Goal: Task Accomplishment & Management: Complete application form

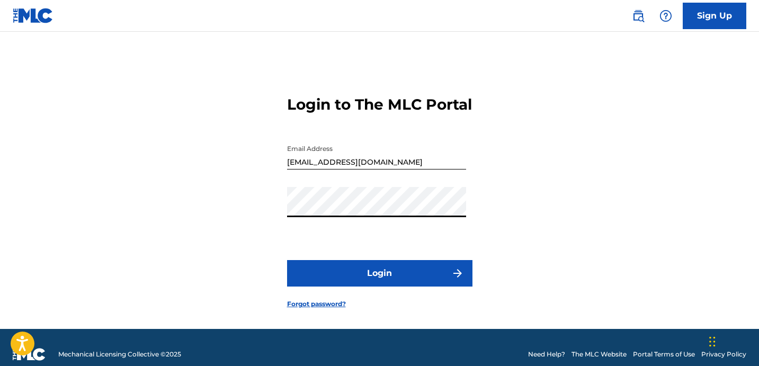
click at [382, 287] on button "Login" at bounding box center [379, 273] width 185 height 26
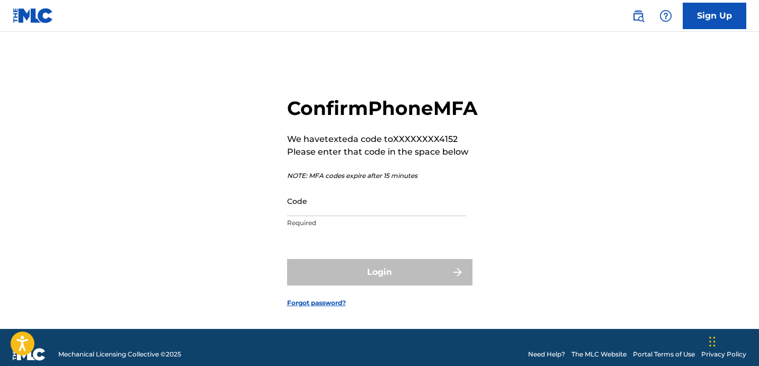
click at [359, 216] on input "Code" at bounding box center [376, 201] width 179 height 30
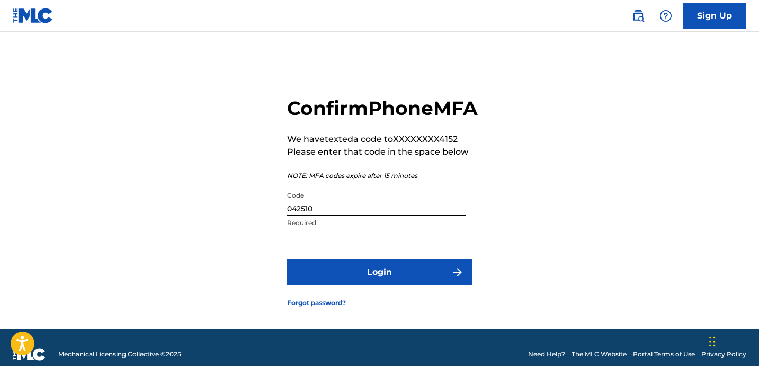
type input "042510"
click at [413, 286] on button "Login" at bounding box center [379, 272] width 185 height 26
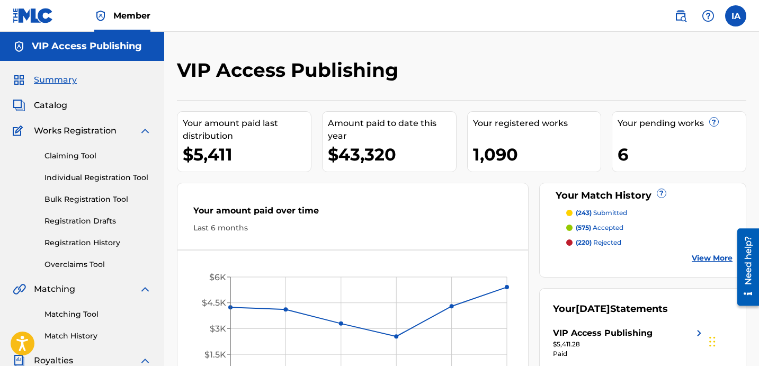
click at [132, 176] on link "Individual Registration Tool" at bounding box center [98, 177] width 107 height 11
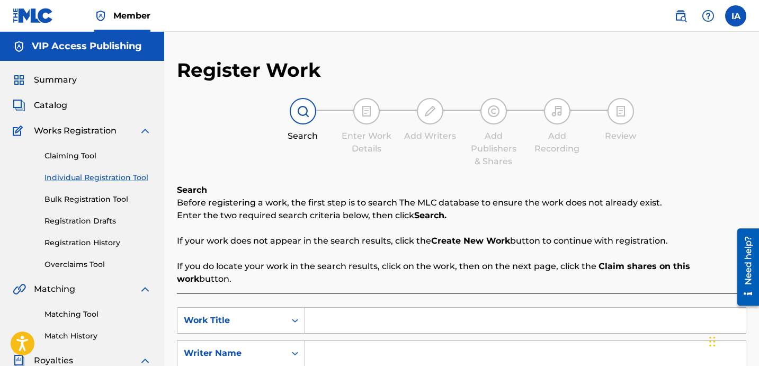
click at [303, 169] on div "Register Work Search Enter Work Details Add Writers Add Publishers & Shares Add…" at bounding box center [462, 268] width 570 height 420
click at [350, 163] on div "Search Enter Work Details Add Writers Add Publishers & Shares Add Recording Rev…" at bounding box center [462, 133] width 570 height 70
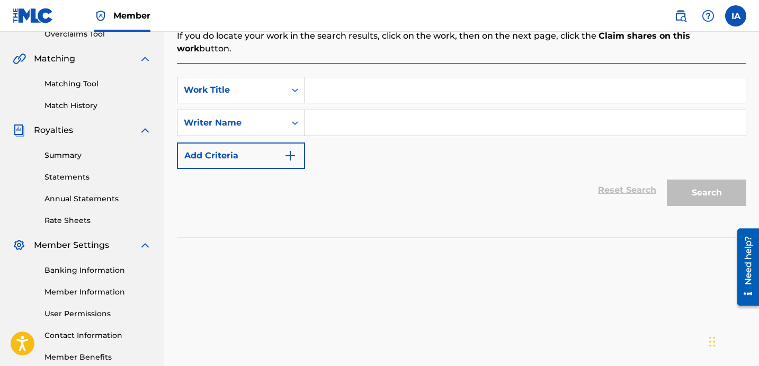
click at [524, 87] on input "Search Form" at bounding box center [525, 89] width 441 height 25
paste input "Mi Vida Loca"
type input "Mi Vida Loca"
drag, startPoint x: 515, startPoint y: 120, endPoint x: 751, endPoint y: 153, distance: 238.7
click at [516, 120] on input "Search Form" at bounding box center [525, 122] width 441 height 25
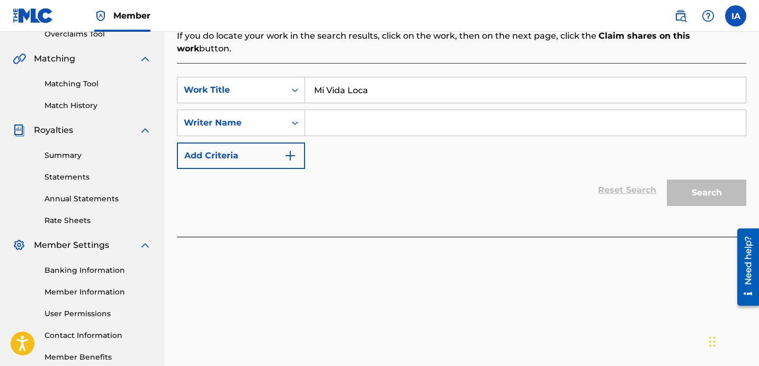
paste input "[PERSON_NAME] [PERSON_NAME]"
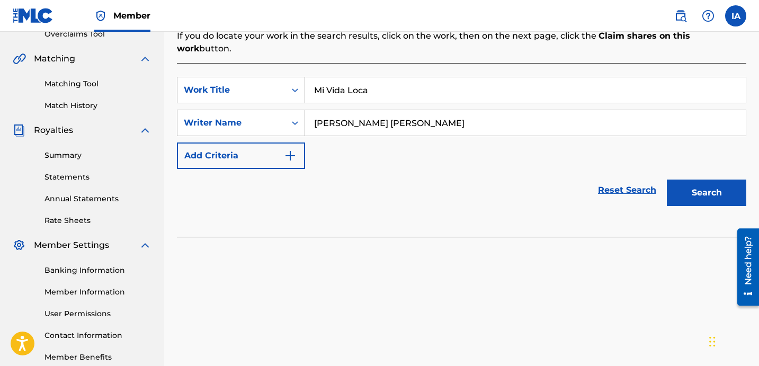
type input "[PERSON_NAME] [PERSON_NAME]"
click at [704, 187] on button "Search" at bounding box center [706, 193] width 79 height 26
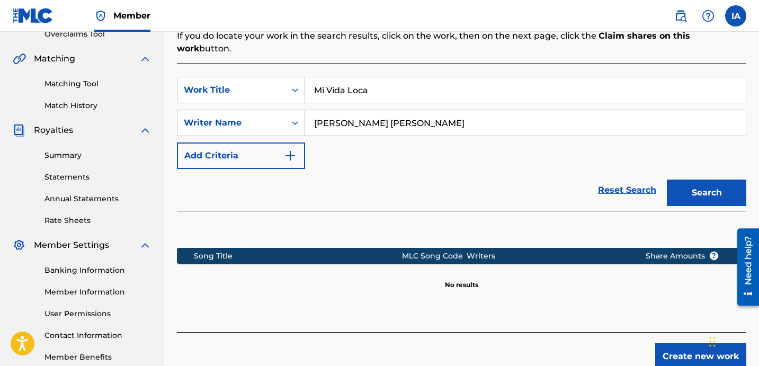
click at [464, 139] on div "SearchWithCriteria9f76b2fb-d05d-4768-a966-b78714cc8061 Work Title Mi Vida Loca …" at bounding box center [462, 123] width 570 height 92
click at [415, 119] on input "[PERSON_NAME] [PERSON_NAME]" at bounding box center [525, 122] width 441 height 25
click at [673, 343] on button "Create new work" at bounding box center [700, 356] width 91 height 26
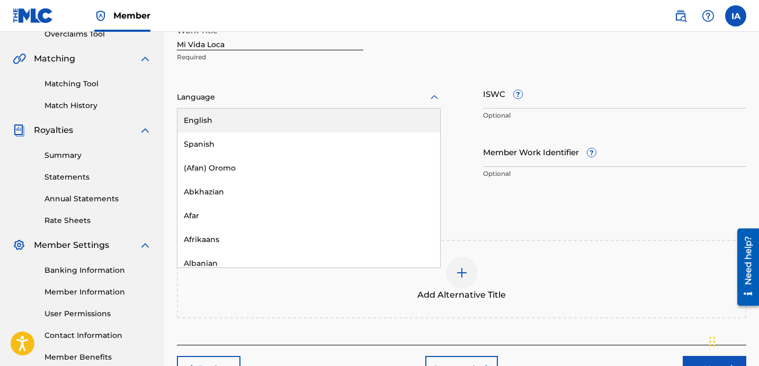
click at [311, 90] on div "Language" at bounding box center [309, 97] width 264 height 22
click at [323, 119] on div "English" at bounding box center [309, 121] width 263 height 24
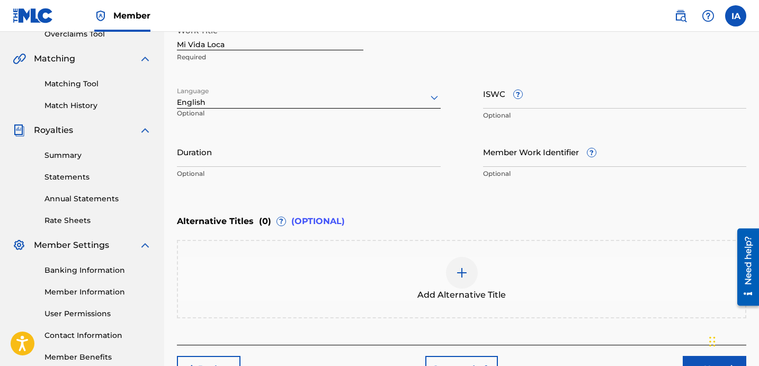
click at [382, 157] on input "Duration" at bounding box center [309, 152] width 264 height 30
drag, startPoint x: 274, startPoint y: 43, endPoint x: 199, endPoint y: -8, distance: 91.6
paste input "Bandz"
type input "BANDZ"
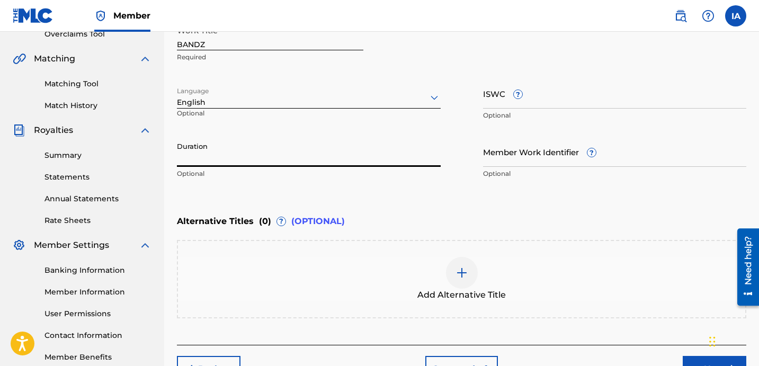
drag, startPoint x: 266, startPoint y: 153, endPoint x: 663, endPoint y: 204, distance: 400.2
click at [265, 153] on input "Duration" at bounding box center [309, 152] width 264 height 30
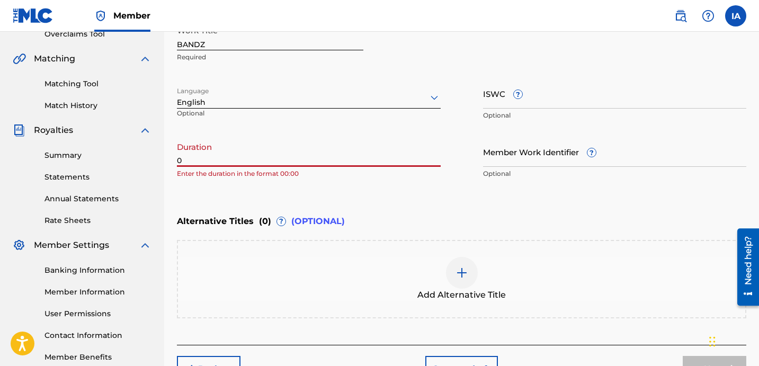
paste input "1:57"
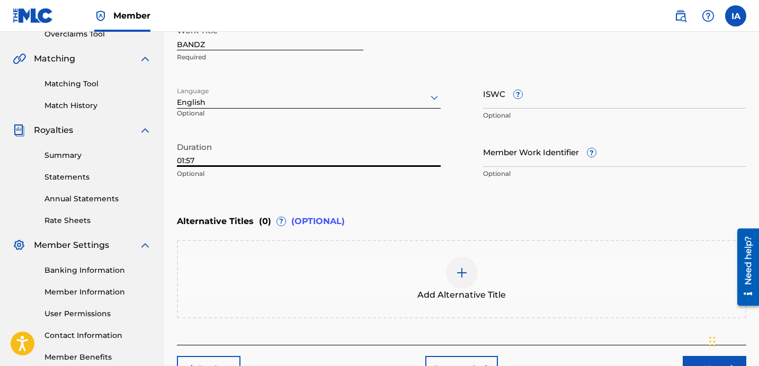
type input "01:57"
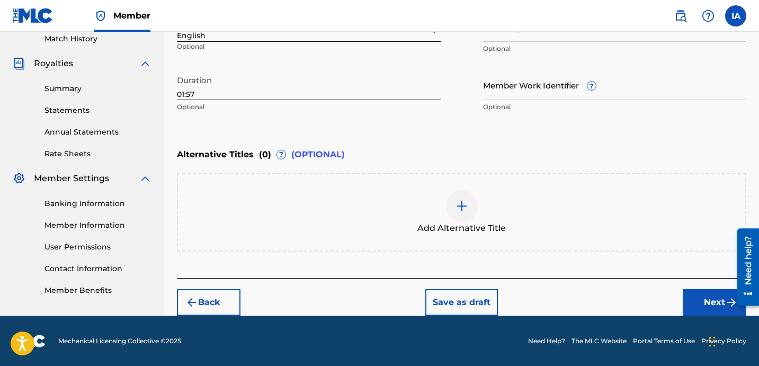
click at [712, 299] on button "Next" at bounding box center [715, 302] width 64 height 26
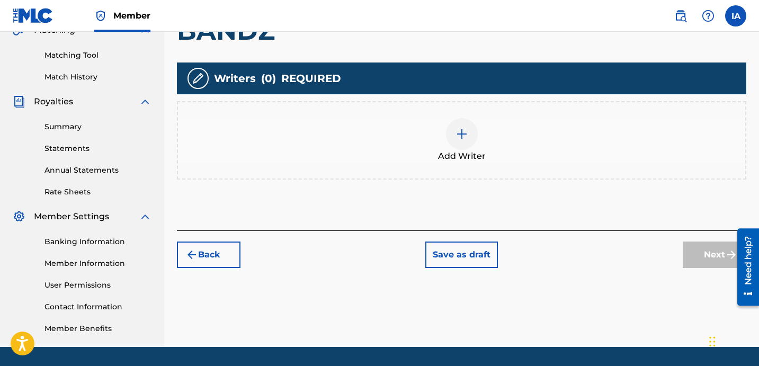
scroll to position [291, 0]
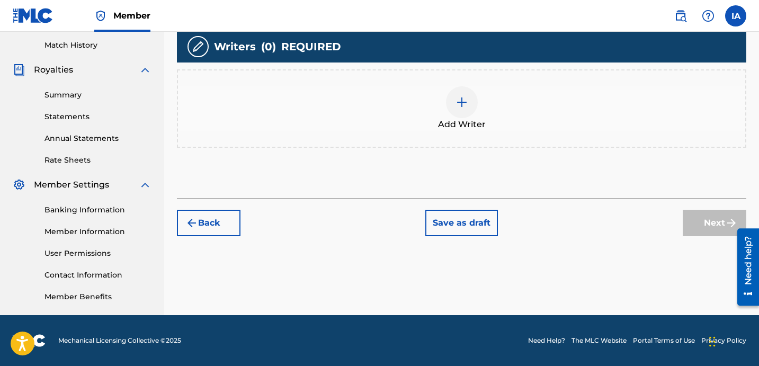
click at [483, 116] on div "Add Writer" at bounding box center [462, 108] width 568 height 45
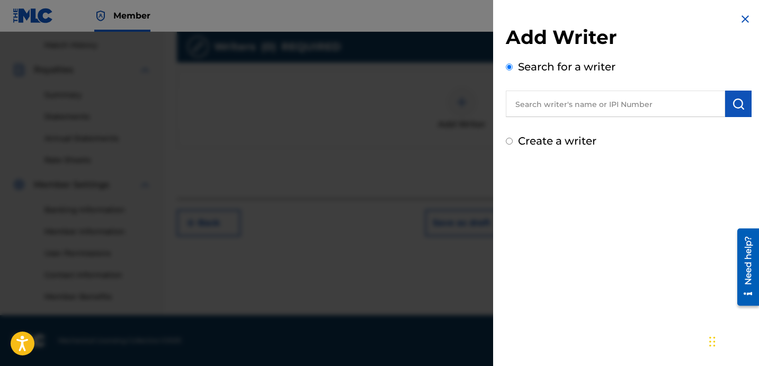
click at [608, 109] on input "text" at bounding box center [615, 104] width 219 height 26
paste input "[PERSON_NAME] [PERSON_NAME]"
type input "[PERSON_NAME] [PERSON_NAME]"
click at [741, 109] on button "submit" at bounding box center [738, 104] width 26 height 26
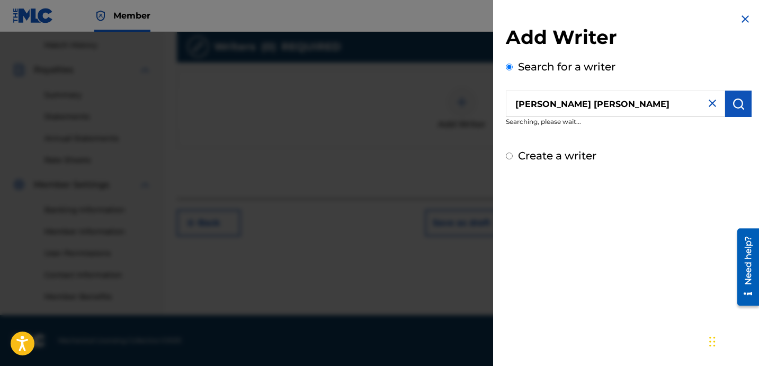
click at [733, 111] on button "submit" at bounding box center [738, 104] width 26 height 26
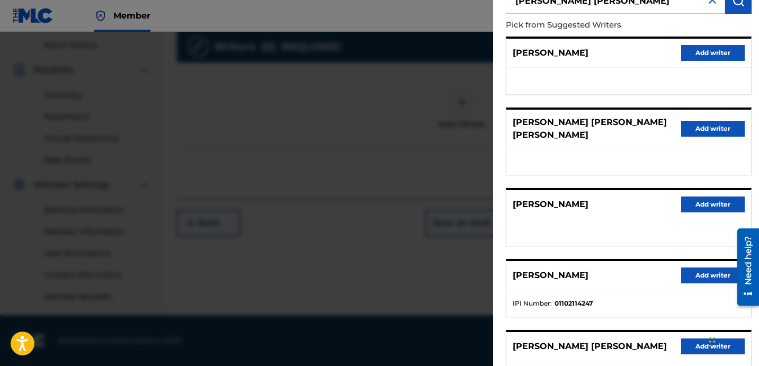
scroll to position [183, 0]
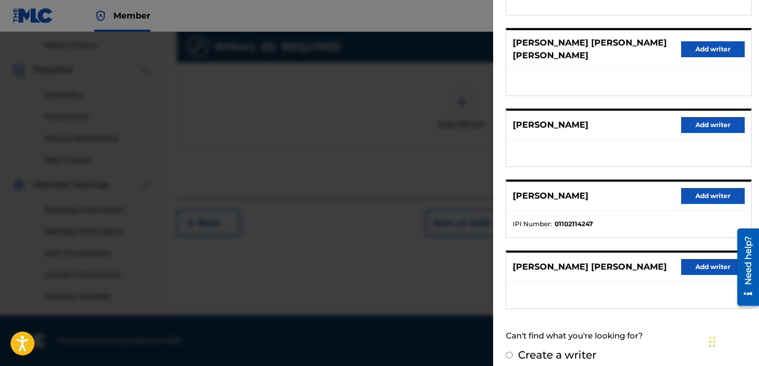
click at [532, 349] on label "Create a writer" at bounding box center [557, 355] width 78 height 13
radio input "true"
click at [513, 352] on input "Create a writer" at bounding box center [509, 355] width 7 height 7
radio input "false"
radio input "true"
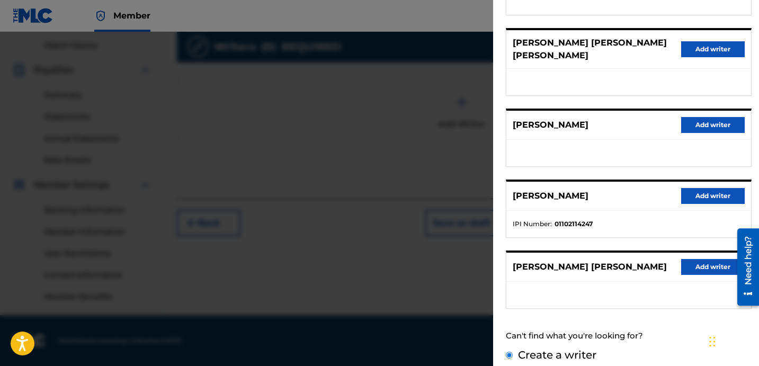
scroll to position [59, 0]
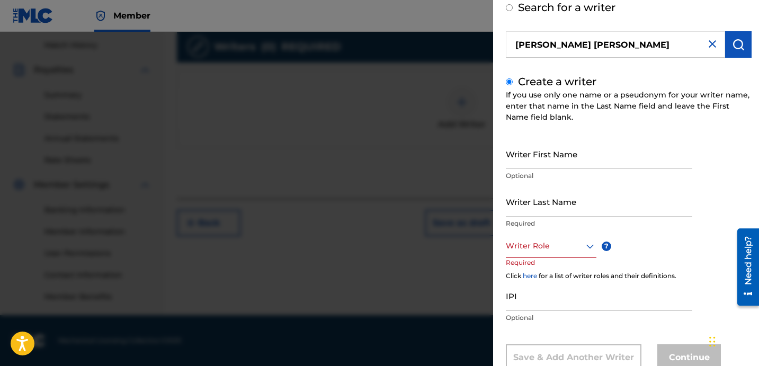
click at [564, 207] on input "Writer Last Name" at bounding box center [599, 202] width 187 height 30
paste input "[PERSON_NAME] [PERSON_NAME]"
drag, startPoint x: 546, startPoint y: 211, endPoint x: 637, endPoint y: 214, distance: 90.7
click at [637, 214] on input "[PERSON_NAME] [PERSON_NAME]" at bounding box center [599, 202] width 187 height 30
type input "[PERSON_NAME]"
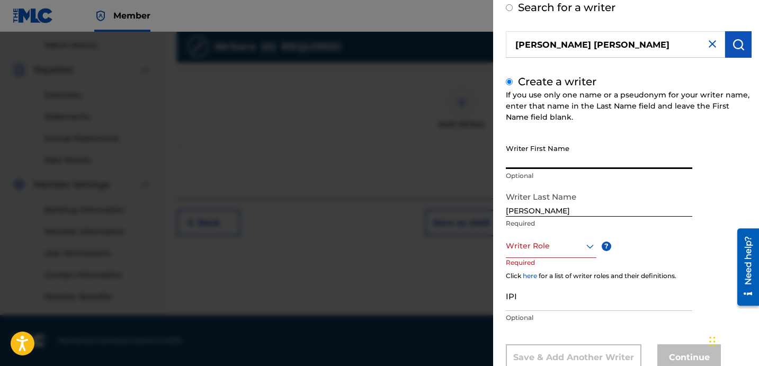
click at [563, 157] on input "Writer First Name" at bounding box center [599, 154] width 187 height 30
paste input "[PERSON_NAME] [PERSON_NAME]"
type input "[PERSON_NAME] [PERSON_NAME]"
click at [550, 242] on div at bounding box center [551, 246] width 91 height 13
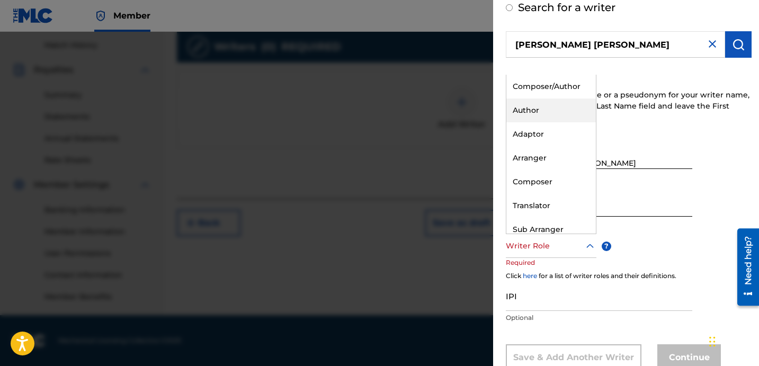
drag, startPoint x: 554, startPoint y: 117, endPoint x: 554, endPoint y: 149, distance: 32.3
click at [554, 118] on div "Author" at bounding box center [552, 111] width 90 height 24
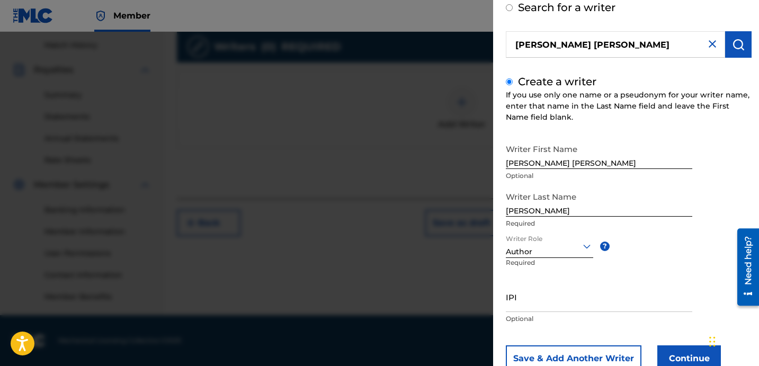
click at [560, 295] on input "IPI" at bounding box center [599, 297] width 187 height 30
click at [548, 302] on input "IPI" at bounding box center [599, 297] width 187 height 30
paste input "1278893978"
click at [509, 307] on div "Add Writer Search for a writer [PERSON_NAME] [PERSON_NAME] Create a writer If y…" at bounding box center [628, 171] width 271 height 460
click at [518, 307] on div "Add Writer Search for a writer [PERSON_NAME] [PERSON_NAME] Create a writer If y…" at bounding box center [628, 171] width 271 height 460
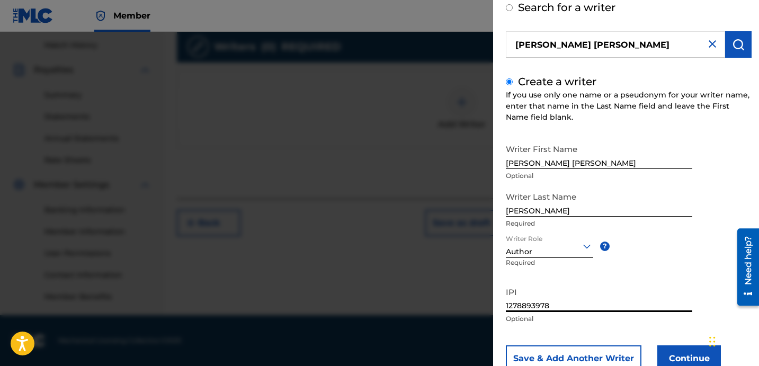
drag, startPoint x: 507, startPoint y: 307, endPoint x: 387, endPoint y: 271, distance: 124.9
click at [409, 280] on div "Add Writer Search for a writer [PERSON_NAME] [PERSON_NAME] Create a writer If y…" at bounding box center [379, 199] width 759 height 334
type input "01278893978"
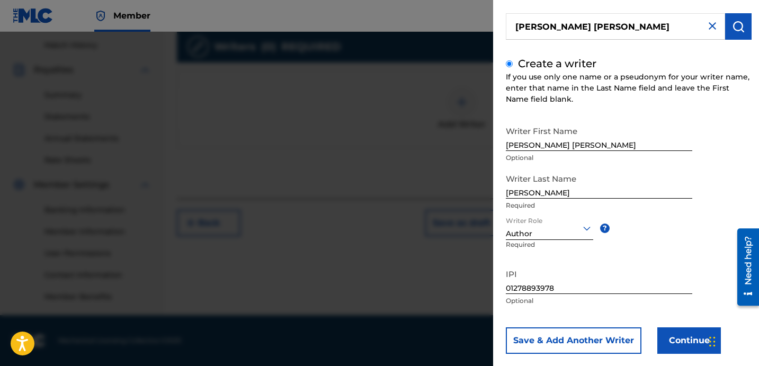
scroll to position [94, 0]
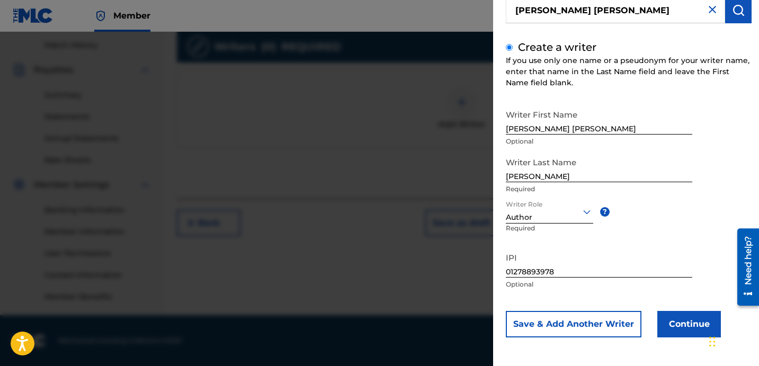
click at [679, 318] on button "Continue" at bounding box center [690, 324] width 64 height 26
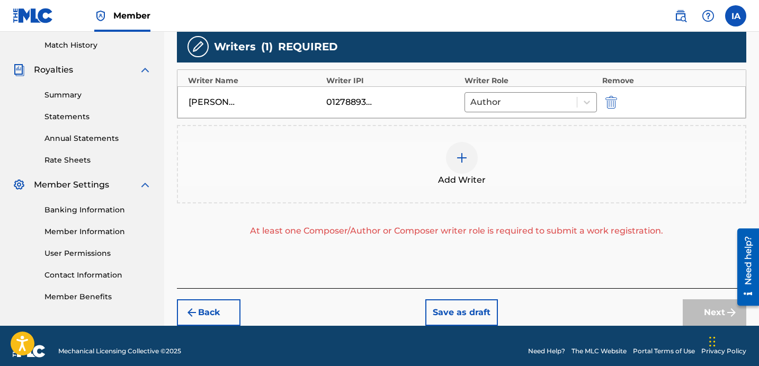
click at [503, 161] on div "Add Writer" at bounding box center [462, 164] width 568 height 45
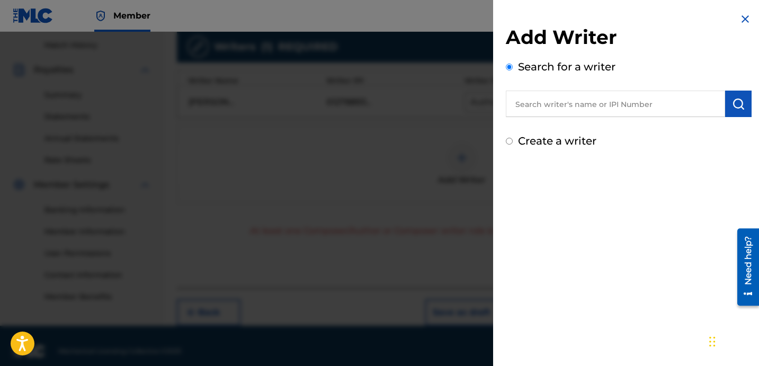
click at [562, 138] on label "Create a writer" at bounding box center [557, 141] width 78 height 13
radio input "true"
click at [513, 138] on input "Create a writer" at bounding box center [509, 141] width 7 height 7
radio input "false"
radio input "true"
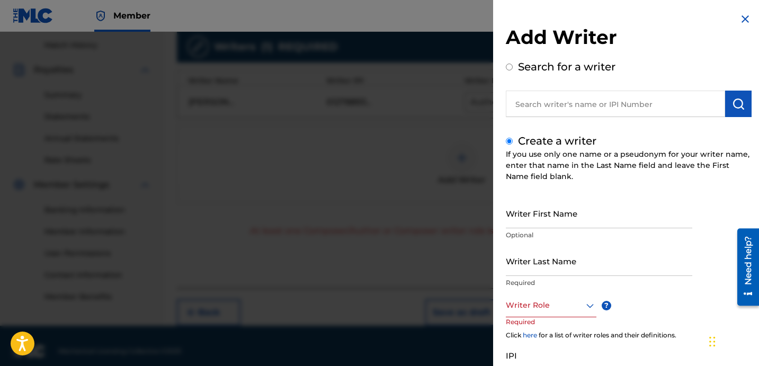
click at [562, 138] on label "Create a writer" at bounding box center [557, 141] width 78 height 13
click at [513, 138] on input "Create a writer" at bounding box center [509, 141] width 7 height 7
click at [580, 269] on input "Writer Last Name" at bounding box center [599, 261] width 187 height 30
paste input "UNKNOWN WRITER"
click at [569, 271] on input "UNKNOWN WRITER" at bounding box center [599, 261] width 187 height 30
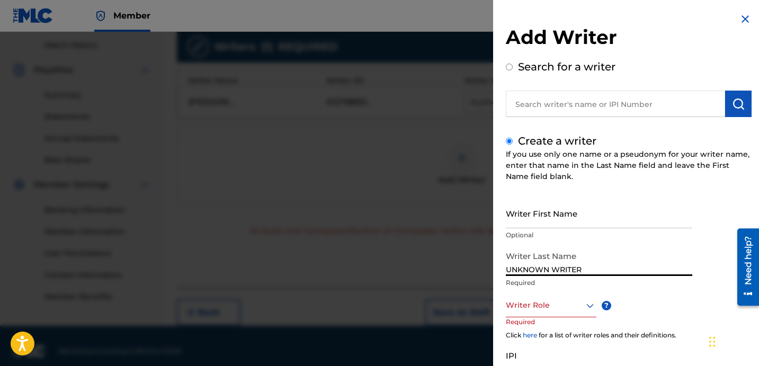
click at [569, 271] on input "UNKNOWN WRITER" at bounding box center [599, 261] width 187 height 30
type input "UNKNOWN"
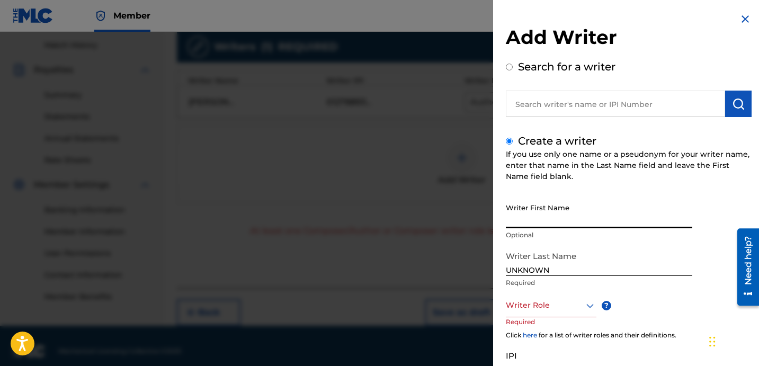
click at [576, 221] on input "Writer First Name" at bounding box center [599, 213] width 187 height 30
paste input "WRITER"
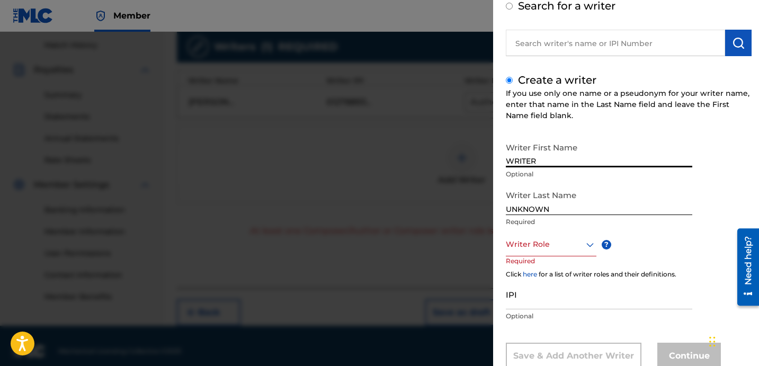
scroll to position [93, 0]
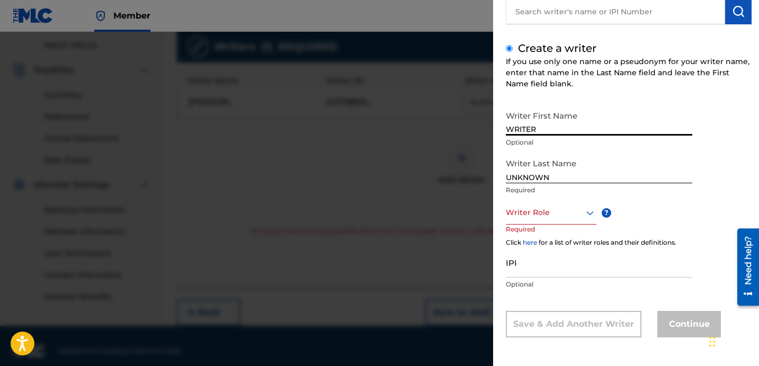
type input "WRITER"
click at [557, 211] on div at bounding box center [551, 212] width 91 height 13
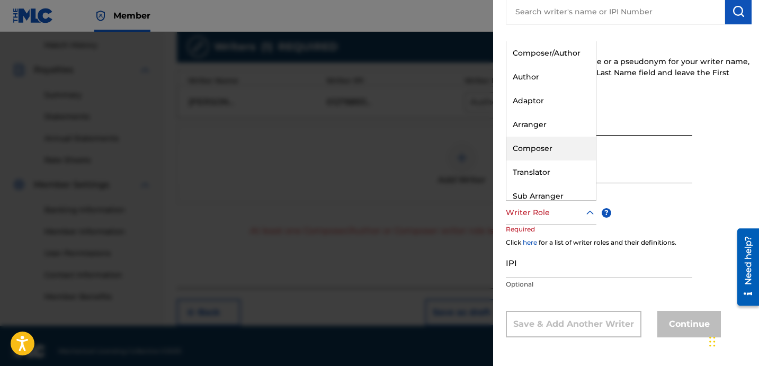
click at [568, 149] on div "Composer" at bounding box center [552, 149] width 90 height 24
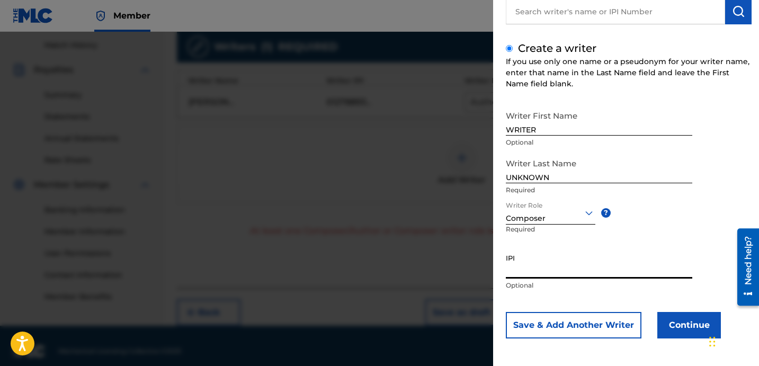
click at [585, 268] on input "IPI" at bounding box center [599, 264] width 187 height 30
click at [676, 330] on button "Continue" at bounding box center [690, 325] width 64 height 26
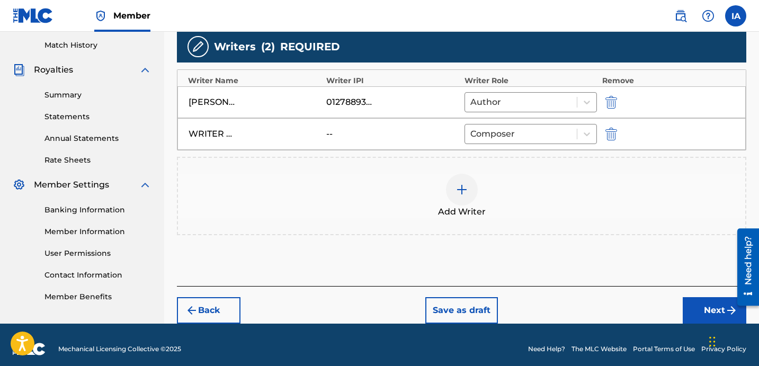
click at [706, 314] on button "Next" at bounding box center [715, 310] width 64 height 26
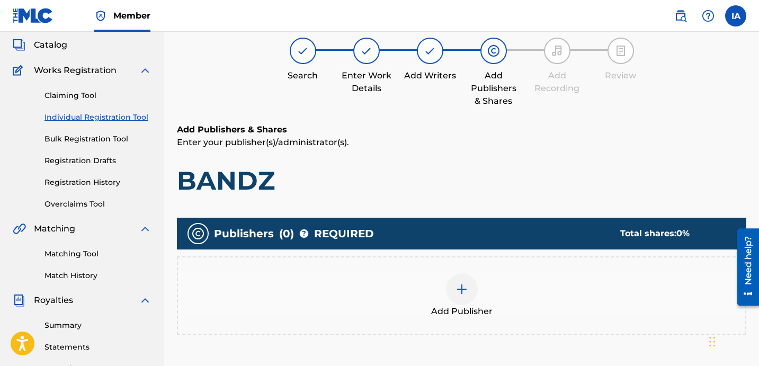
scroll to position [48, 0]
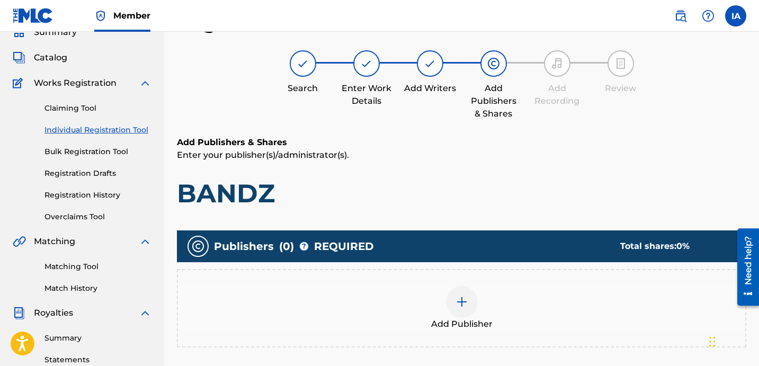
click at [454, 169] on div "Add Publishers & Shares Enter your publisher(s)/administrator(s). BANDZ" at bounding box center [462, 172] width 570 height 73
click at [426, 167] on div "Add Publishers & Shares Enter your publisher(s)/administrator(s). BANDZ" at bounding box center [462, 172] width 570 height 73
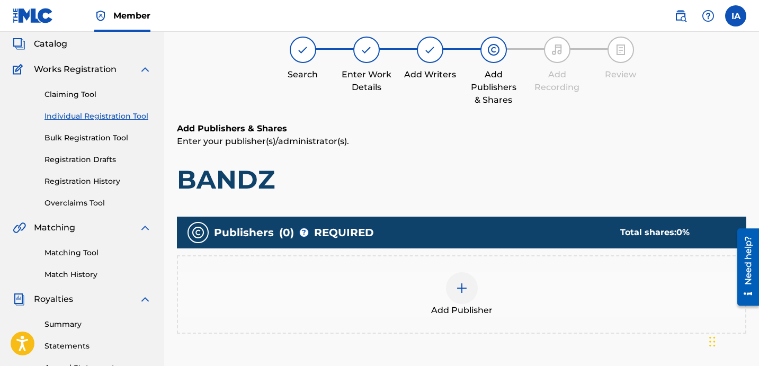
scroll to position [79, 0]
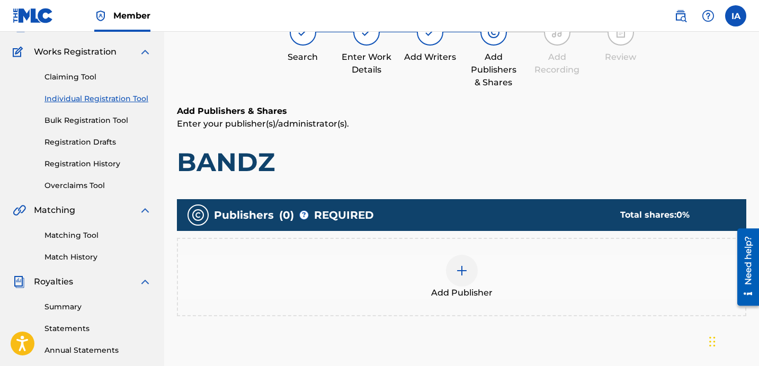
click at [469, 277] on div at bounding box center [462, 271] width 32 height 32
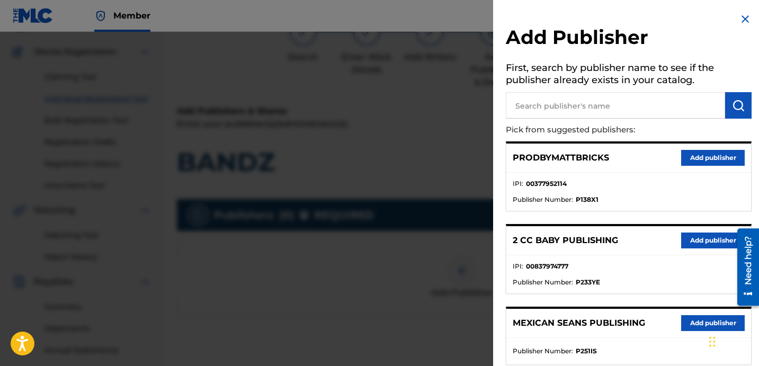
click at [627, 108] on input "text" at bounding box center [615, 105] width 219 height 26
paste input "OTR RECORDS SONG PUBLISHING"
type input "OTR RECORDS SONG PUBLISHING"
click at [743, 110] on button "submit" at bounding box center [738, 105] width 26 height 26
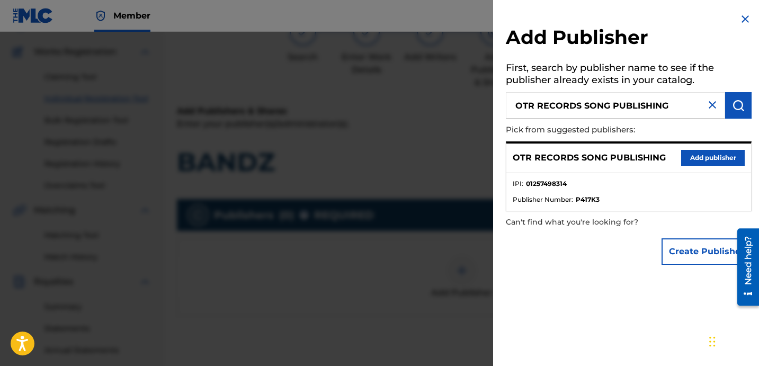
click at [699, 156] on button "Add publisher" at bounding box center [713, 158] width 64 height 16
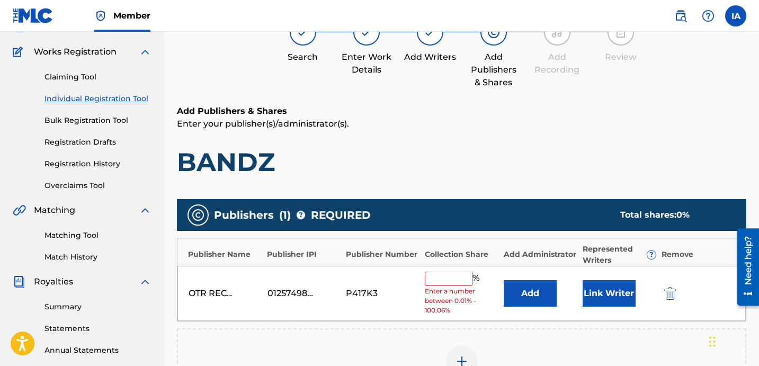
click at [444, 295] on span "Enter a number between 0.01% - 100.06%" at bounding box center [462, 301] width 74 height 29
click at [446, 282] on input "text" at bounding box center [449, 279] width 48 height 14
type input "50"
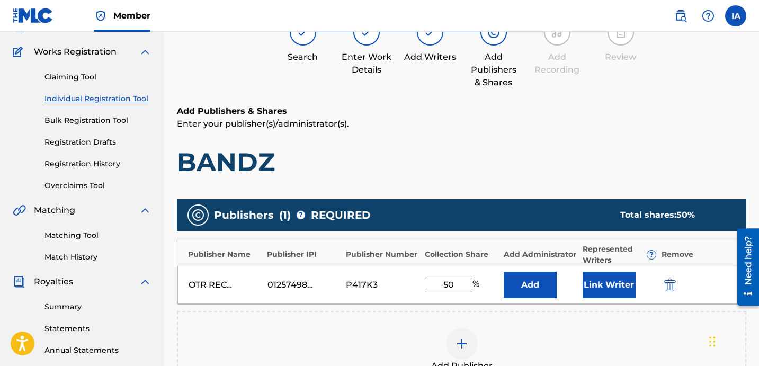
click at [513, 291] on button "Add" at bounding box center [530, 285] width 53 height 26
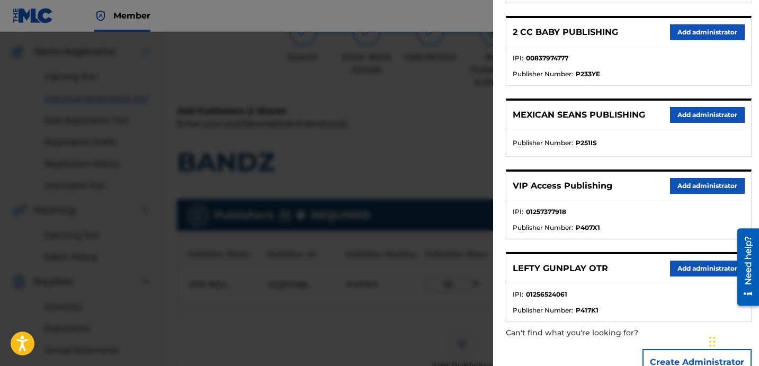
scroll to position [235, 0]
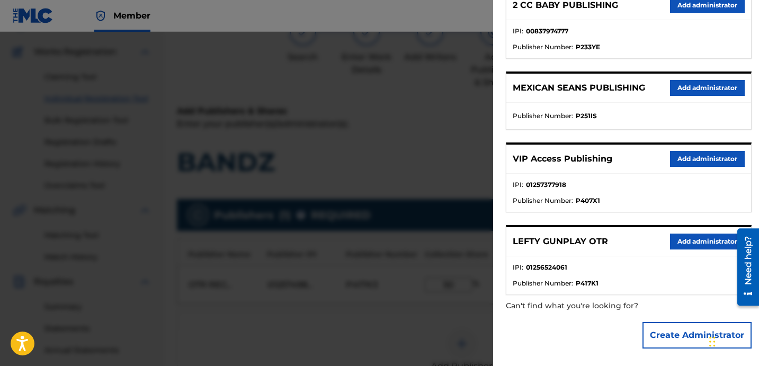
click at [697, 163] on button "Add administrator" at bounding box center [707, 159] width 75 height 16
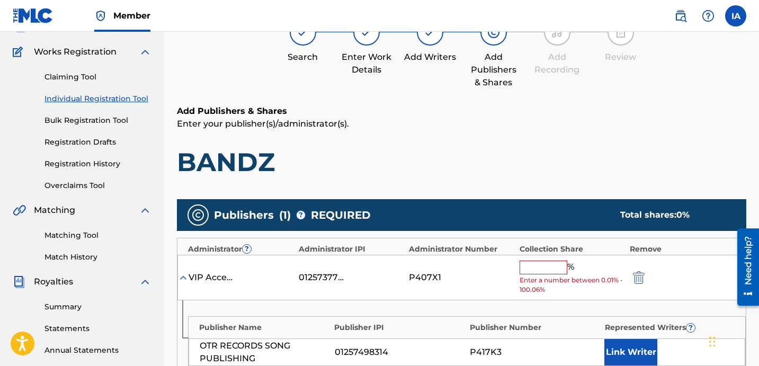
click at [552, 267] on input "text" at bounding box center [544, 268] width 48 height 14
type input "50"
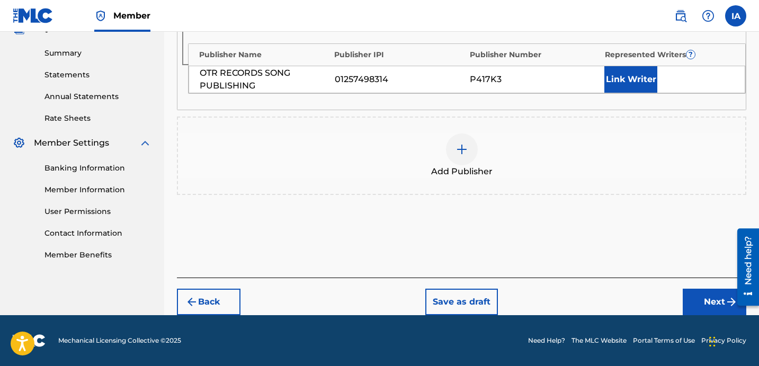
scroll to position [163, 0]
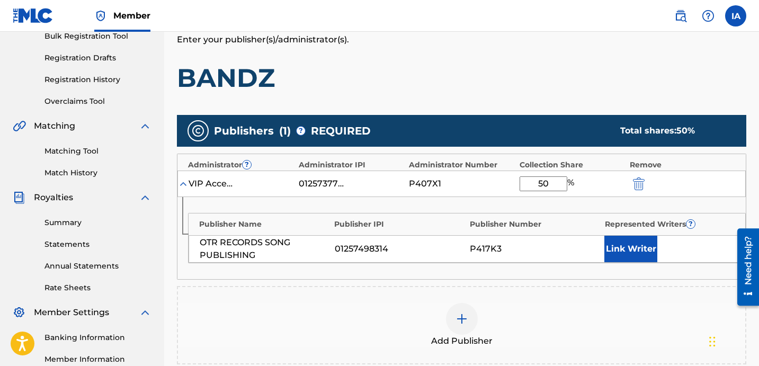
click at [637, 254] on button "Link Writer" at bounding box center [631, 249] width 53 height 26
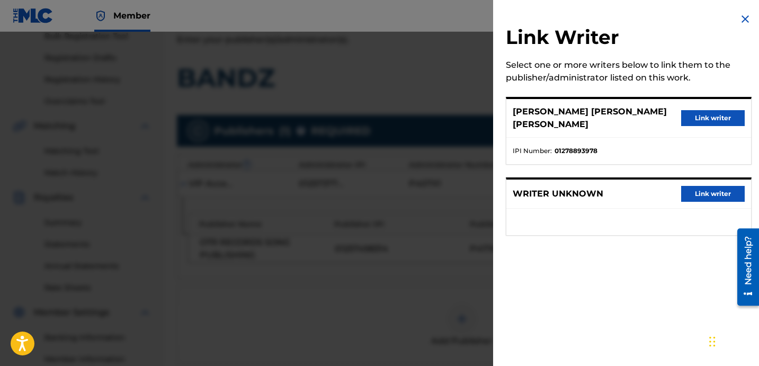
click at [707, 112] on button "Link writer" at bounding box center [713, 118] width 64 height 16
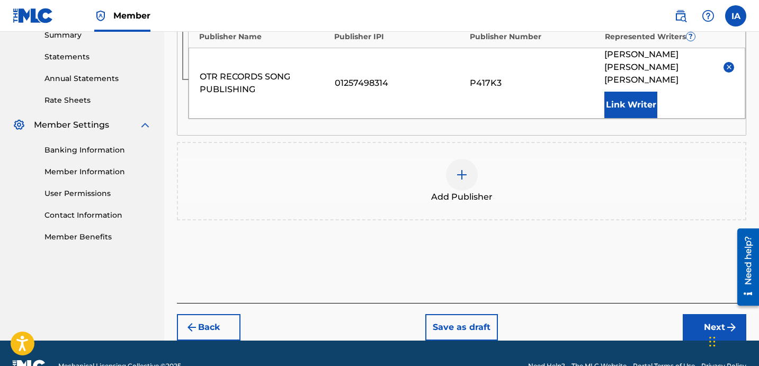
click at [692, 314] on button "Next" at bounding box center [715, 327] width 64 height 26
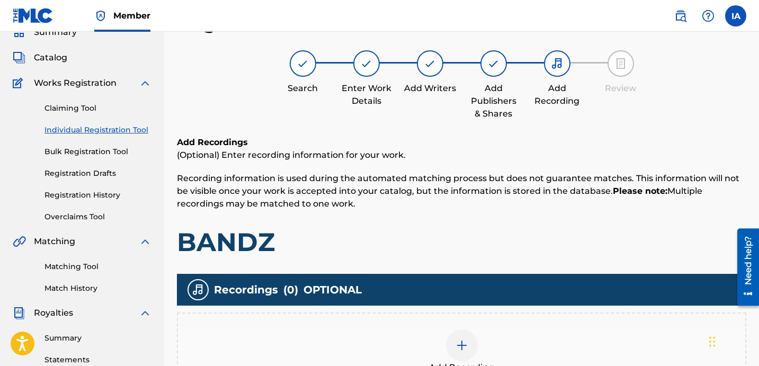
scroll to position [217, 0]
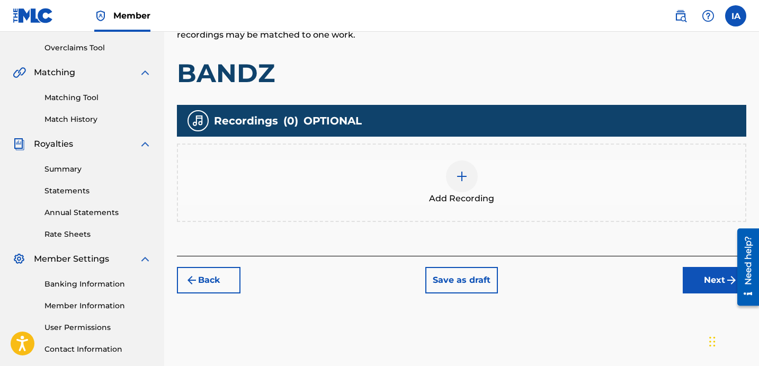
click at [481, 198] on span "Add Recording" at bounding box center [461, 198] width 65 height 13
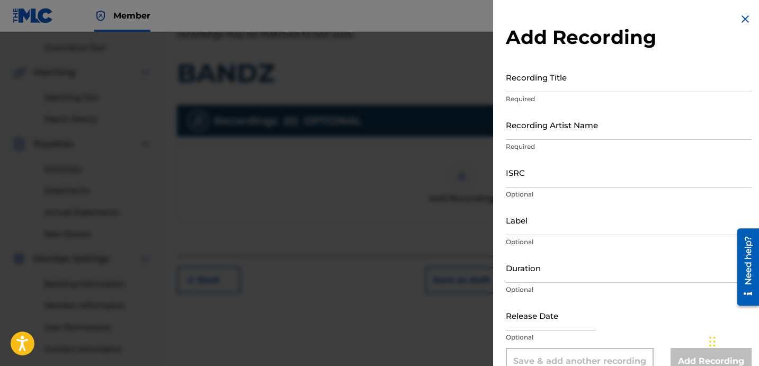
click at [538, 78] on input "Recording Title" at bounding box center [629, 77] width 246 height 30
paste input "Bandz"
type input "BANDZ"
click at [617, 112] on input "Recording Artist Name" at bounding box center [629, 125] width 246 height 30
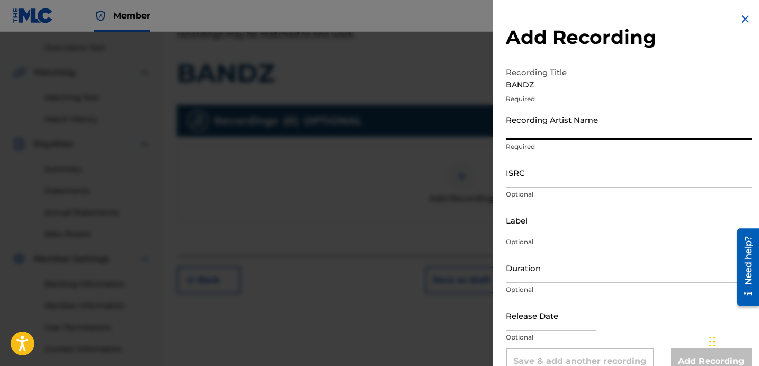
drag, startPoint x: 582, startPoint y: 126, endPoint x: 616, endPoint y: 136, distance: 35.4
click at [582, 126] on input "Recording Artist Name" at bounding box center [629, 125] width 246 height 30
click at [574, 119] on input "Recording Artist Name" at bounding box center [629, 125] width 246 height 30
paste input "RYTMZ"
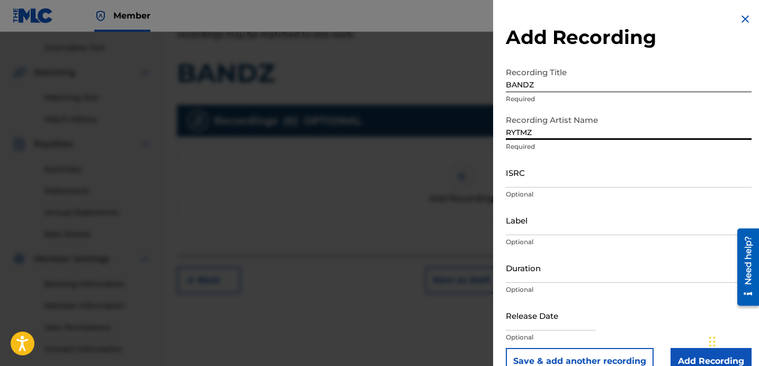
type input "RYTMZ"
drag, startPoint x: 534, startPoint y: 176, endPoint x: 630, endPoint y: 174, distance: 95.4
click at [534, 175] on input "ISRC" at bounding box center [629, 172] width 246 height 30
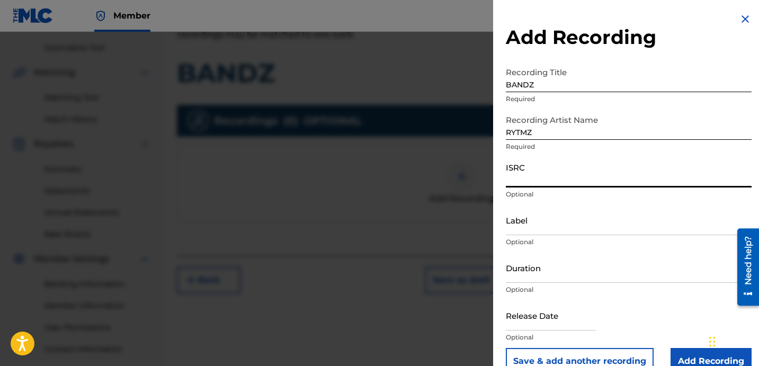
click at [565, 167] on input "ISRC" at bounding box center [629, 172] width 246 height 30
paste input "USLD91768278"
type input "USLD91768278"
click at [540, 236] on div "Label Optional" at bounding box center [629, 229] width 246 height 48
click at [549, 226] on input "Label" at bounding box center [629, 220] width 246 height 30
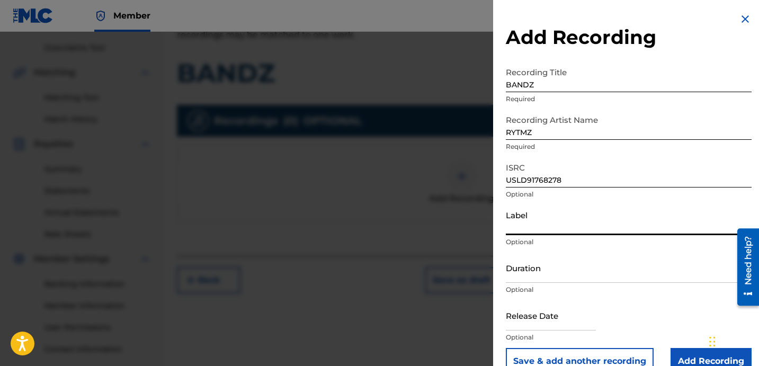
type input "OTR RECORDS"
click at [528, 280] on input "Duration" at bounding box center [629, 268] width 246 height 30
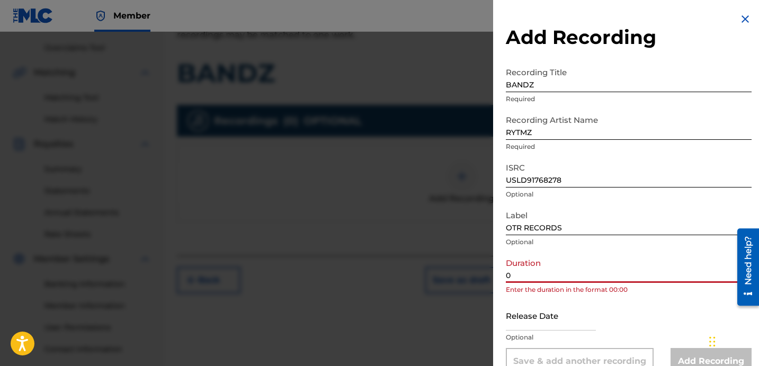
paste input "1:57"
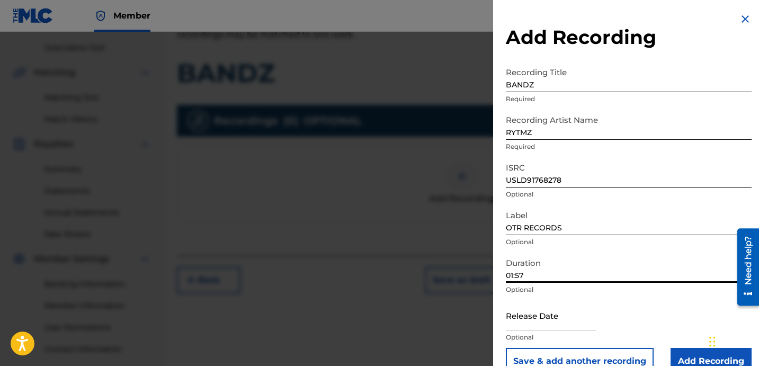
scroll to position [21, 0]
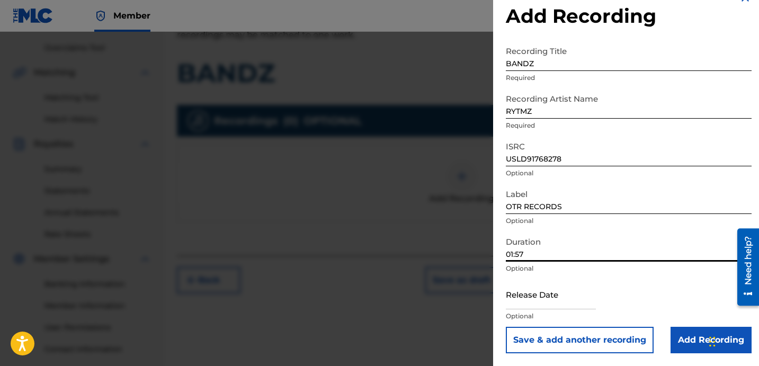
type input "01:57"
click at [681, 327] on input "Add Recording" at bounding box center [711, 340] width 81 height 26
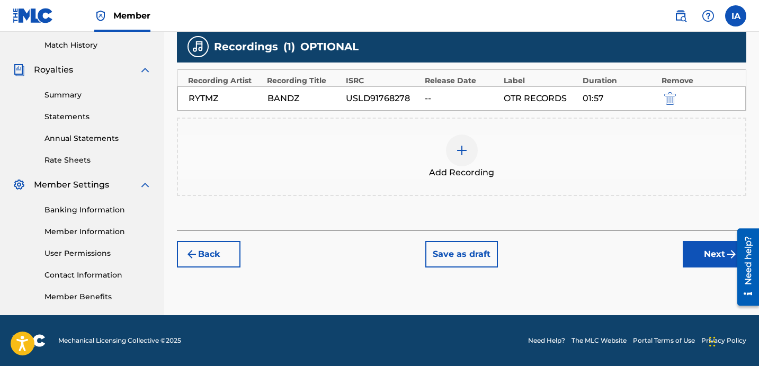
click at [694, 243] on button "Next" at bounding box center [715, 254] width 64 height 26
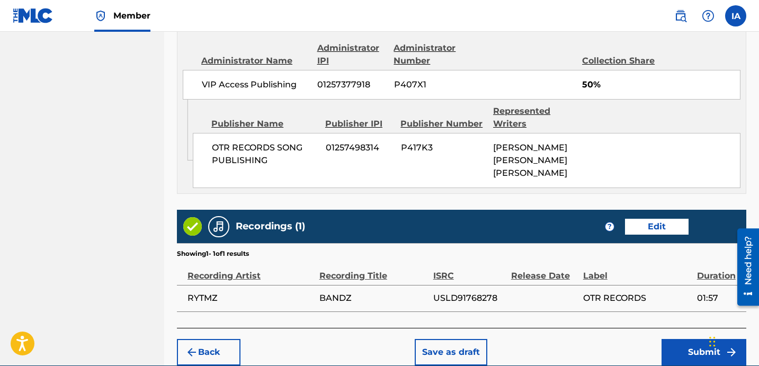
scroll to position [619, 0]
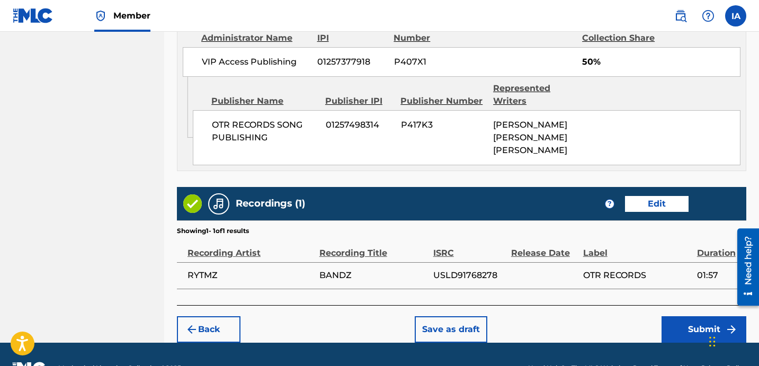
click at [619, 305] on div "Back Save as draft Submit" at bounding box center [462, 324] width 570 height 38
click at [681, 316] on button "Submit" at bounding box center [704, 329] width 85 height 26
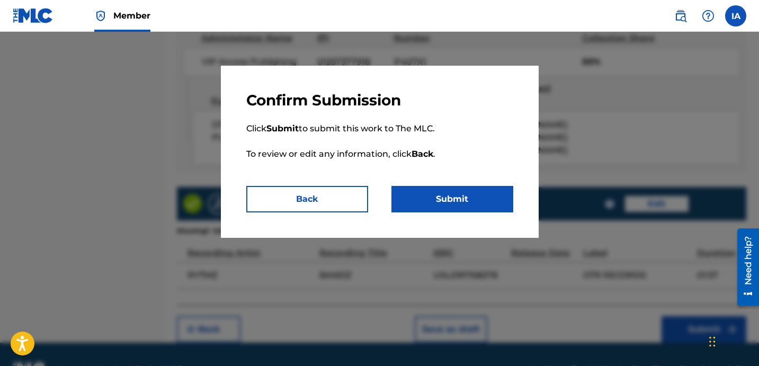
click at [463, 209] on button "Submit" at bounding box center [453, 199] width 122 height 26
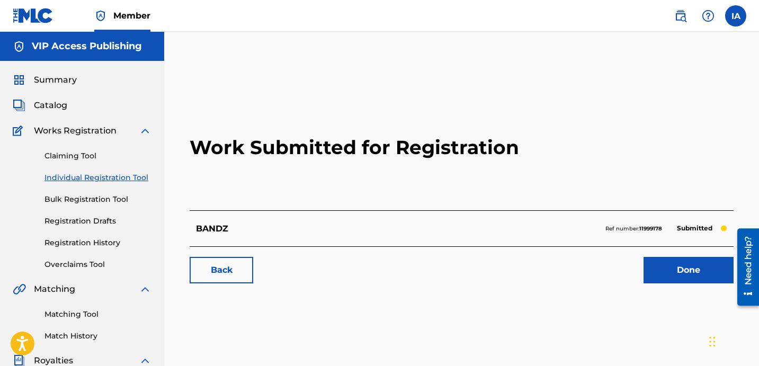
click at [131, 179] on link "Individual Registration Tool" at bounding box center [98, 177] width 107 height 11
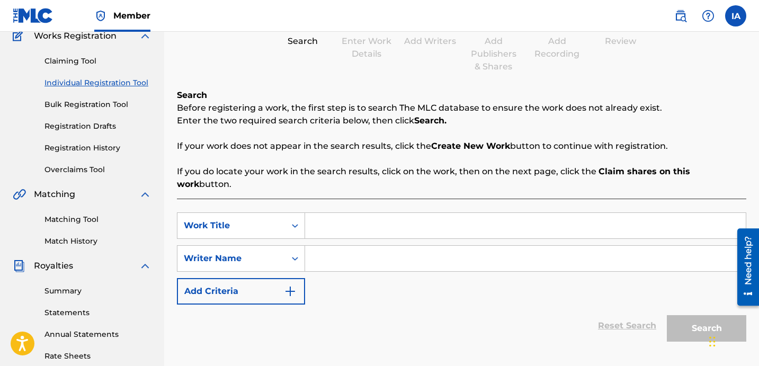
scroll to position [166, 0]
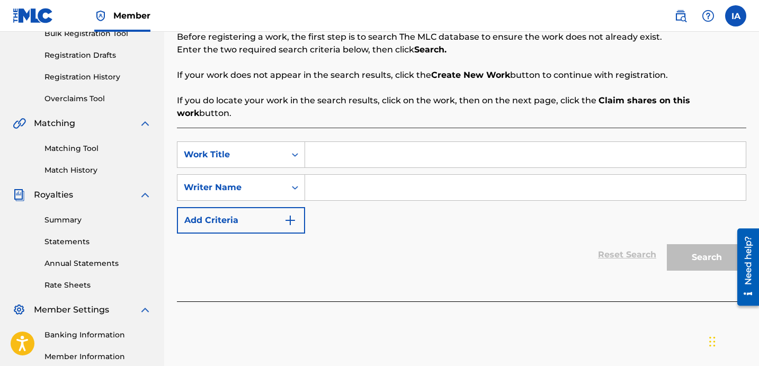
click at [509, 142] on input "Search Form" at bounding box center [525, 154] width 441 height 25
paste input "Playball"
type input "PLAYBALL"
click at [394, 175] on input "Search Form" at bounding box center [525, 187] width 441 height 25
click at [504, 175] on input "Search Form" at bounding box center [525, 187] width 441 height 25
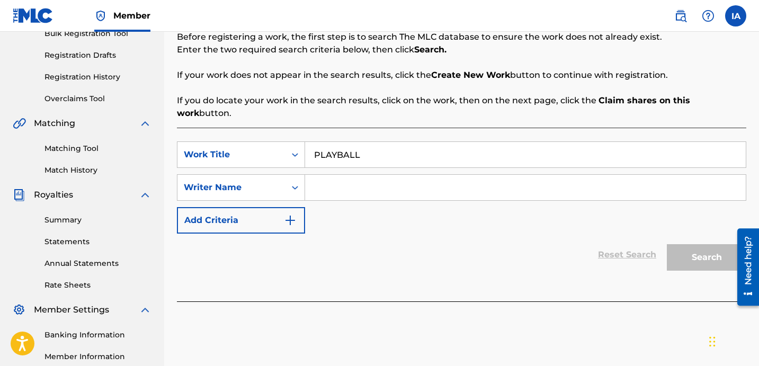
paste input "[PERSON_NAME] [PERSON_NAME]"
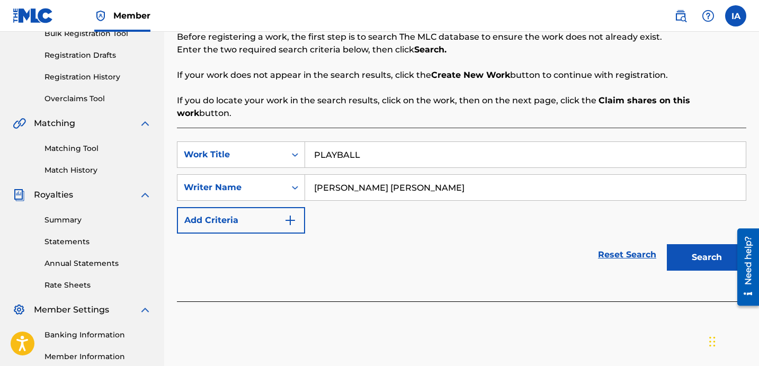
type input "[PERSON_NAME] [PERSON_NAME]"
click at [690, 251] on button "Search" at bounding box center [706, 257] width 79 height 26
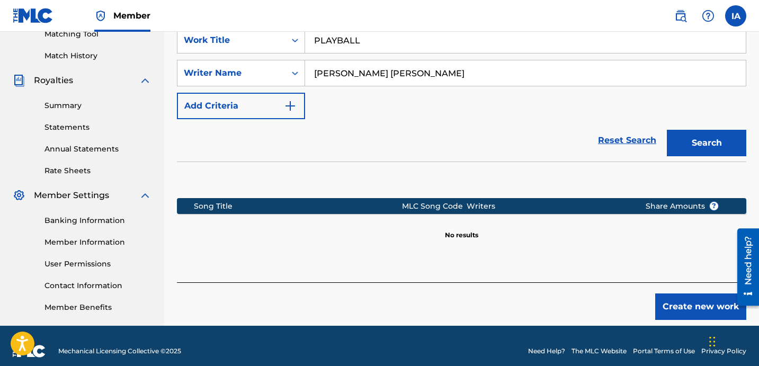
scroll to position [291, 0]
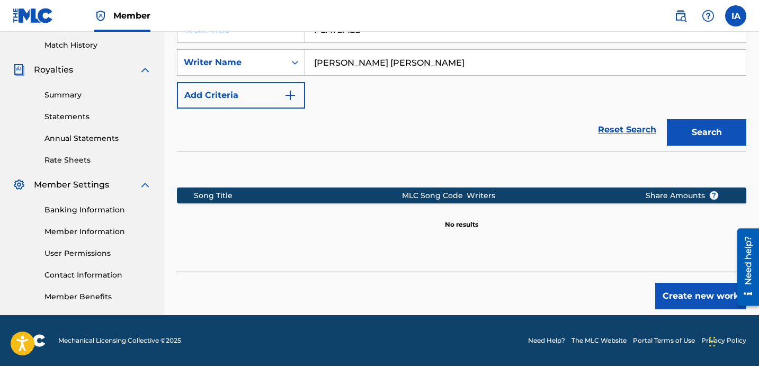
click at [694, 283] on button "Create new work" at bounding box center [700, 296] width 91 height 26
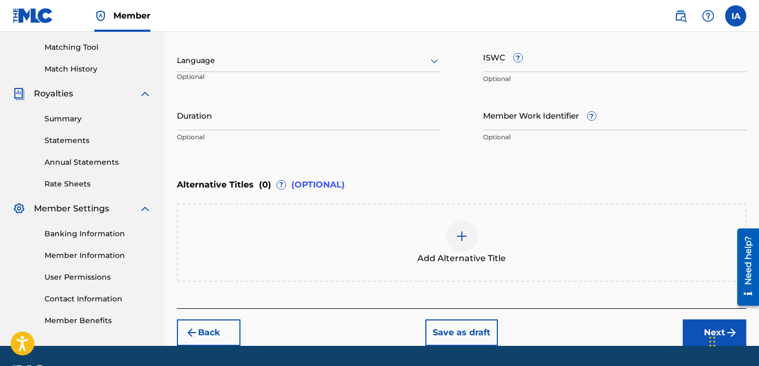
scroll to position [145, 0]
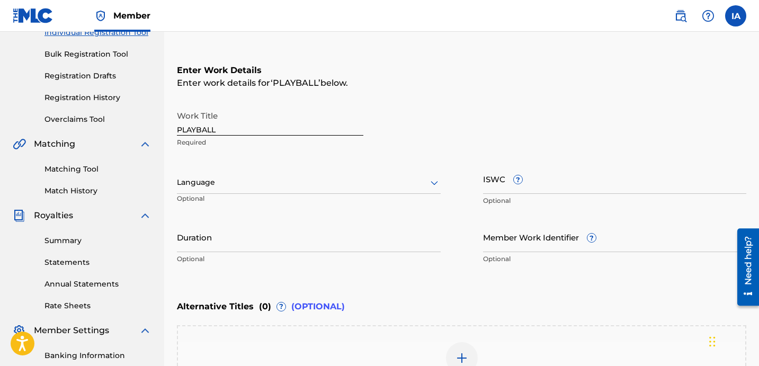
click at [270, 176] on div at bounding box center [309, 182] width 264 height 13
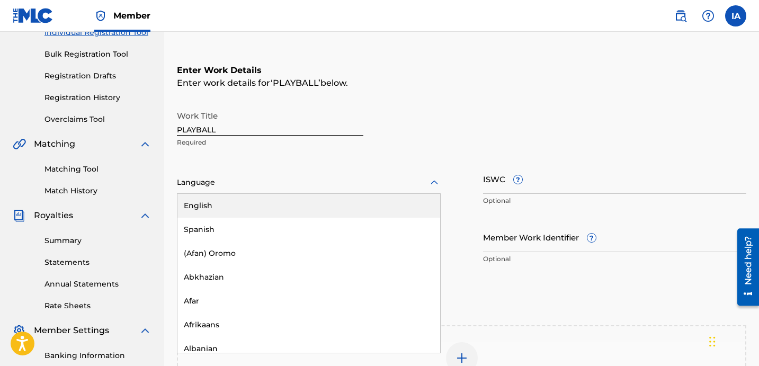
click at [325, 204] on div "English" at bounding box center [309, 206] width 263 height 24
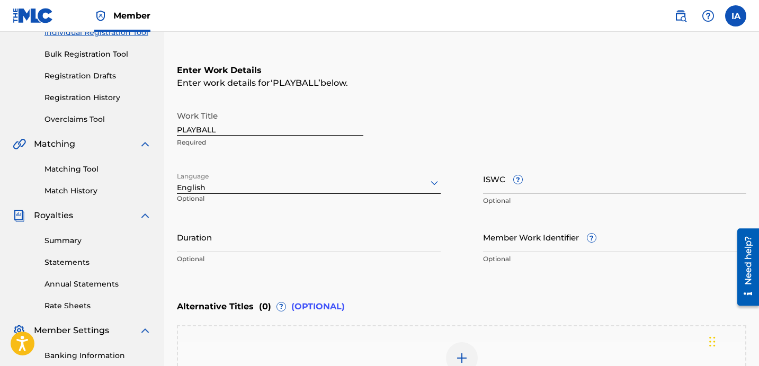
click at [249, 240] on input "Duration" at bounding box center [309, 237] width 264 height 30
paste input "1:57"
type input "01:57"
click at [486, 284] on div "Enter Work Details Enter work details for ‘ PLAYBALL ’ below. Work Title PLAYBA…" at bounding box center [462, 167] width 570 height 256
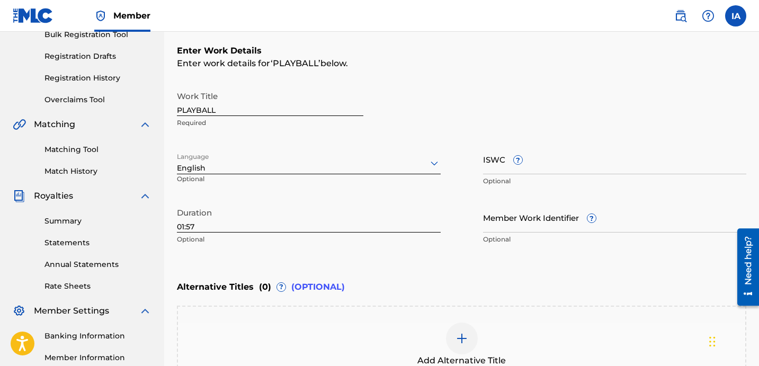
scroll to position [297, 0]
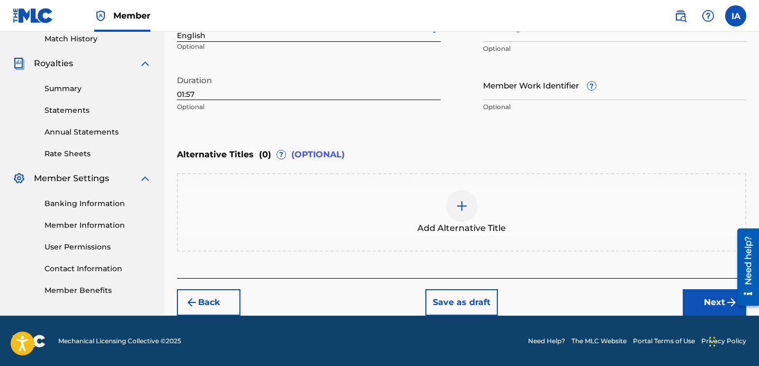
click at [698, 298] on button "Next" at bounding box center [715, 302] width 64 height 26
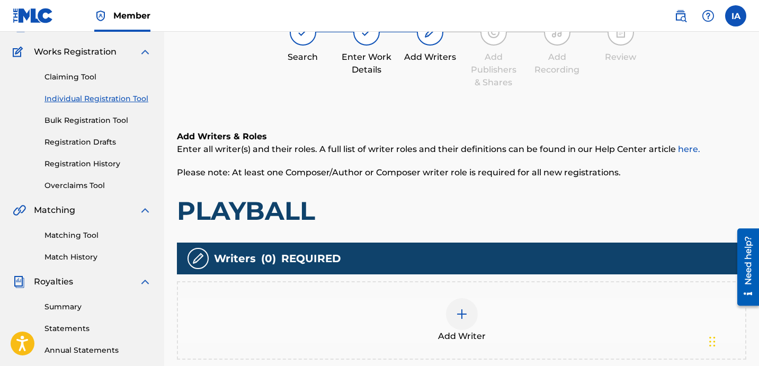
scroll to position [48, 0]
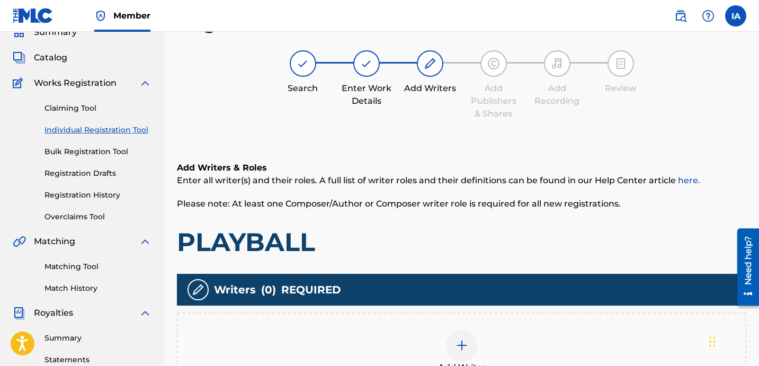
click at [449, 249] on h1 "PLAYBALL" at bounding box center [462, 242] width 570 height 32
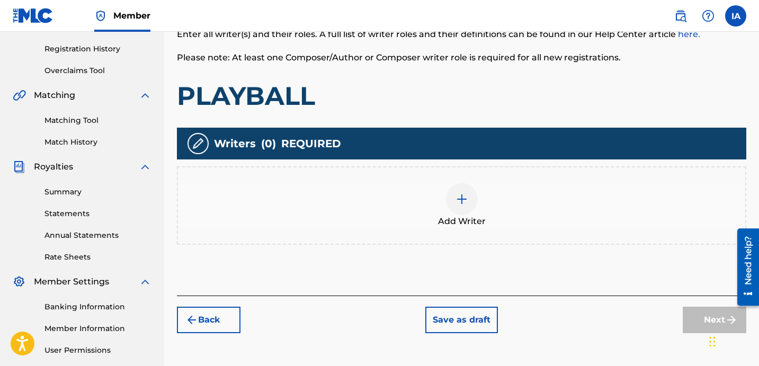
scroll to position [227, 0]
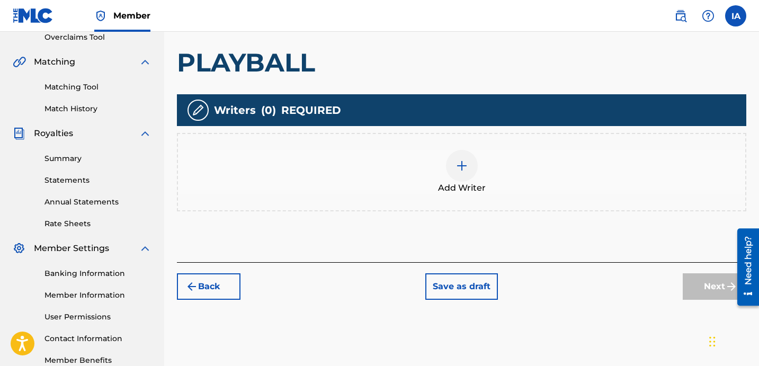
click at [471, 216] on div "Add Writers & Roles Enter all writer(s) and their roles. A full list of writer …" at bounding box center [462, 110] width 570 height 306
click at [456, 174] on div at bounding box center [462, 166] width 32 height 32
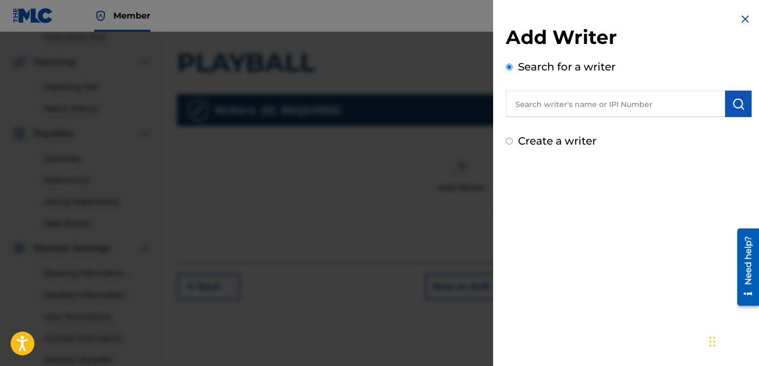
click at [648, 92] on input "text" at bounding box center [615, 104] width 219 height 26
paste input "[PERSON_NAME] [PERSON_NAME]"
type input "[PERSON_NAME] [PERSON_NAME]"
click at [744, 106] on button "submit" at bounding box center [738, 104] width 26 height 26
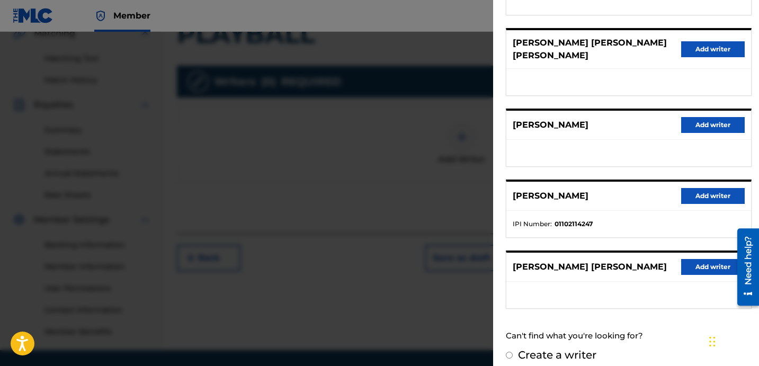
scroll to position [291, 0]
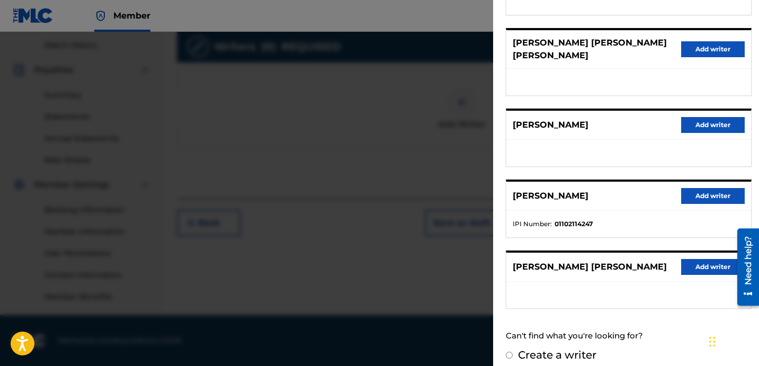
click at [533, 349] on label "Create a writer" at bounding box center [557, 355] width 78 height 13
radio input "true"
click at [513, 352] on input "Create a writer" at bounding box center [509, 355] width 7 height 7
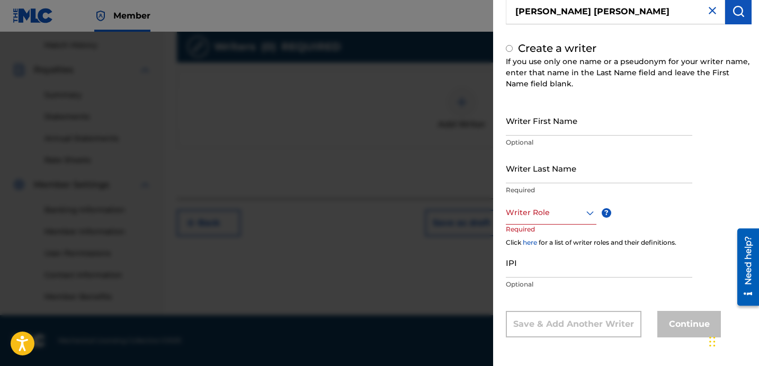
radio input "false"
radio input "true"
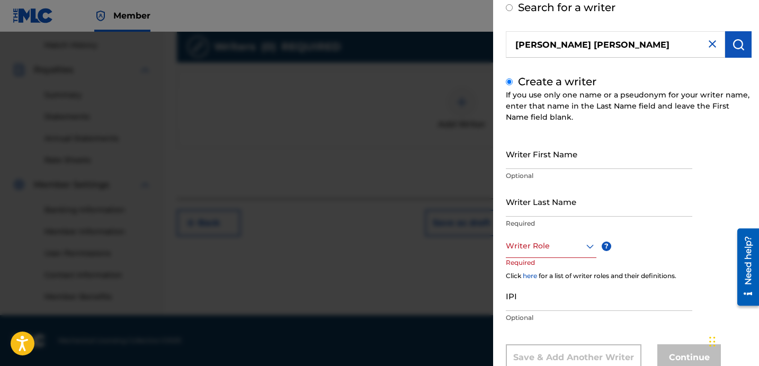
click at [555, 257] on div "Writer Role" at bounding box center [551, 246] width 91 height 24
drag, startPoint x: 642, startPoint y: 152, endPoint x: 593, endPoint y: 157, distance: 49.5
click at [642, 152] on input "Writer First Name" at bounding box center [599, 154] width 187 height 30
click at [590, 158] on input "Writer First Name" at bounding box center [599, 154] width 187 height 30
click at [569, 197] on input "Writer Last Name" at bounding box center [599, 202] width 187 height 30
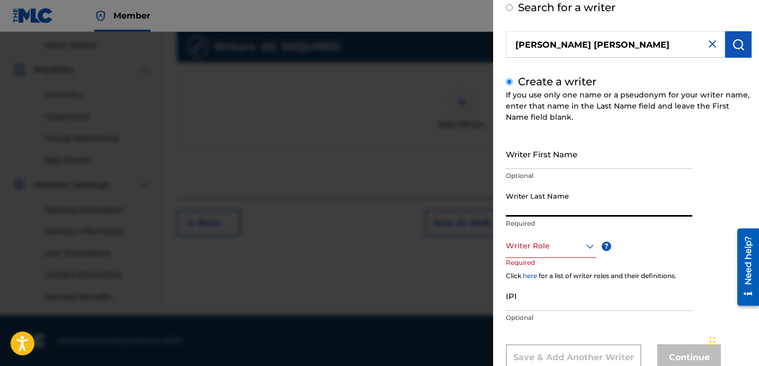
paste input "[PERSON_NAME] [PERSON_NAME]"
drag, startPoint x: 545, startPoint y: 209, endPoint x: 635, endPoint y: 222, distance: 91.1
click at [634, 222] on div "Writer Last Name [PERSON_NAME] [PERSON_NAME] Required" at bounding box center [599, 211] width 187 height 48
drag, startPoint x: 552, startPoint y: 220, endPoint x: 548, endPoint y: 214, distance: 7.1
click at [551, 218] on div "Writer Last Name [PERSON_NAME] [PERSON_NAME] Required" at bounding box center [599, 211] width 187 height 48
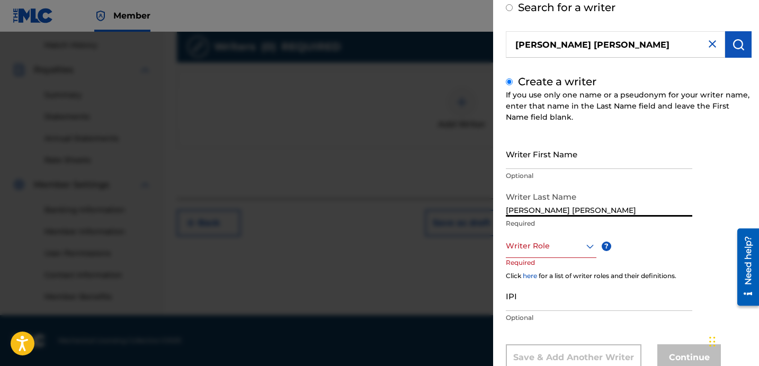
drag, startPoint x: 568, startPoint y: 211, endPoint x: 669, endPoint y: 214, distance: 101.2
click at [669, 214] on input "[PERSON_NAME] [PERSON_NAME]" at bounding box center [599, 202] width 187 height 30
type input "[PERSON_NAME]"
click at [608, 161] on input "Writer First Name" at bounding box center [599, 154] width 187 height 30
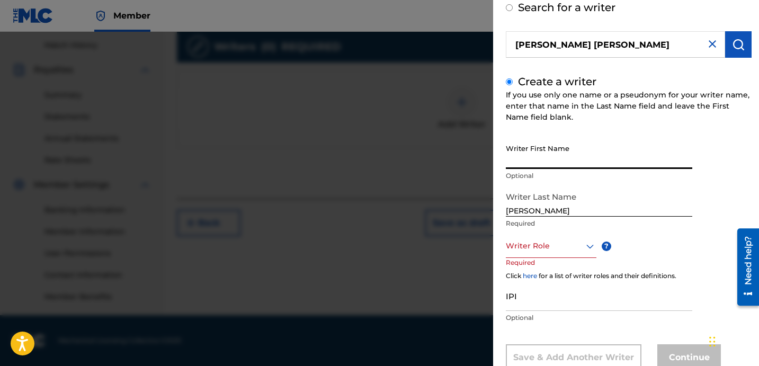
paste input "[PERSON_NAME] [PERSON_NAME]"
type input "[PERSON_NAME] [PERSON_NAME]"
click at [537, 247] on div at bounding box center [551, 246] width 91 height 13
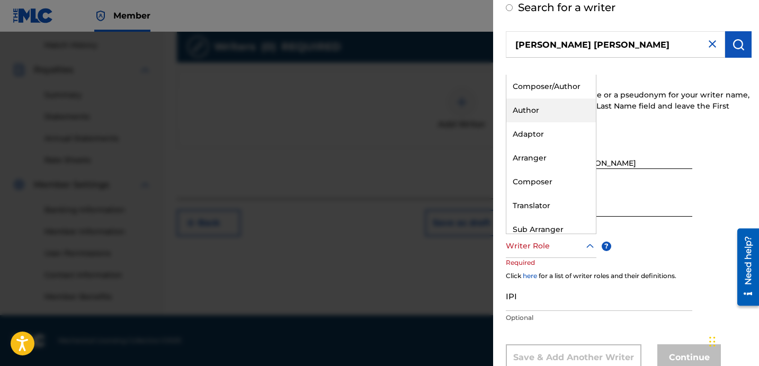
click at [556, 115] on div "Author" at bounding box center [552, 111] width 90 height 24
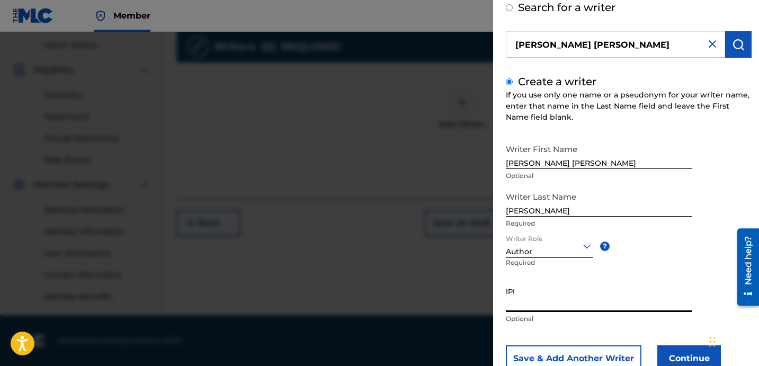
click at [559, 308] on input "IPI" at bounding box center [599, 297] width 187 height 30
click at [548, 308] on input "IPI" at bounding box center [599, 297] width 187 height 30
paste input "1278893978"
click at [503, 305] on div "Add Writer Search for a writer [PERSON_NAME] [PERSON_NAME] Create a writer If y…" at bounding box center [628, 171] width 271 height 460
click at [508, 307] on input "1278893978" at bounding box center [599, 297] width 187 height 30
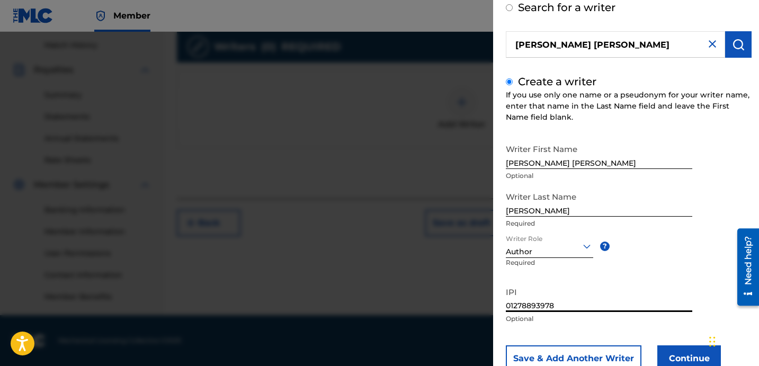
type input "01278893978"
click at [676, 357] on button "Continue" at bounding box center [690, 358] width 64 height 26
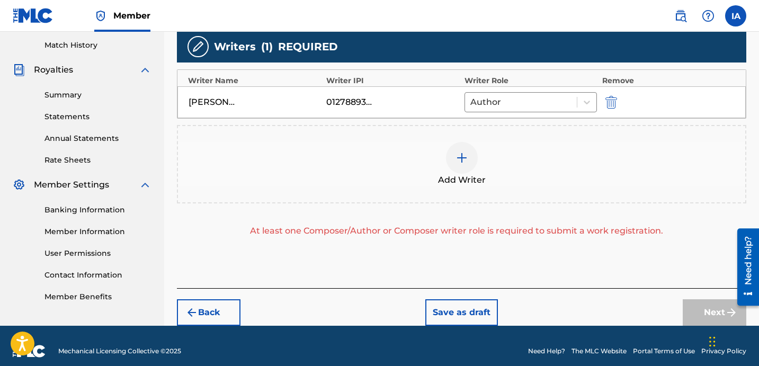
click at [442, 174] on span "Add Writer" at bounding box center [462, 180] width 48 height 13
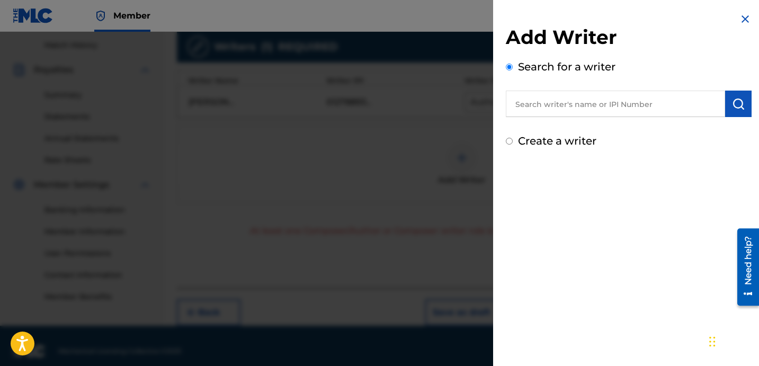
click at [601, 105] on input "text" at bounding box center [615, 104] width 219 height 26
click at [574, 138] on label "Create a writer" at bounding box center [557, 141] width 78 height 13
radio input "true"
click at [513, 138] on input "Create a writer" at bounding box center [509, 141] width 7 height 7
radio input "false"
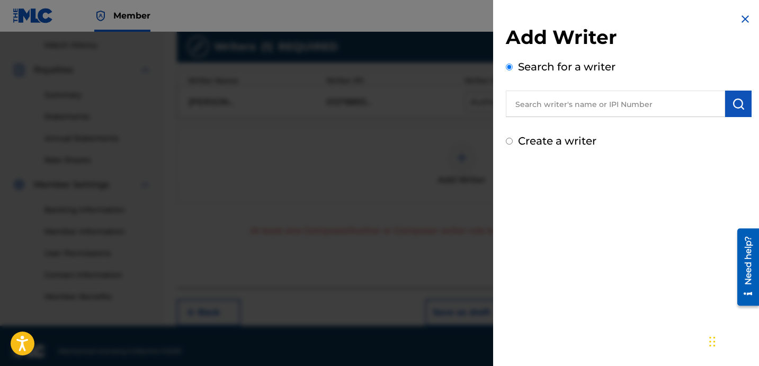
radio input "true"
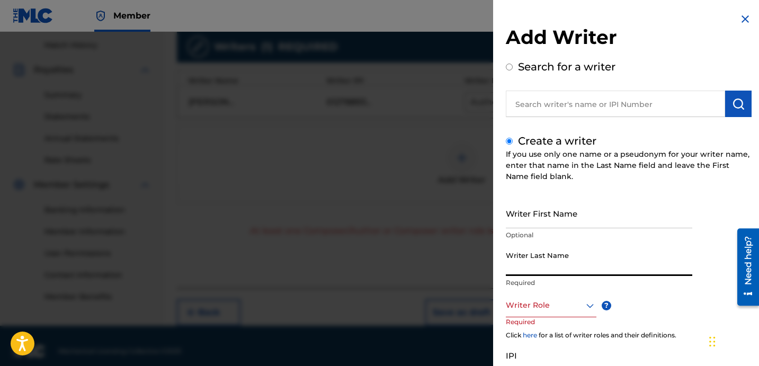
click at [564, 246] on input "Writer Last Name" at bounding box center [599, 261] width 187 height 30
paste input "UNKNOWN WRITER"
click at [566, 270] on input "UNKNOWN WRITER" at bounding box center [599, 261] width 187 height 30
type input "UNKNOWN"
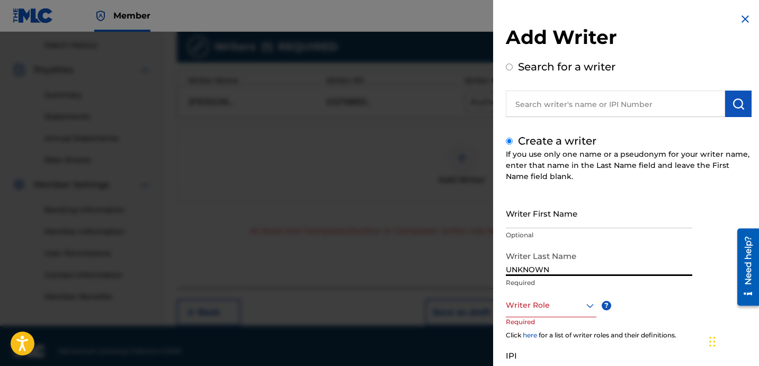
drag, startPoint x: 561, startPoint y: 204, endPoint x: 565, endPoint y: 219, distance: 15.9
click at [560, 204] on input "Writer First Name" at bounding box center [599, 213] width 187 height 30
paste input "WRITER"
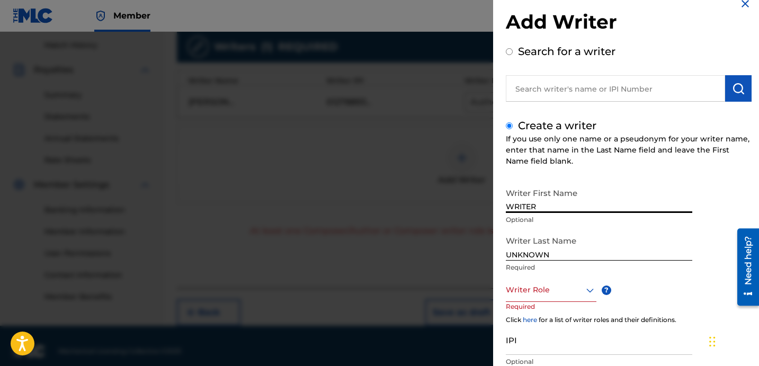
scroll to position [34, 0]
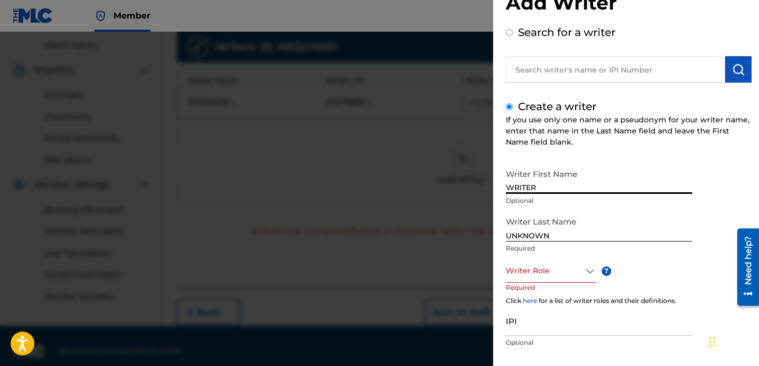
type input "WRITER"
click at [570, 267] on div at bounding box center [551, 270] width 91 height 13
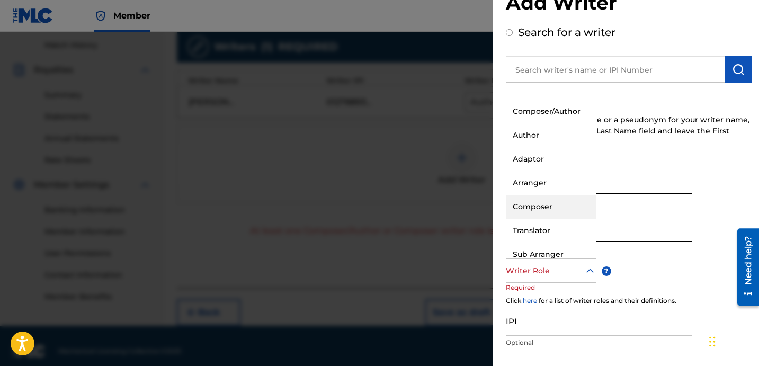
click at [568, 212] on div "Composer" at bounding box center [552, 207] width 90 height 24
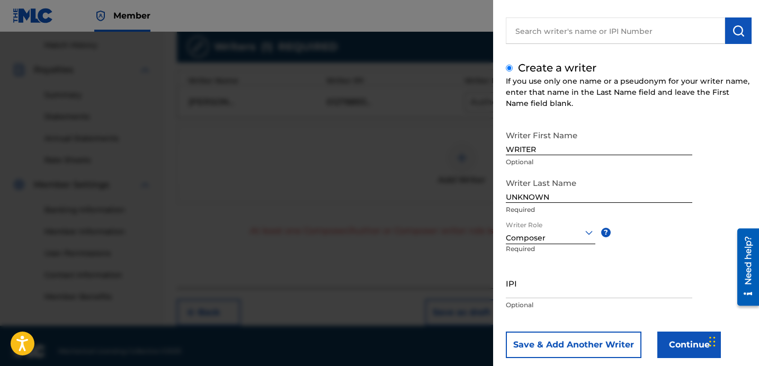
scroll to position [94, 0]
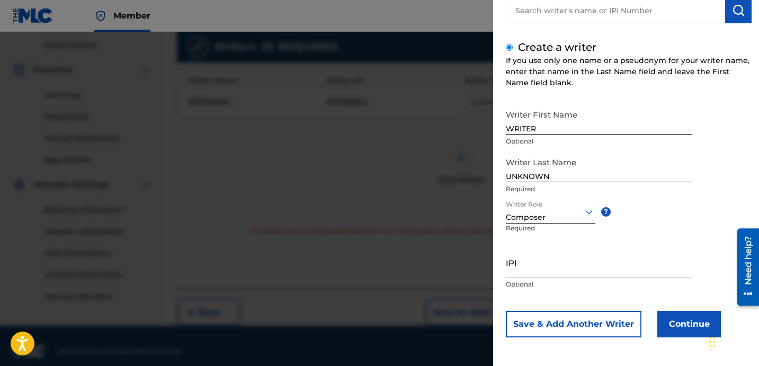
click at [683, 323] on button "Continue" at bounding box center [690, 324] width 64 height 26
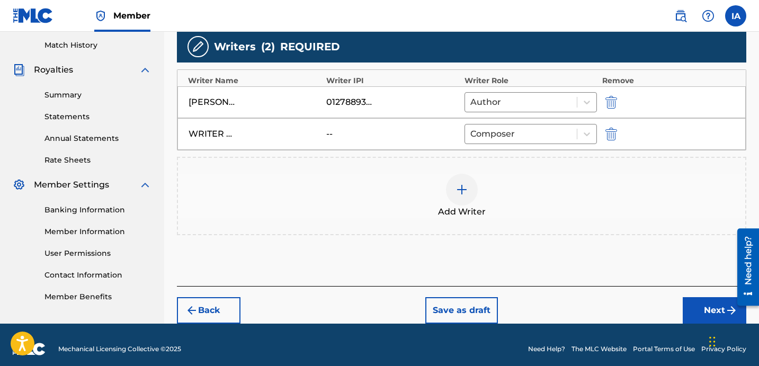
click at [703, 313] on button "Next" at bounding box center [715, 310] width 64 height 26
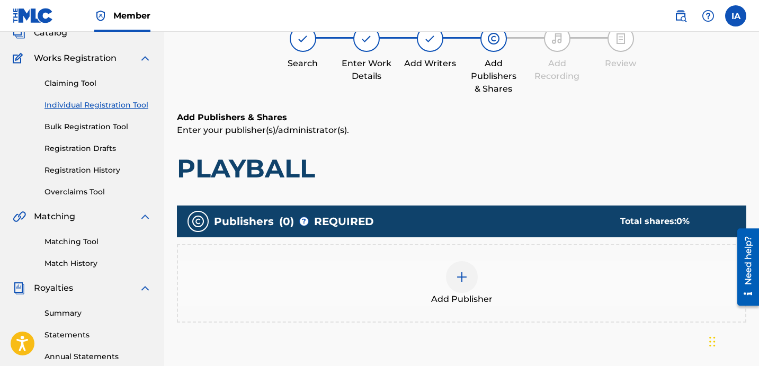
scroll to position [48, 0]
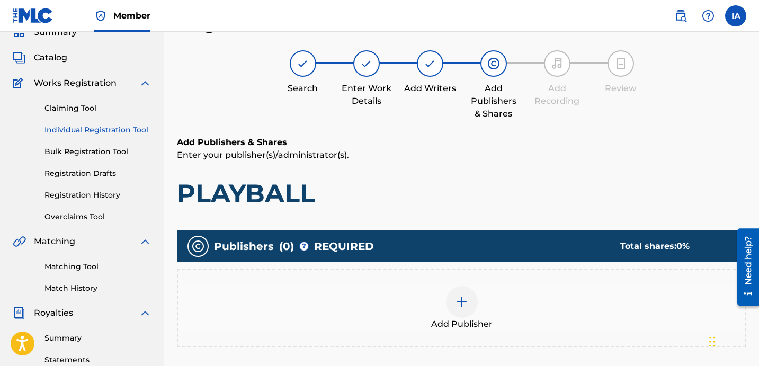
click at [412, 157] on p "Enter your publisher(s)/administrator(s)." at bounding box center [462, 155] width 570 height 13
drag, startPoint x: 418, startPoint y: 167, endPoint x: 395, endPoint y: 160, distance: 24.5
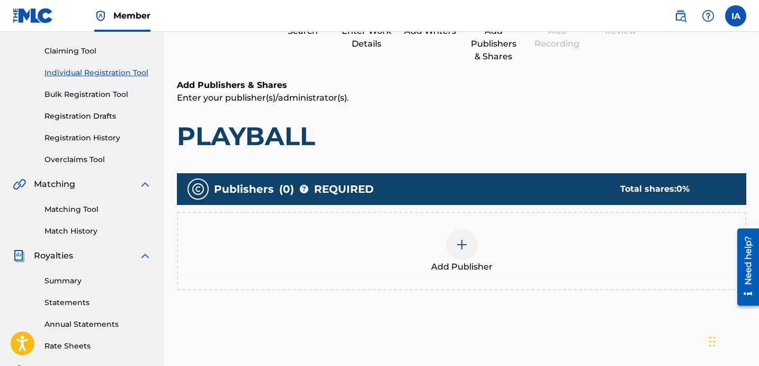
scroll to position [291, 0]
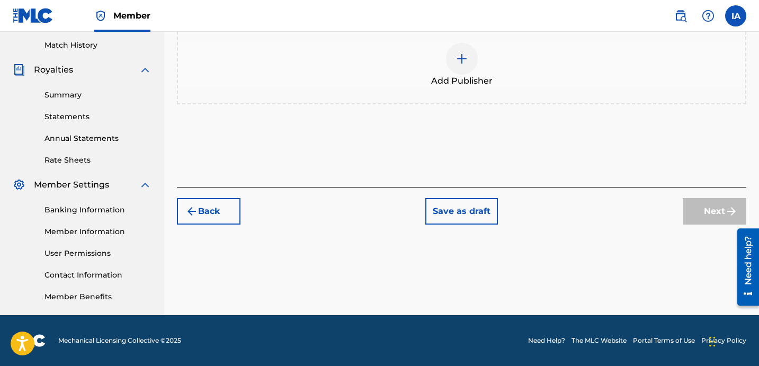
click at [458, 62] on img at bounding box center [462, 58] width 13 height 13
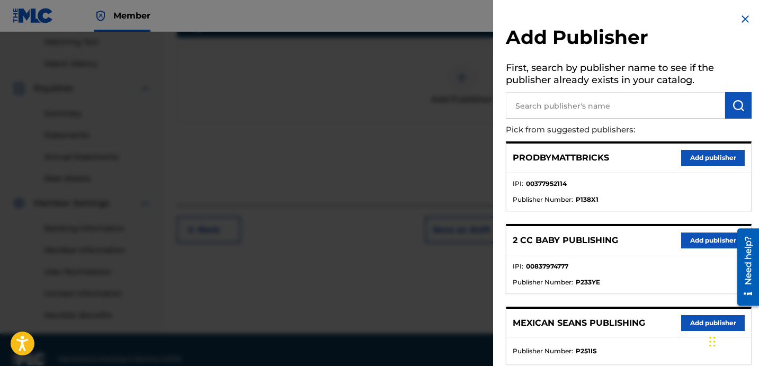
scroll to position [253, 0]
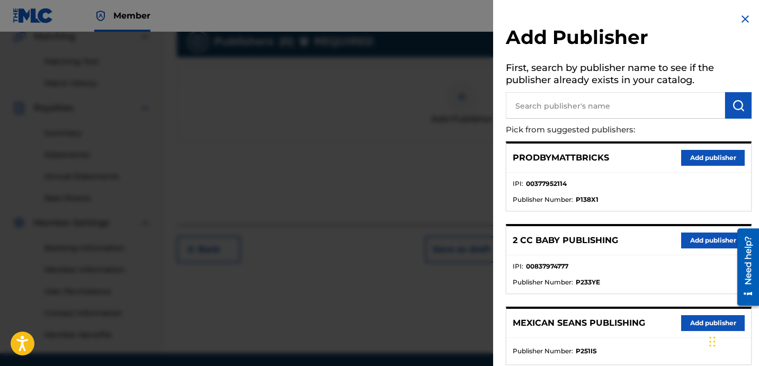
click at [617, 103] on input "text" at bounding box center [615, 105] width 219 height 26
paste input "OTR RECORDS SONG PUBLISHING"
type input "OTR RECORDS SONG PUBLISHING"
click at [746, 101] on button "submit" at bounding box center [738, 105] width 26 height 26
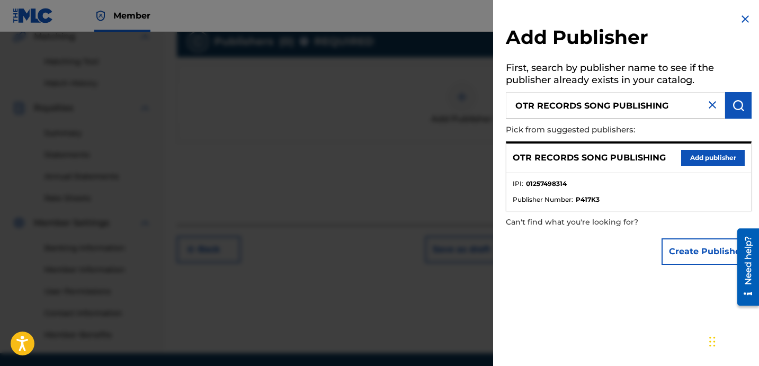
click at [709, 153] on button "Add publisher" at bounding box center [713, 158] width 64 height 16
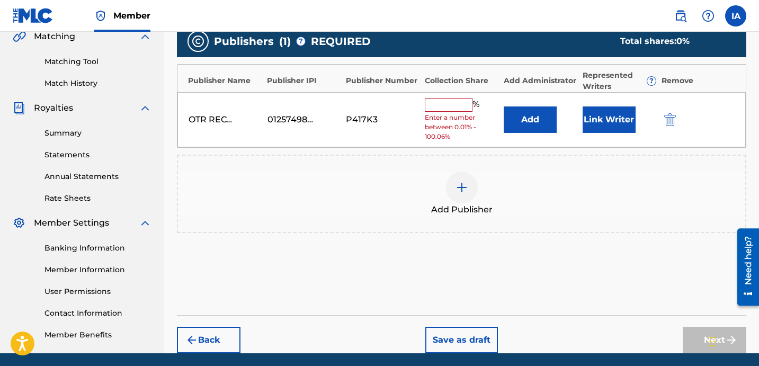
click at [463, 105] on input "text" at bounding box center [449, 105] width 48 height 14
type input "50"
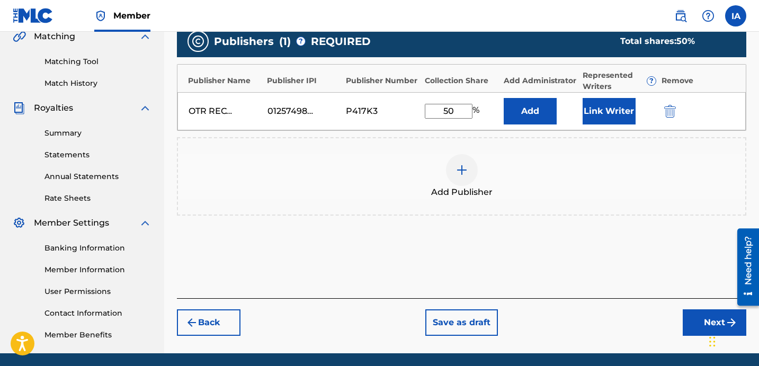
click at [528, 117] on button "Add" at bounding box center [530, 111] width 53 height 26
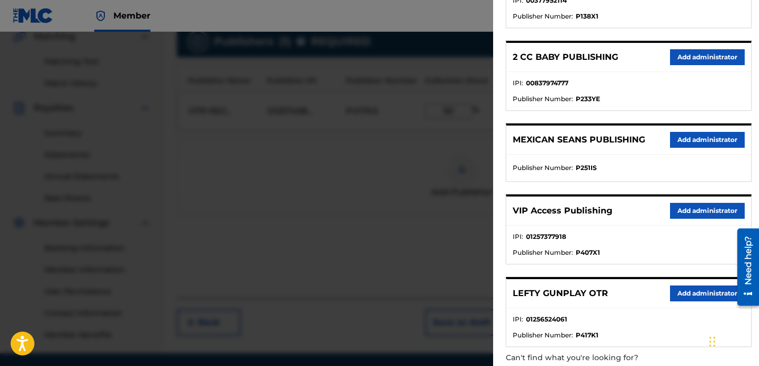
scroll to position [211, 0]
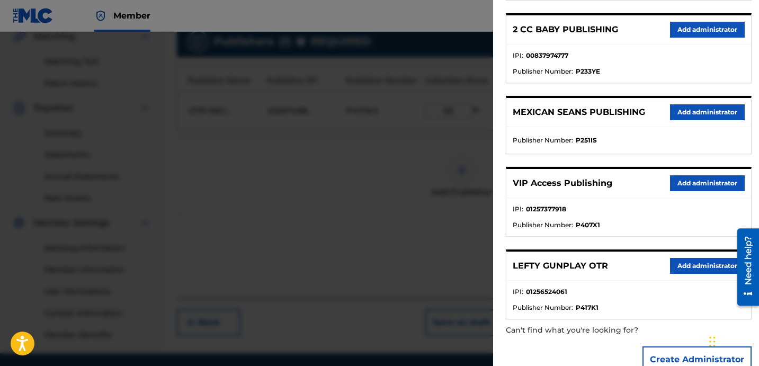
click at [698, 180] on button "Add administrator" at bounding box center [707, 183] width 75 height 16
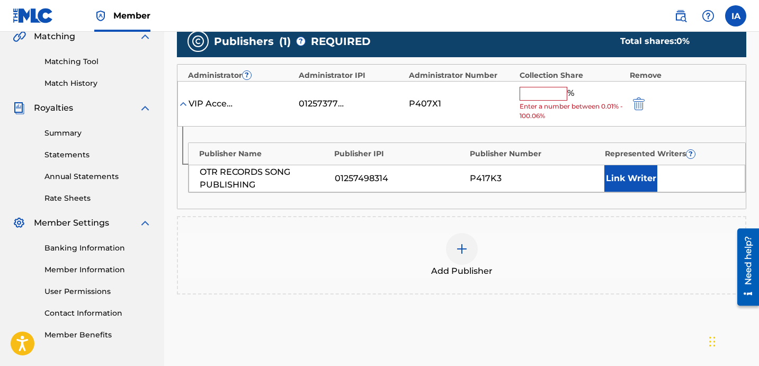
click at [555, 94] on input "text" at bounding box center [544, 94] width 48 height 14
type input "50"
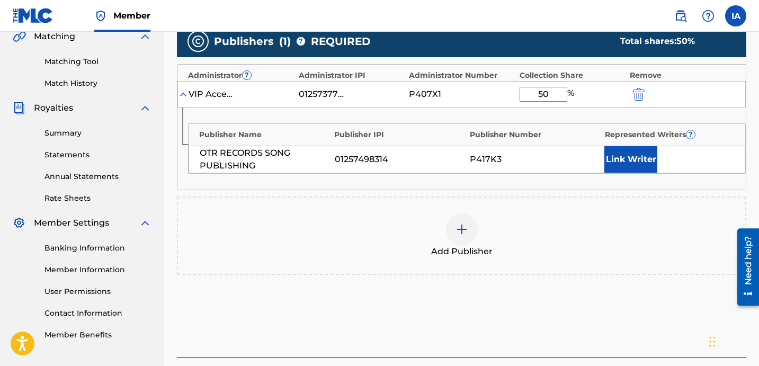
click at [615, 149] on button "Link Writer" at bounding box center [631, 159] width 53 height 26
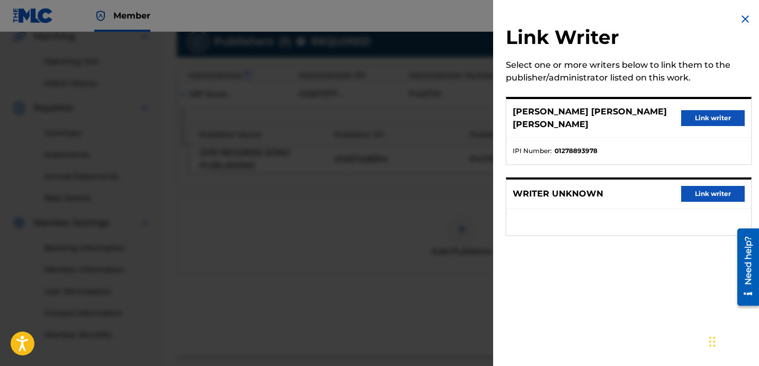
click at [712, 110] on button "Link writer" at bounding box center [713, 118] width 64 height 16
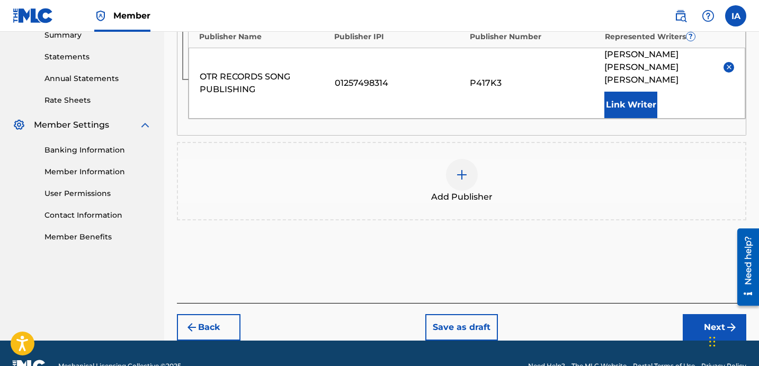
click at [711, 314] on button "Next" at bounding box center [715, 327] width 64 height 26
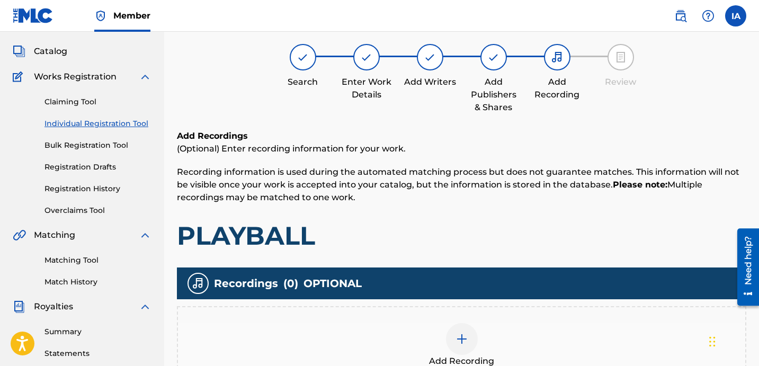
scroll to position [48, 0]
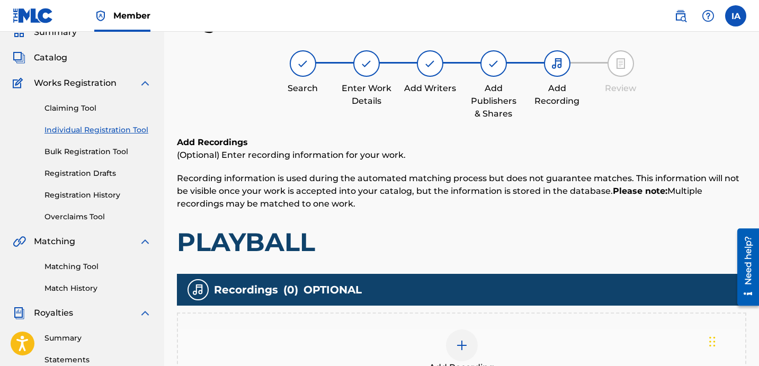
click at [534, 336] on div "Add Recording" at bounding box center [462, 352] width 568 height 45
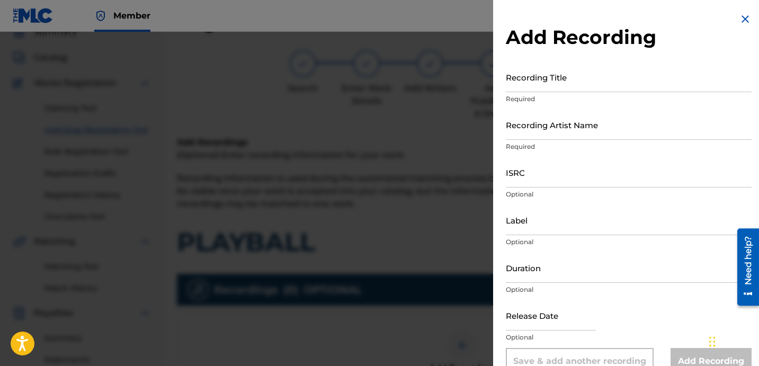
click at [582, 74] on input "Recording Title" at bounding box center [629, 77] width 246 height 30
click at [545, 76] on input "Recording Title" at bounding box center [629, 77] width 246 height 30
paste input "Playball"
type input "Playball"
click at [582, 135] on input "Recording Artist Name" at bounding box center [629, 125] width 246 height 30
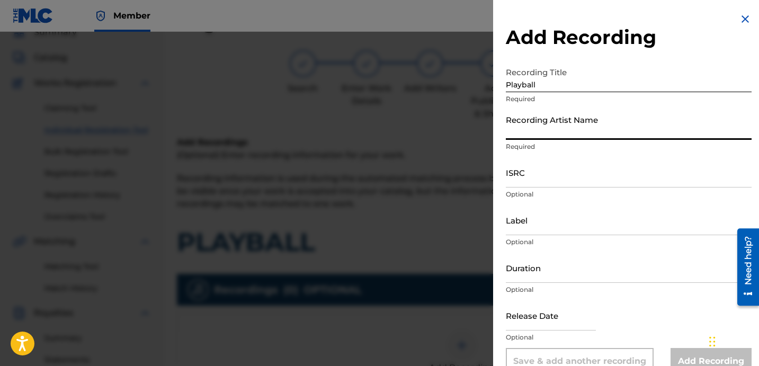
click at [570, 130] on input "Recording Artist Name" at bounding box center [629, 125] width 246 height 30
paste input "RYTMZ"
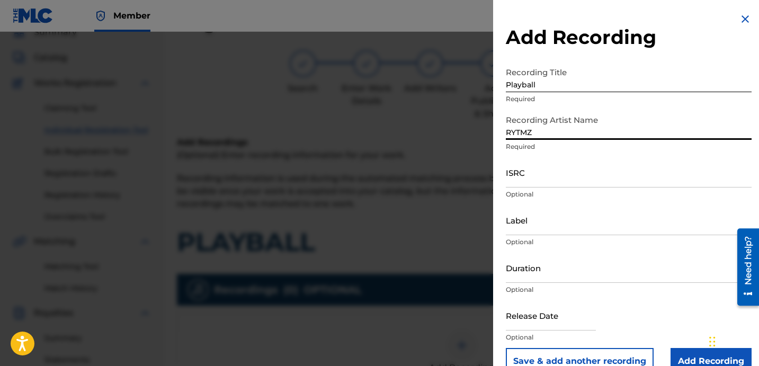
type input "RYTMZ"
click at [643, 182] on input "ISRC" at bounding box center [629, 172] width 246 height 30
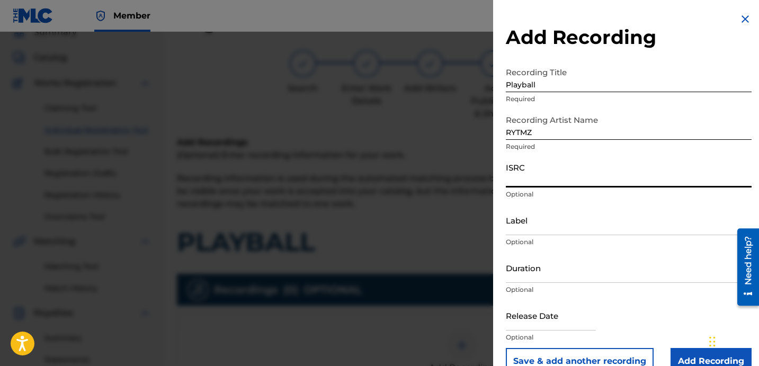
click at [543, 170] on input "ISRC" at bounding box center [629, 172] width 246 height 30
paste input "RYTMZ"
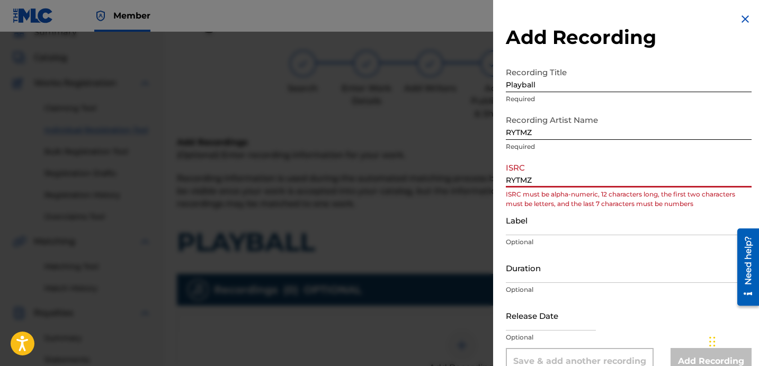
drag, startPoint x: 580, startPoint y: 178, endPoint x: 444, endPoint y: 142, distance: 140.7
click at [485, 161] on div "Add Recording Recording Title Playball Required Recording Artist Name [PERSON_N…" at bounding box center [379, 199] width 759 height 334
paste input "USLD91768282"
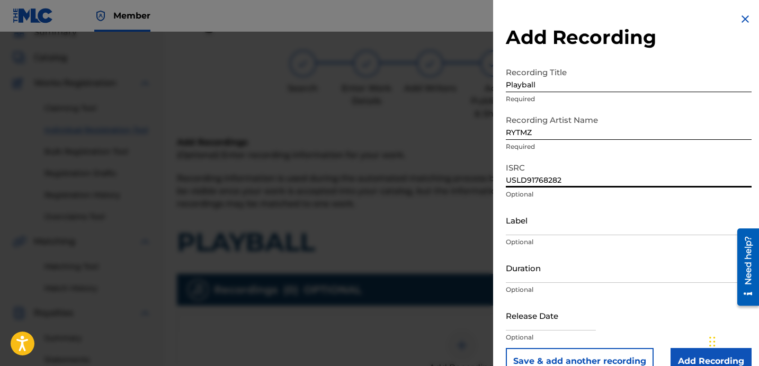
type input "USLD91768282"
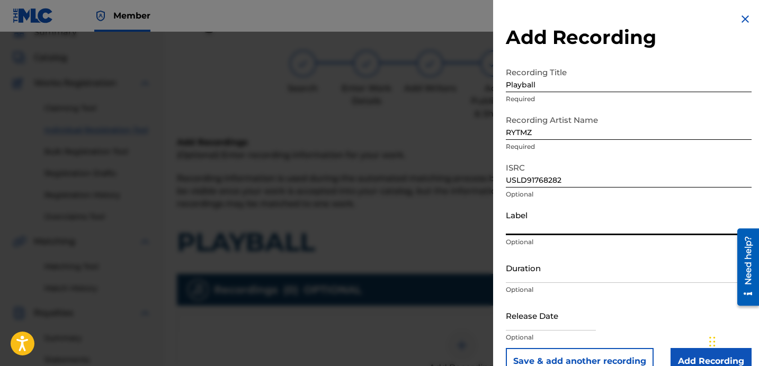
click at [529, 217] on input "Label" at bounding box center [629, 220] width 246 height 30
type input "OTR RECORDS"
click at [548, 271] on input "Duration" at bounding box center [629, 268] width 246 height 30
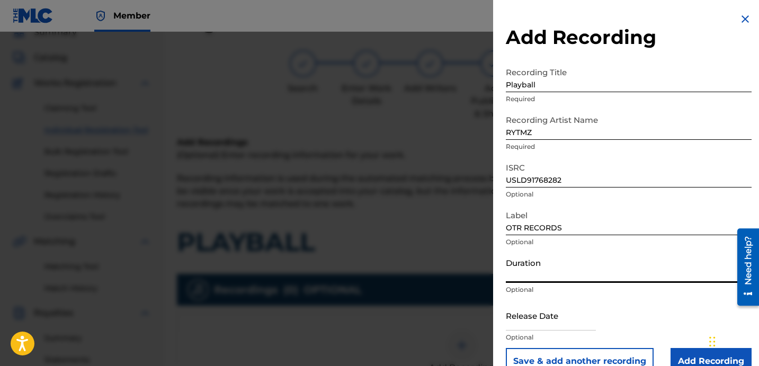
click at [547, 271] on input "Duration" at bounding box center [629, 268] width 246 height 30
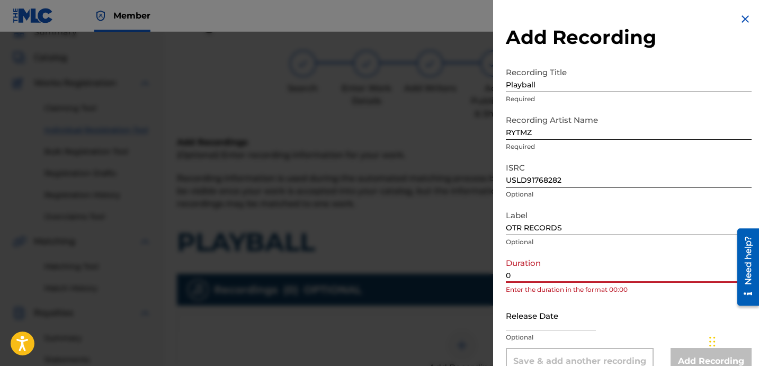
paste input "1:57"
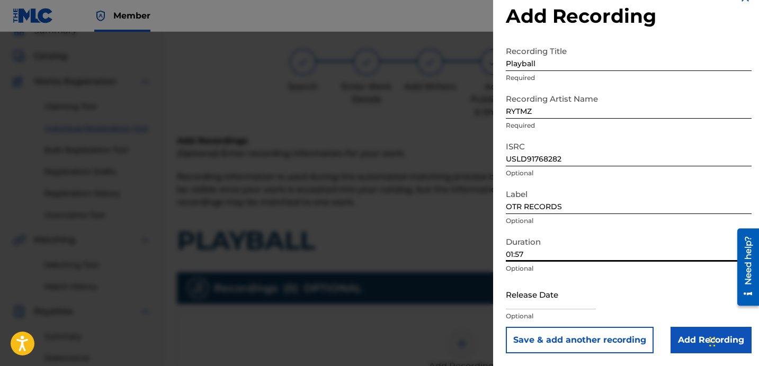
scroll to position [50, 0]
type input "01:57"
click at [684, 344] on input "Add Recording" at bounding box center [711, 340] width 81 height 26
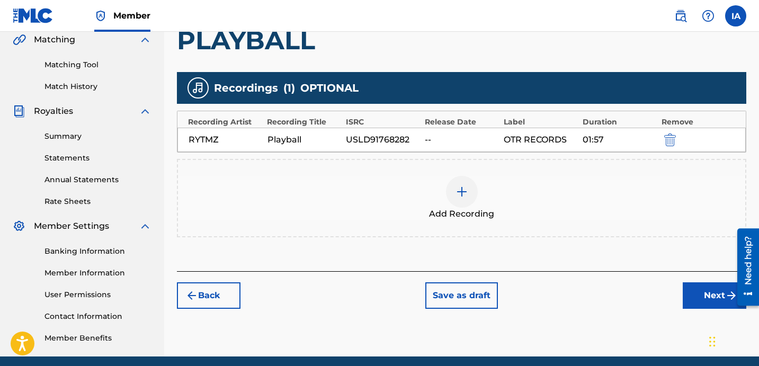
scroll to position [291, 0]
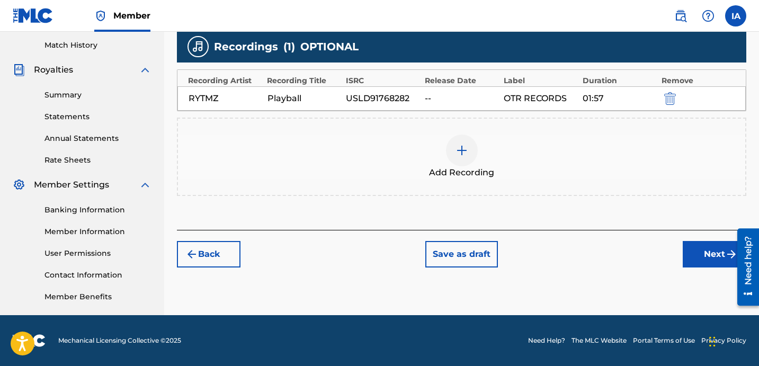
click at [704, 254] on button "Next" at bounding box center [715, 254] width 64 height 26
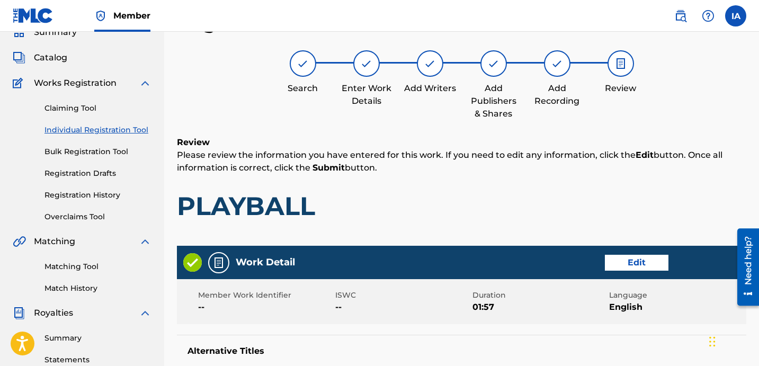
click at [510, 186] on div "Review Please review the information you have entered for this work. If you nee…" at bounding box center [462, 187] width 570 height 102
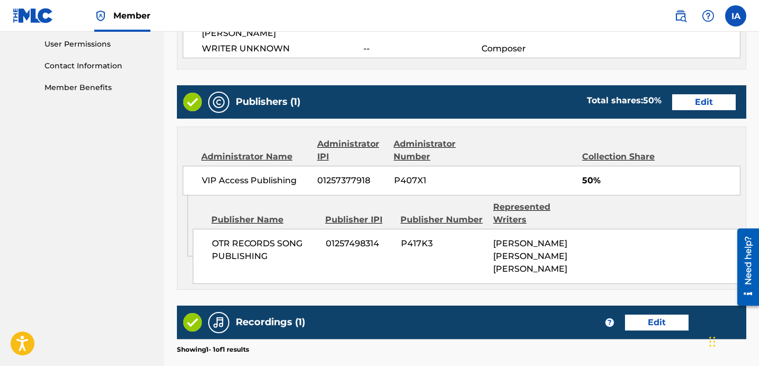
scroll to position [619, 0]
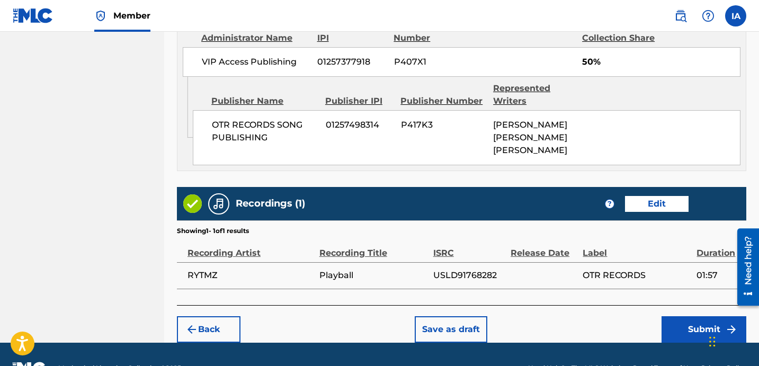
click at [678, 316] on button "Submit" at bounding box center [704, 329] width 85 height 26
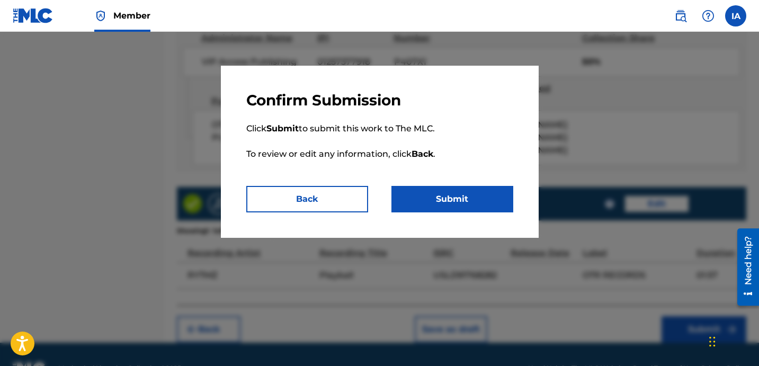
click at [490, 186] on button "Submit" at bounding box center [453, 199] width 122 height 26
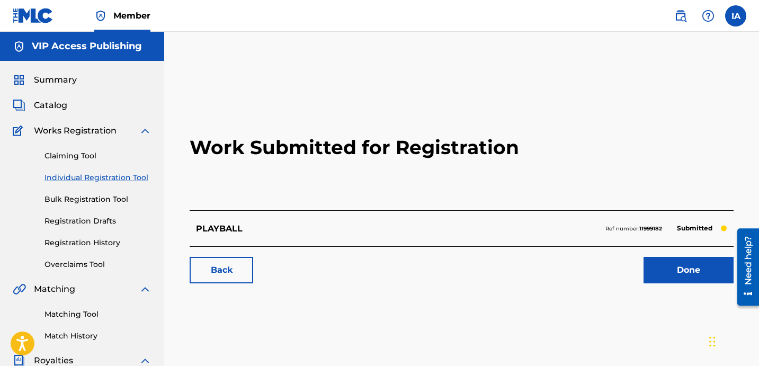
click at [139, 196] on link "Bulk Registration Tool" at bounding box center [98, 199] width 107 height 11
click at [136, 179] on link "Individual Registration Tool" at bounding box center [98, 177] width 107 height 11
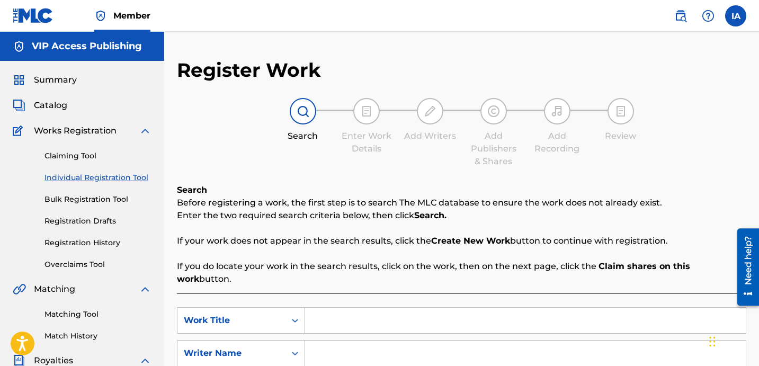
click at [476, 308] on input "Search Form" at bounding box center [525, 320] width 441 height 25
paste input "USLD91768283"
drag, startPoint x: 439, startPoint y: 318, endPoint x: 245, endPoint y: 240, distance: 208.7
click at [259, 247] on div "Search Before registering a work, the first step is to search The MLC database …" at bounding box center [462, 325] width 570 height 283
paste input "Baby [PERSON_NAME]"
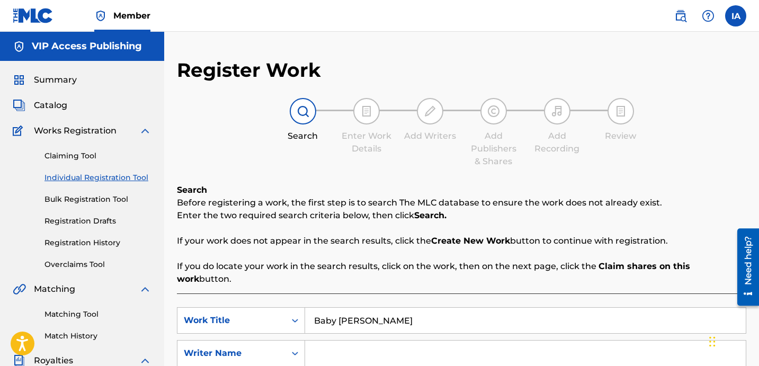
type input "Baby [PERSON_NAME]"
click at [468, 341] on input "Search Form" at bounding box center [525, 353] width 441 height 25
paste input "[PERSON_NAME] [PERSON_NAME]"
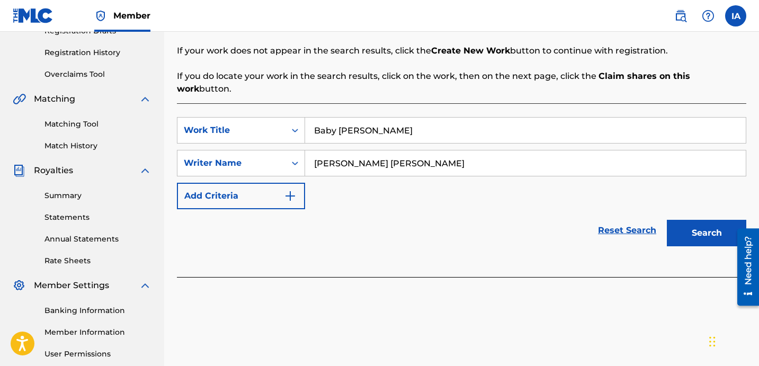
scroll to position [291, 0]
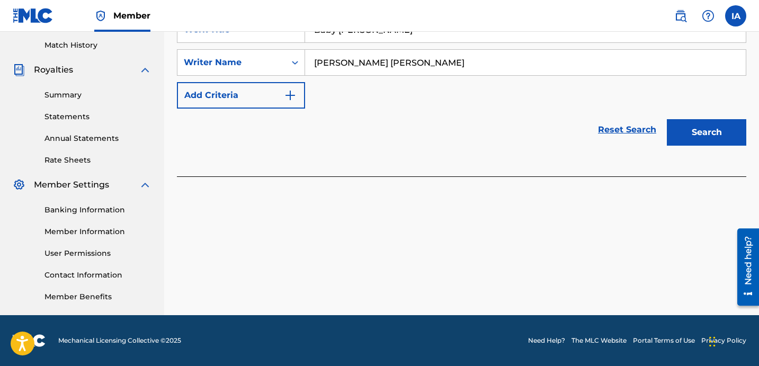
type input "[PERSON_NAME] [PERSON_NAME]"
click at [689, 121] on button "Search" at bounding box center [706, 132] width 79 height 26
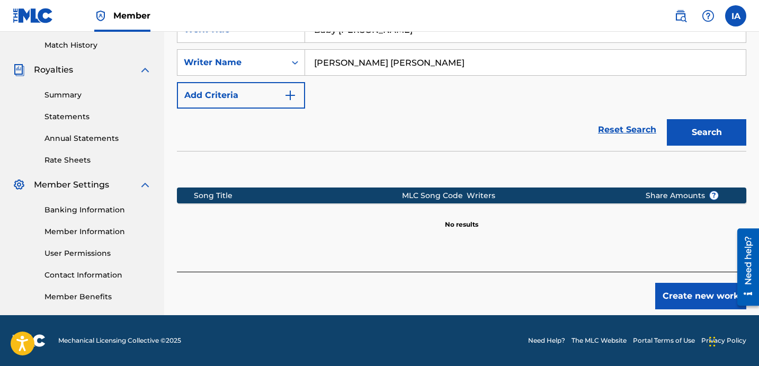
drag, startPoint x: 491, startPoint y: 74, endPoint x: 497, endPoint y: 73, distance: 5.9
click at [491, 74] on div "SearchWithCriteria9f76b2fb-d05d-4768-a966-b78714cc8061 Work Title Baby [PERSON_…" at bounding box center [462, 62] width 570 height 92
click at [483, 59] on input "[PERSON_NAME] [PERSON_NAME]" at bounding box center [525, 62] width 441 height 25
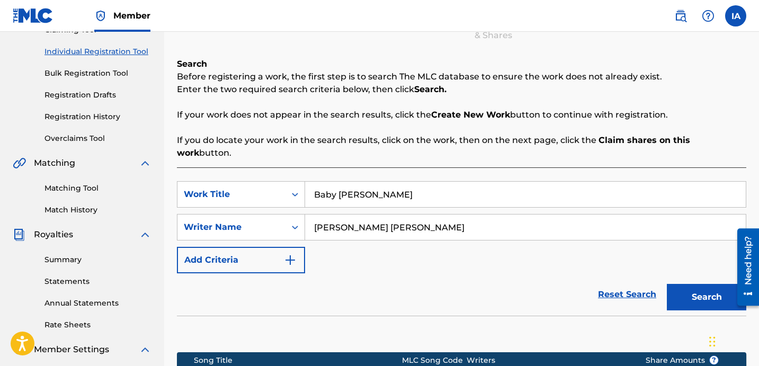
scroll to position [127, 0]
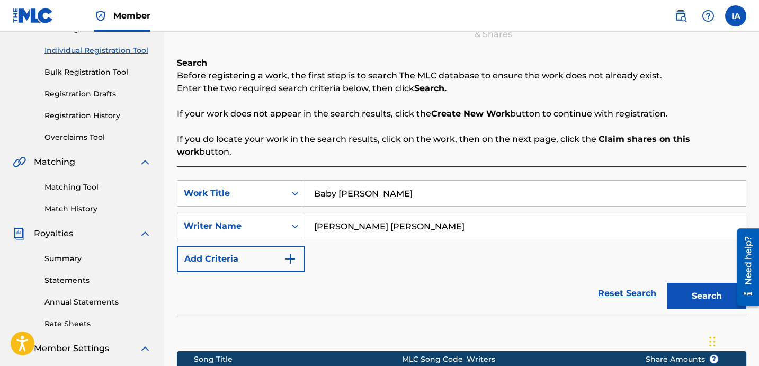
click at [492, 184] on input "Baby [PERSON_NAME]" at bounding box center [525, 193] width 441 height 25
type input "BABY [PERSON_NAME]"
click at [396, 166] on div "SearchWithCriteria9f76b2fb-d05d-4768-a966-b78714cc8061 Work Title BABY [PERSON_…" at bounding box center [462, 300] width 570 height 269
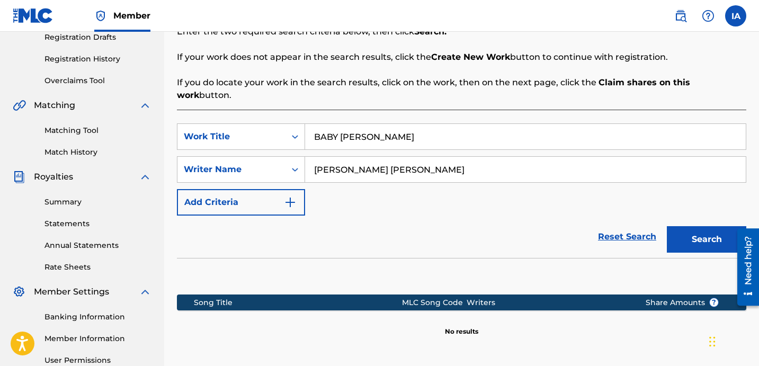
scroll to position [291, 0]
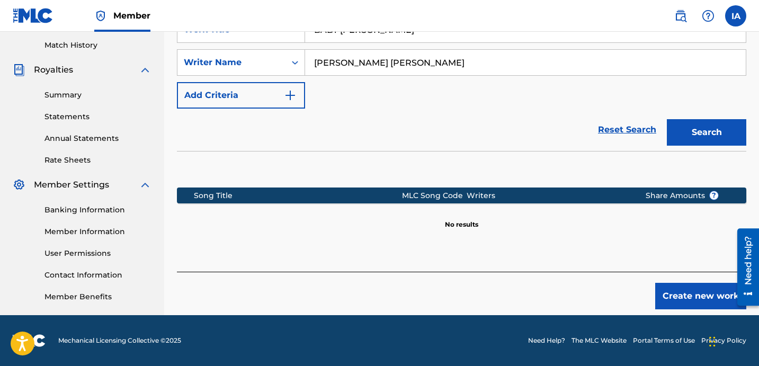
click at [699, 283] on button "Create new work" at bounding box center [700, 296] width 91 height 26
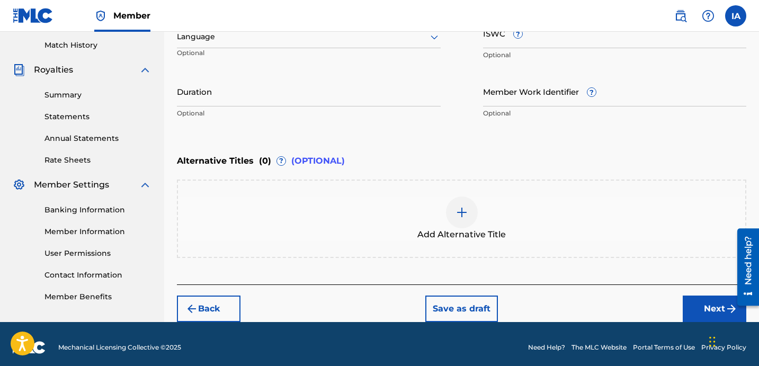
scroll to position [86, 0]
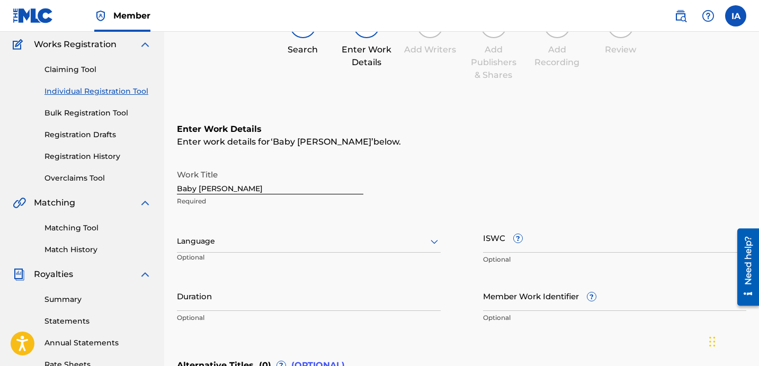
click at [242, 187] on input "Baby [PERSON_NAME]" at bounding box center [270, 179] width 187 height 30
type input "BABY [PERSON_NAME]"
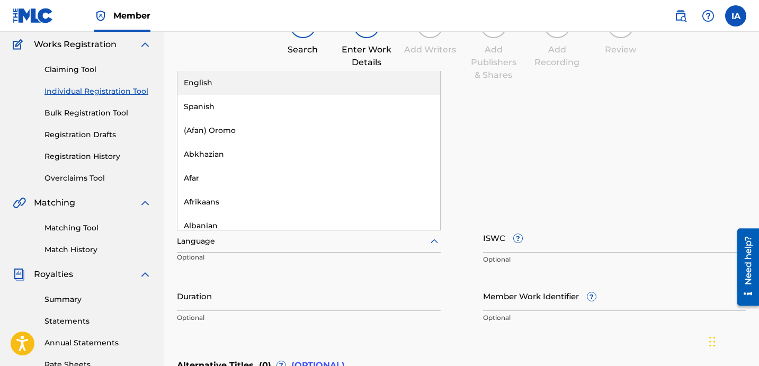
drag, startPoint x: 226, startPoint y: 240, endPoint x: 248, endPoint y: 240, distance: 21.7
click at [226, 240] on div at bounding box center [309, 241] width 264 height 13
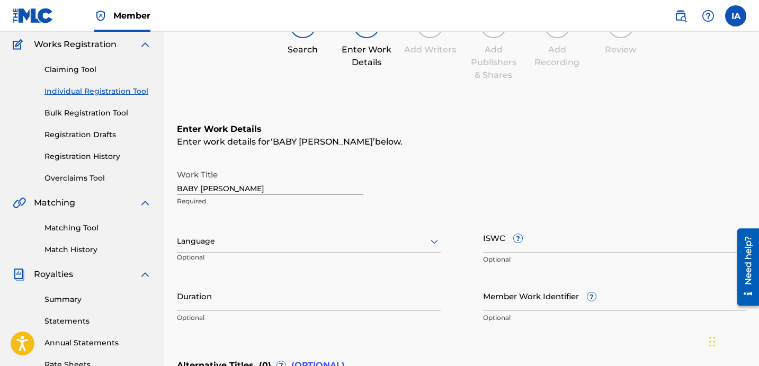
click at [241, 310] on input "Duration" at bounding box center [309, 296] width 264 height 30
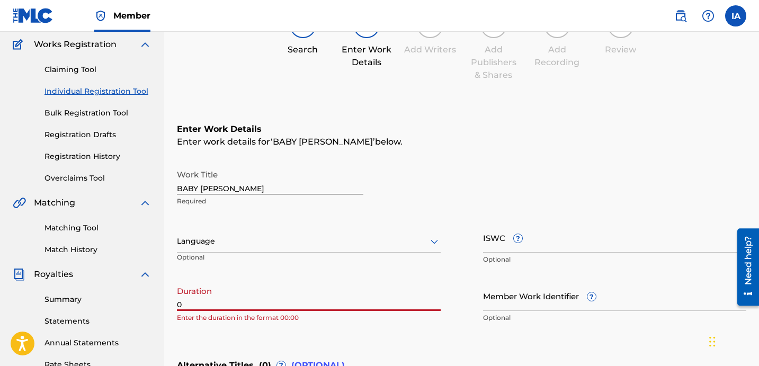
paste input "2:15"
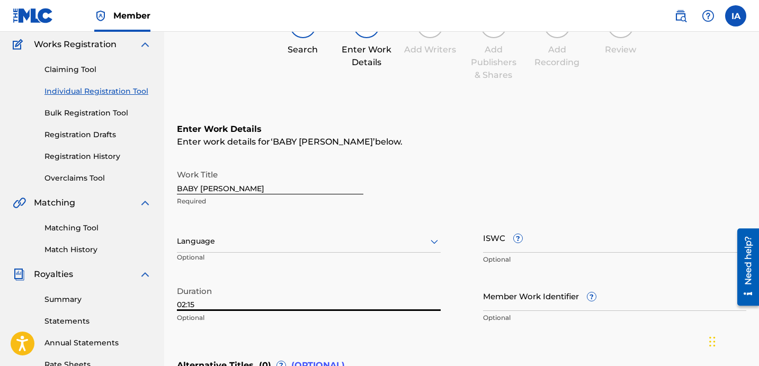
type input "02:15"
click at [259, 236] on div at bounding box center [309, 241] width 264 height 13
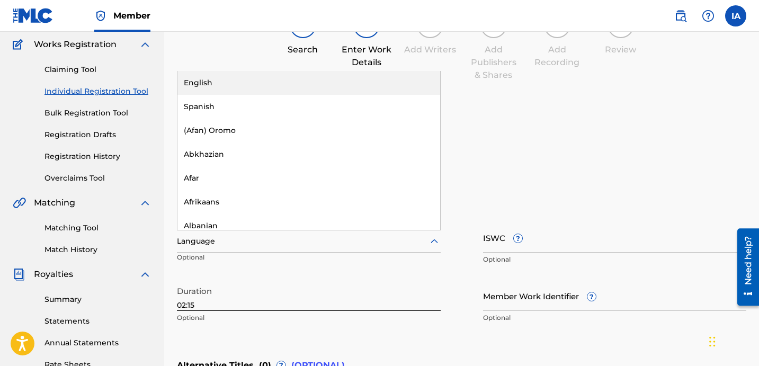
click at [226, 84] on div "English" at bounding box center [309, 83] width 263 height 24
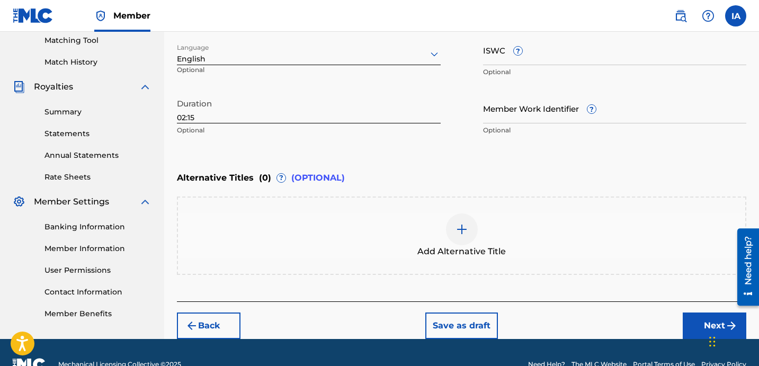
scroll to position [297, 0]
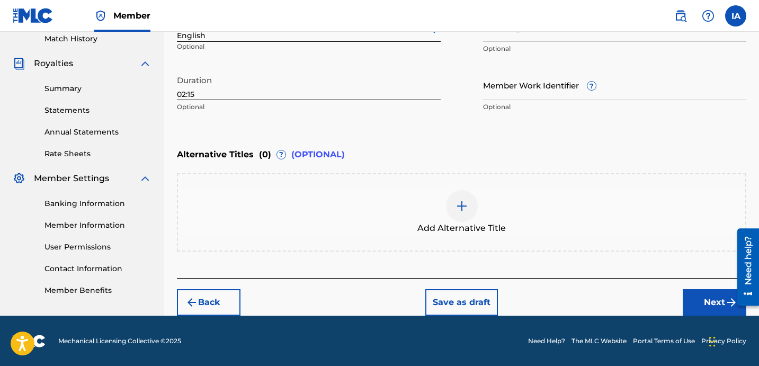
click at [693, 307] on button "Next" at bounding box center [715, 302] width 64 height 26
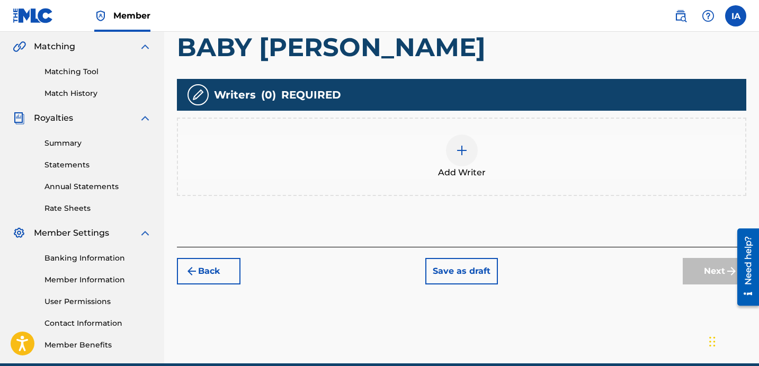
scroll to position [274, 0]
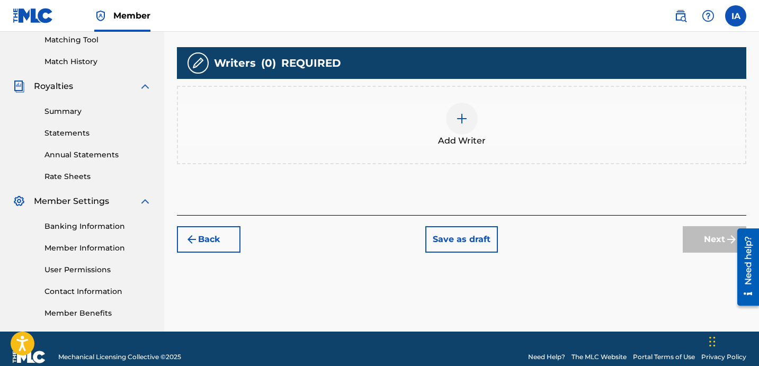
click at [497, 139] on div "Add Writer" at bounding box center [462, 125] width 568 height 45
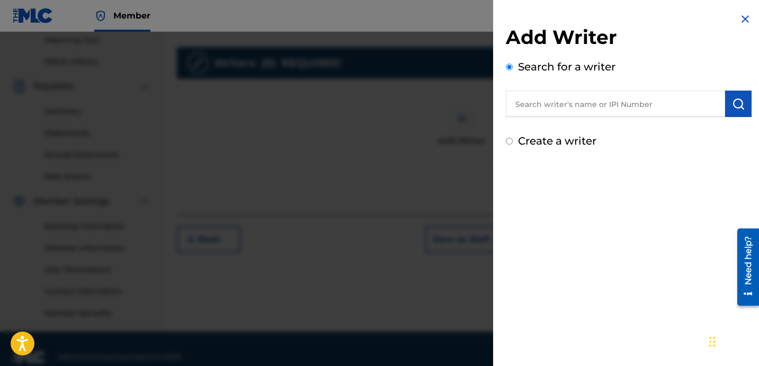
click at [560, 101] on input "text" at bounding box center [615, 104] width 219 height 26
paste input "[PERSON_NAME] [PERSON_NAME]"
type input "[PERSON_NAME] [PERSON_NAME]"
click at [571, 139] on label "Create a writer" at bounding box center [557, 141] width 78 height 13
radio input "true"
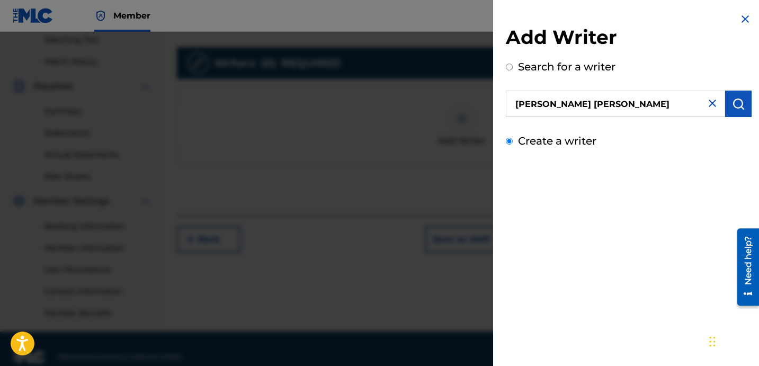
click at [513, 139] on input "Create a writer" at bounding box center [509, 141] width 7 height 7
radio input "false"
radio input "true"
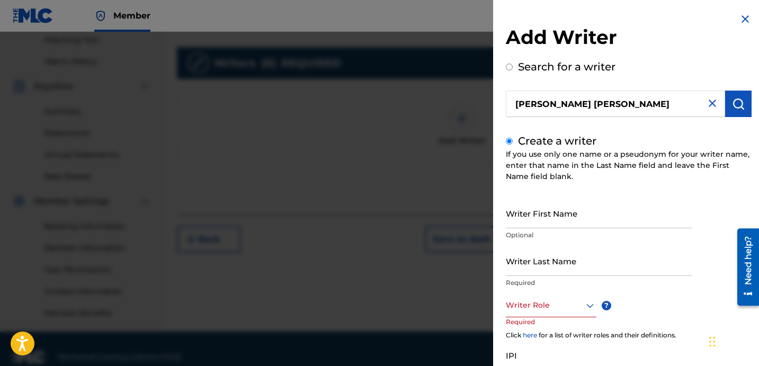
click at [542, 259] on input "Writer Last Name" at bounding box center [599, 261] width 187 height 30
paste input "[PERSON_NAME] [PERSON_NAME]"
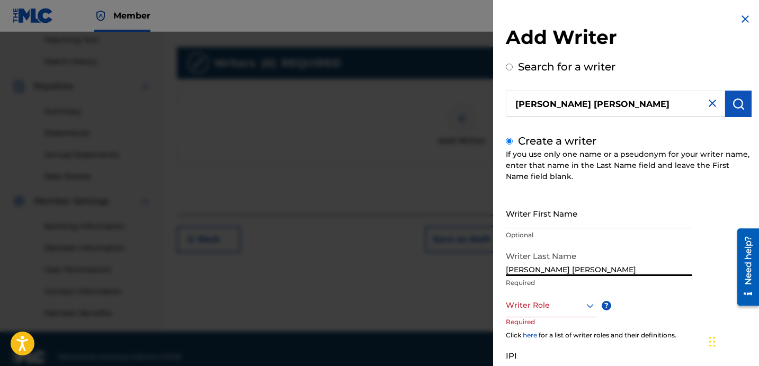
drag, startPoint x: 558, startPoint y: 267, endPoint x: 684, endPoint y: 277, distance: 126.6
click at [684, 277] on div "Writer Last Name [PERSON_NAME] [PERSON_NAME] Required" at bounding box center [599, 270] width 187 height 48
drag, startPoint x: 580, startPoint y: 258, endPoint x: 566, endPoint y: 260, distance: 13.9
click at [575, 259] on input "[PERSON_NAME] [PERSON_NAME]" at bounding box center [599, 261] width 187 height 30
drag, startPoint x: 550, startPoint y: 270, endPoint x: 686, endPoint y: 281, distance: 136.1
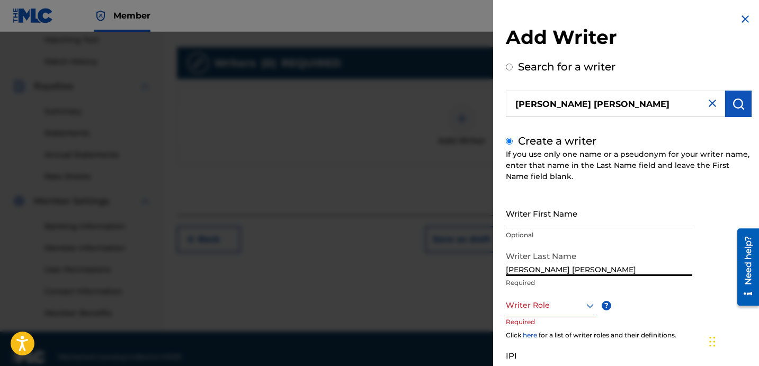
click at [715, 273] on div "Writer First Name Optional Writer Last Name [PERSON_NAME] [PERSON_NAME] Require…" at bounding box center [629, 314] width 246 height 232
drag, startPoint x: 616, startPoint y: 286, endPoint x: 716, endPoint y: 294, distance: 99.9
click at [716, 294] on div "Writer First Name Optional Writer Last Name [PERSON_NAME] [PERSON_NAME] Require…" at bounding box center [629, 314] width 246 height 232
type input "[PERSON_NAME]"
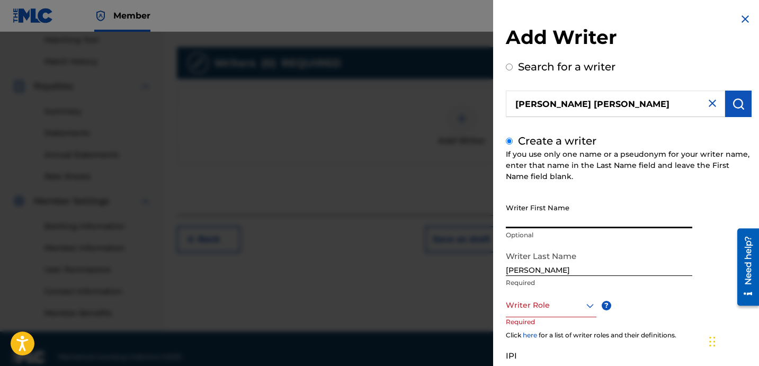
click at [602, 209] on input "Writer First Name" at bounding box center [599, 213] width 187 height 30
click at [575, 232] on p "Optional" at bounding box center [599, 236] width 187 height 10
click at [580, 216] on input "Writer First Name" at bounding box center [599, 213] width 187 height 30
paste input "[PERSON_NAME] [PERSON_NAME]"
type input "[PERSON_NAME] [PERSON_NAME]"
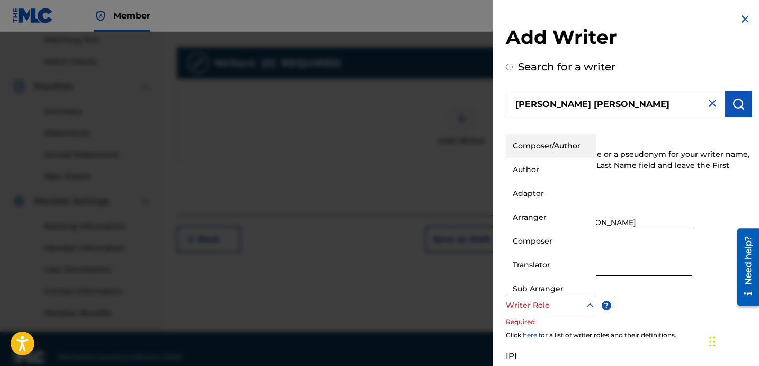
click at [545, 303] on div at bounding box center [551, 305] width 91 height 13
click at [554, 165] on div "Author" at bounding box center [552, 170] width 90 height 24
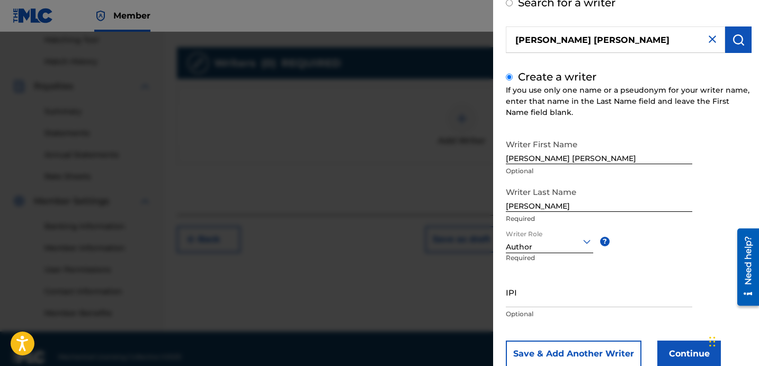
scroll to position [94, 0]
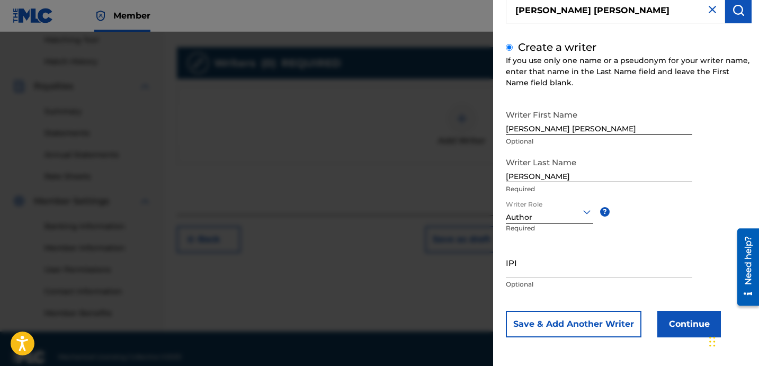
click at [529, 260] on input "IPI" at bounding box center [599, 262] width 187 height 30
click at [528, 260] on input "IPI" at bounding box center [599, 262] width 187 height 30
paste input "1278893978"
click at [507, 271] on input "1278893978" at bounding box center [599, 262] width 187 height 30
type input "01278893978"
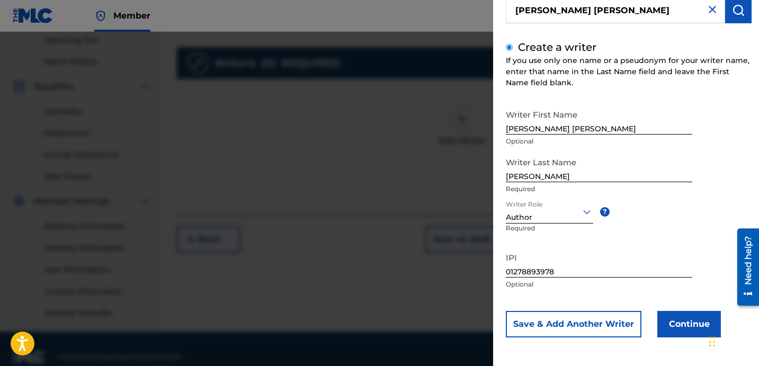
click at [676, 323] on button "Continue" at bounding box center [690, 324] width 64 height 26
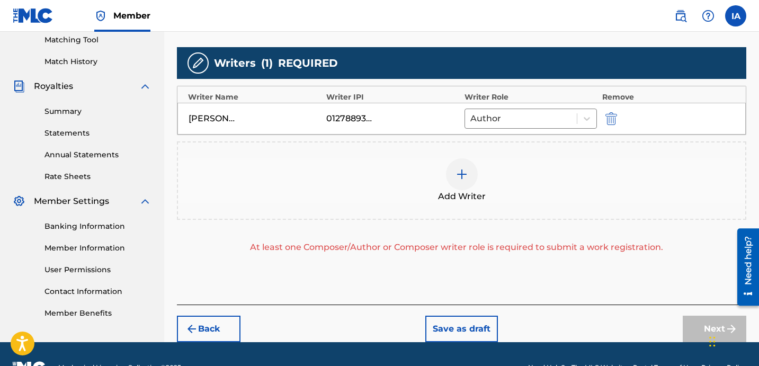
click at [561, 178] on div "Add Writer" at bounding box center [462, 180] width 568 height 45
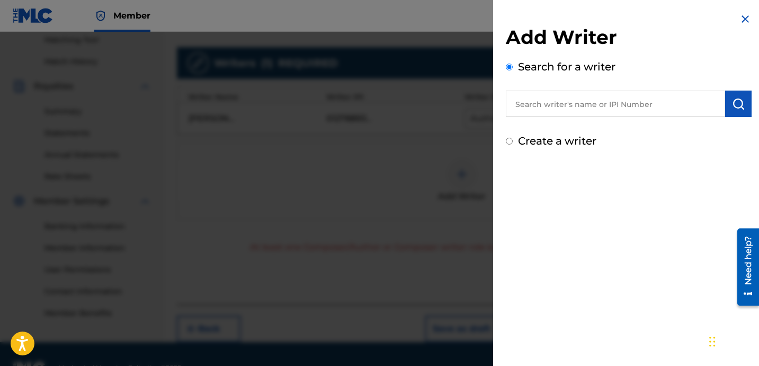
click at [566, 146] on label "Create a writer" at bounding box center [557, 141] width 78 height 13
radio input "true"
click at [513, 145] on input "Create a writer" at bounding box center [509, 141] width 7 height 7
radio input "false"
radio input "true"
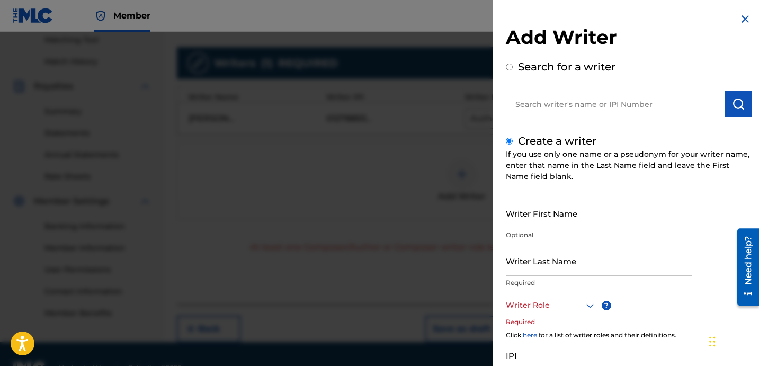
click at [544, 244] on div "Writer First Name Optional" at bounding box center [599, 222] width 187 height 48
click at [545, 252] on input "Writer Last Name" at bounding box center [599, 261] width 187 height 30
paste input "UNKNOWN WRITER"
click at [568, 271] on input "UNKNOWN WRITER" at bounding box center [599, 261] width 187 height 30
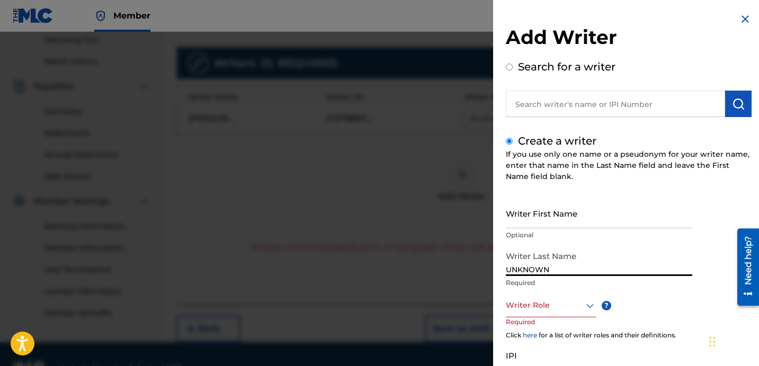
type input "UNKNOWN"
click at [558, 223] on input "Writer First Name" at bounding box center [599, 213] width 187 height 30
paste input "WRITER"
type input "WRITER"
click at [574, 305] on div at bounding box center [551, 305] width 91 height 13
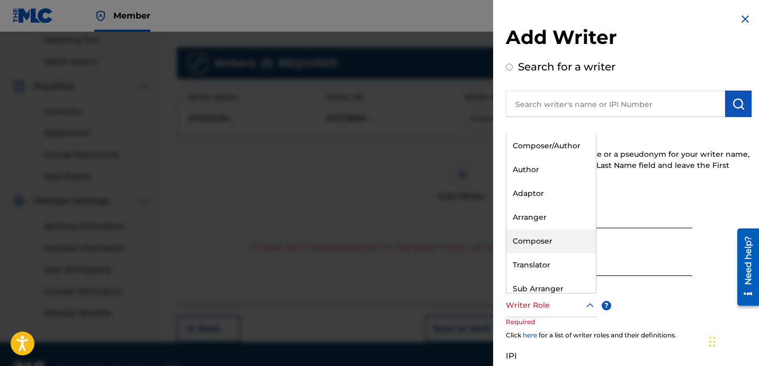
click at [552, 237] on div "Composer" at bounding box center [552, 241] width 90 height 24
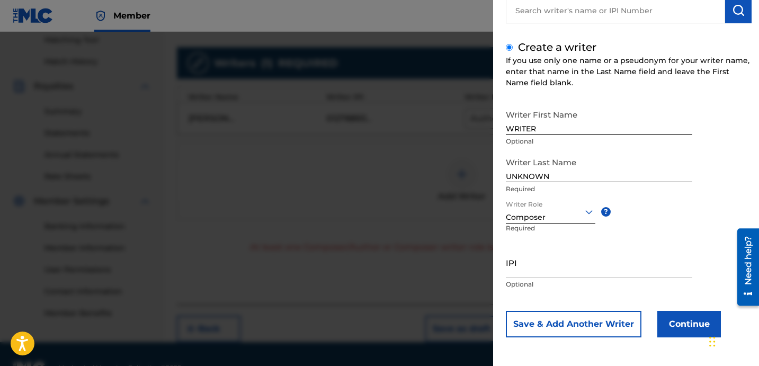
click at [668, 322] on button "Continue" at bounding box center [690, 324] width 64 height 26
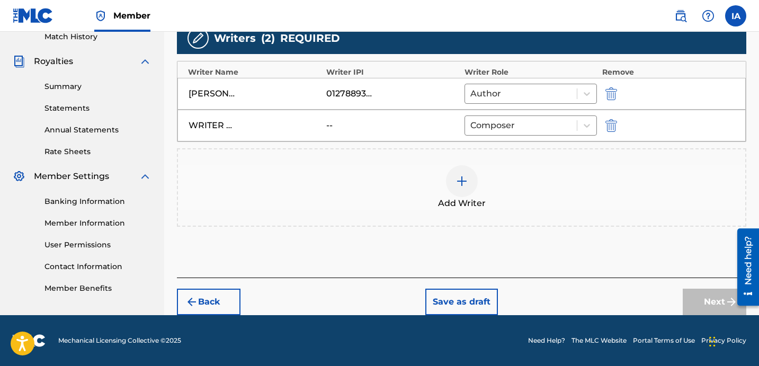
scroll to position [299, 0]
click at [703, 308] on button "Next" at bounding box center [715, 302] width 64 height 26
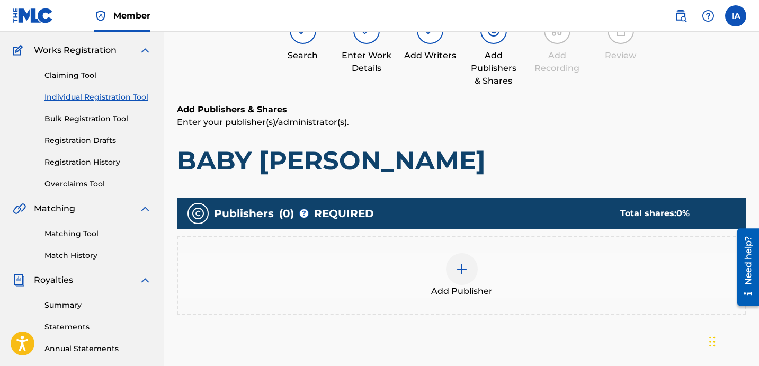
scroll to position [93, 0]
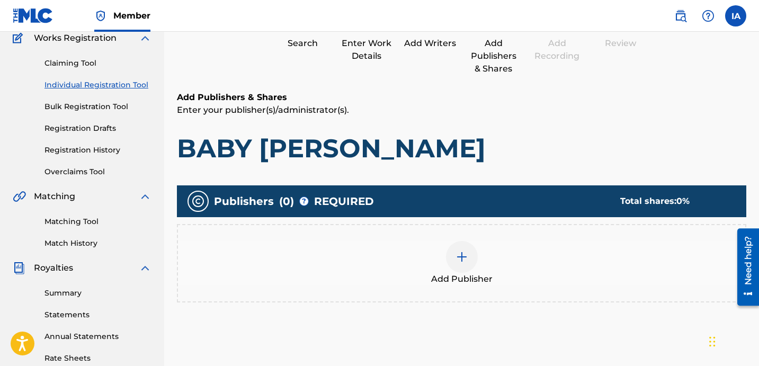
click at [559, 243] on div "Add Publisher" at bounding box center [462, 263] width 568 height 45
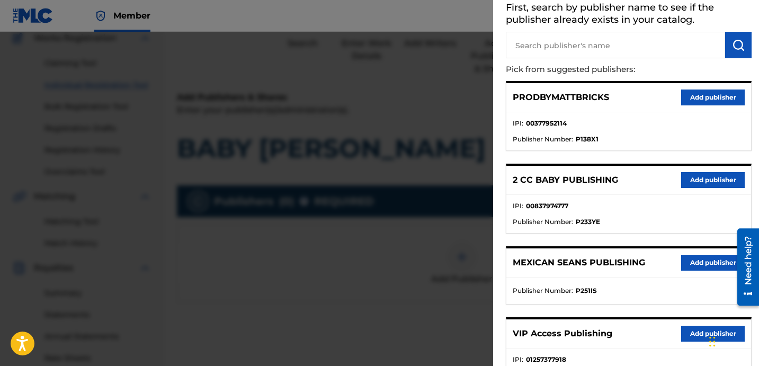
scroll to position [20, 0]
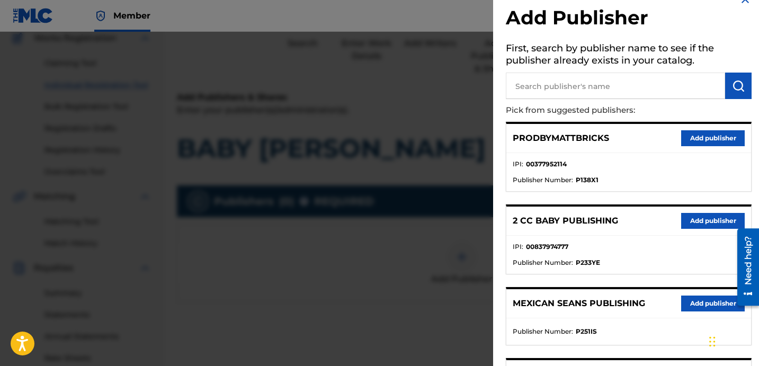
click at [593, 91] on input "text" at bounding box center [615, 86] width 219 height 26
paste input "OTR RECORDS SONG PUBLISHING"
type input "OTR RECORDS SONG PUBLISHING"
click at [736, 85] on img "submit" at bounding box center [738, 85] width 13 height 13
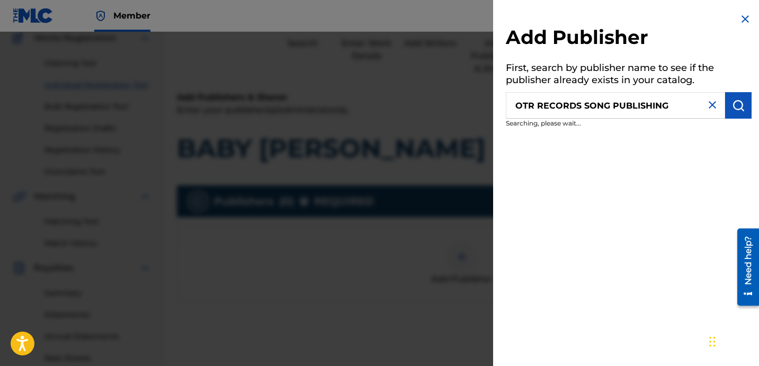
scroll to position [0, 0]
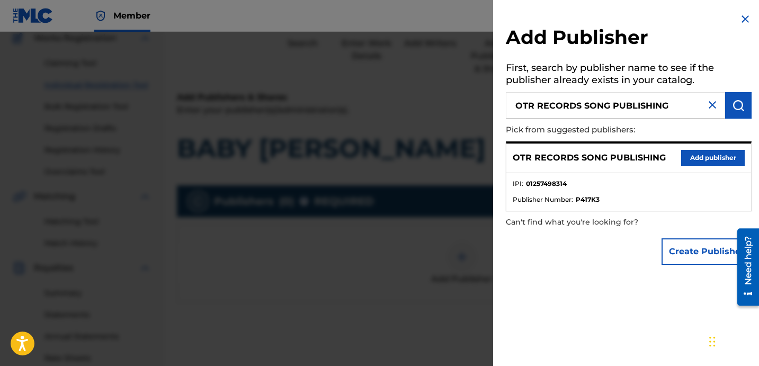
click at [693, 124] on div "Add Publisher First, search by publisher name to see if the publisher already e…" at bounding box center [628, 141] width 271 height 283
click at [703, 154] on button "Add publisher" at bounding box center [713, 158] width 64 height 16
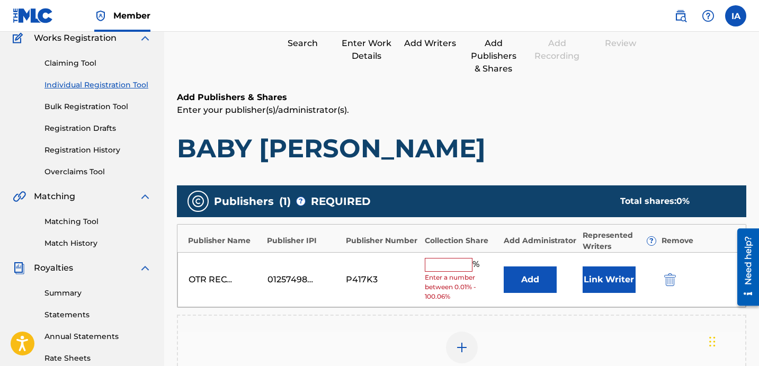
click at [459, 269] on input "text" at bounding box center [449, 265] width 48 height 14
type input "50"
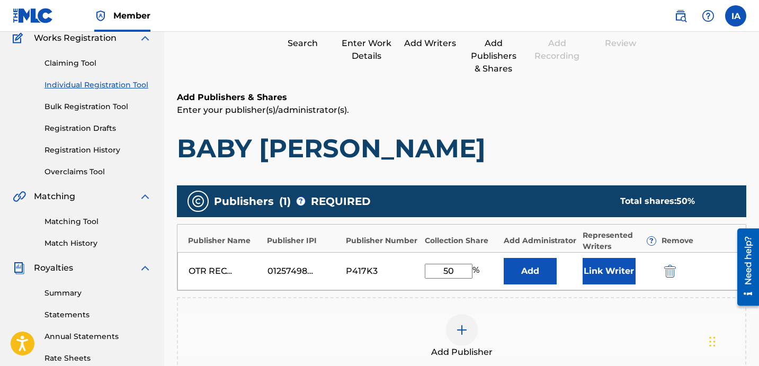
click at [550, 260] on button "Add" at bounding box center [530, 271] width 53 height 26
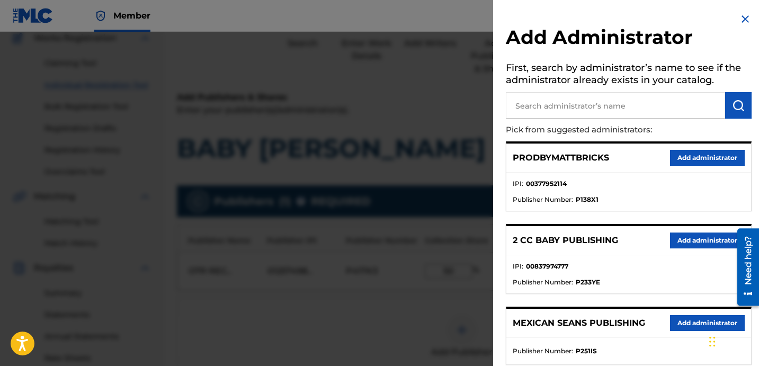
click at [631, 191] on li "IPI : 00377952114" at bounding box center [629, 187] width 232 height 16
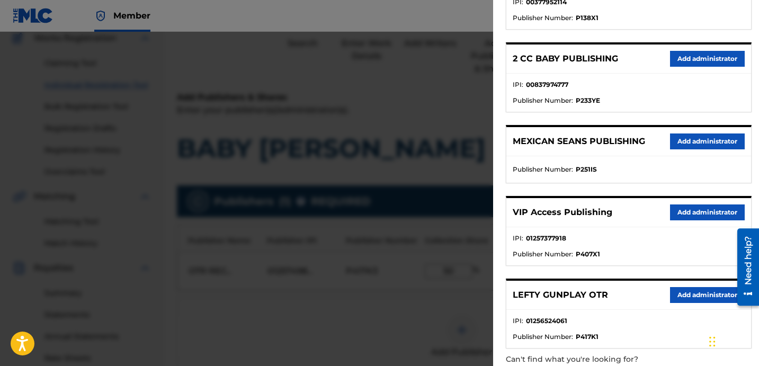
scroll to position [201, 0]
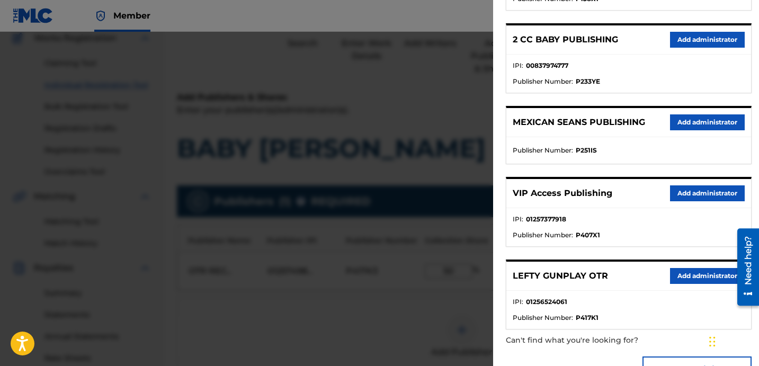
click at [677, 194] on button "Add administrator" at bounding box center [707, 193] width 75 height 16
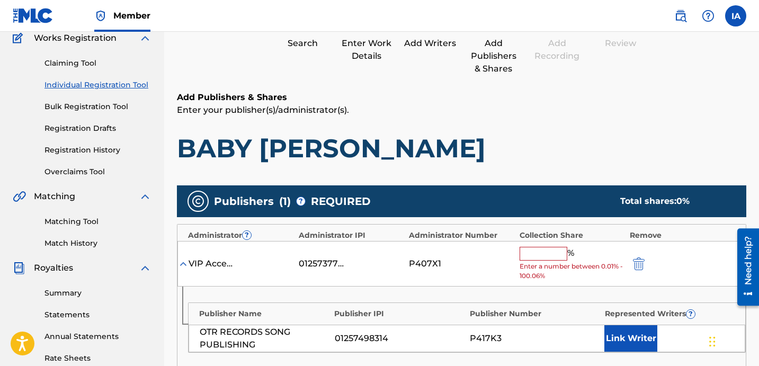
click at [547, 256] on input "text" at bounding box center [544, 254] width 48 height 14
type input "50"
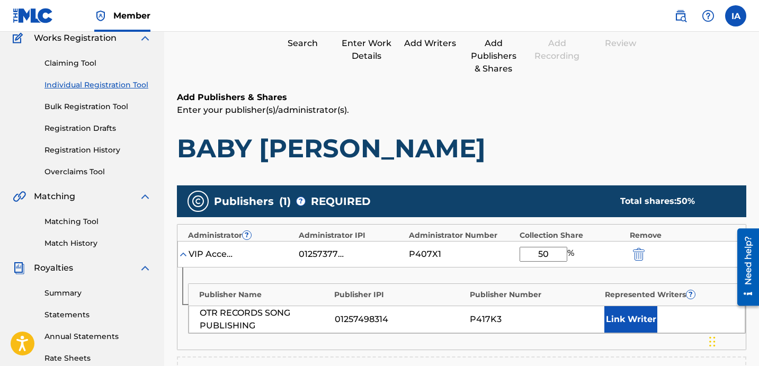
click at [635, 324] on button "Link Writer" at bounding box center [631, 319] width 53 height 26
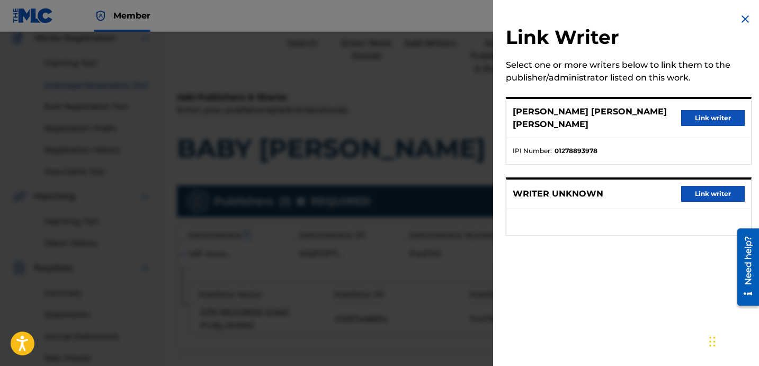
click at [705, 113] on button "Link writer" at bounding box center [713, 118] width 64 height 16
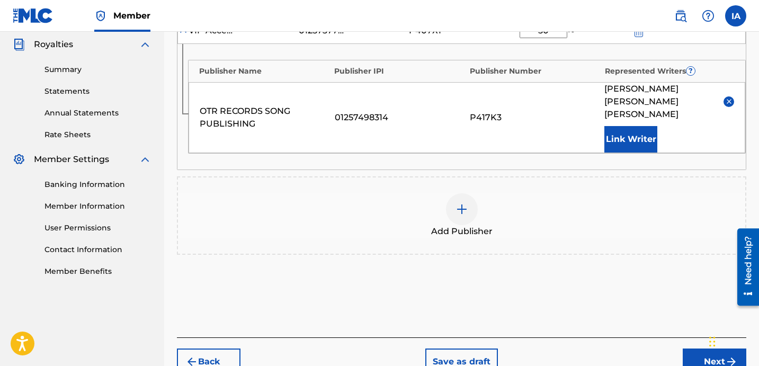
scroll to position [351, 0]
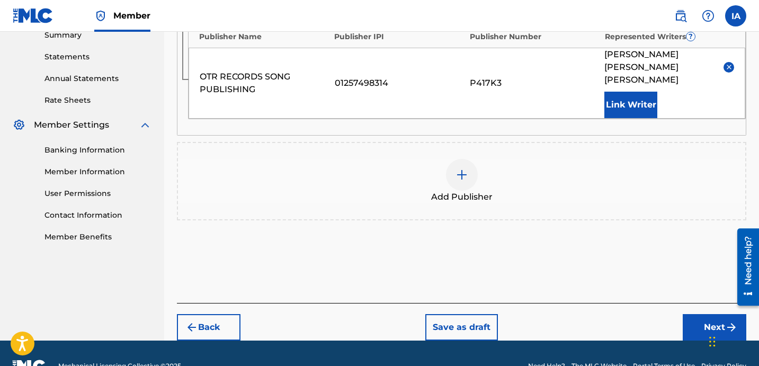
click at [704, 314] on button "Next" at bounding box center [715, 327] width 64 height 26
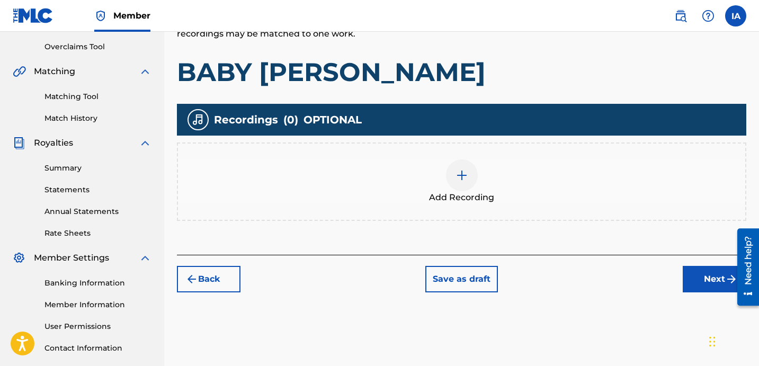
scroll to position [263, 0]
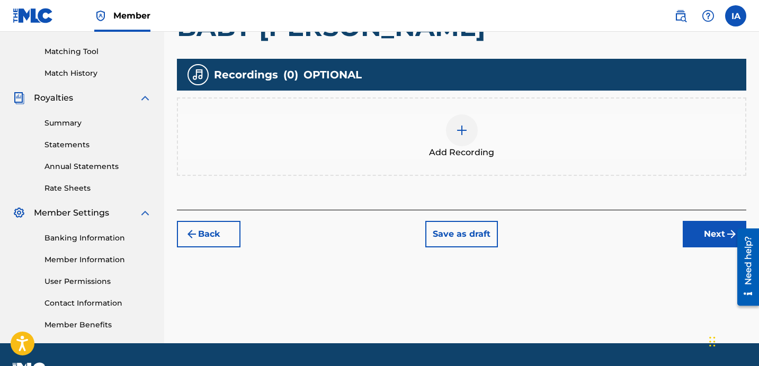
click at [499, 134] on div "Add Recording" at bounding box center [462, 136] width 568 height 45
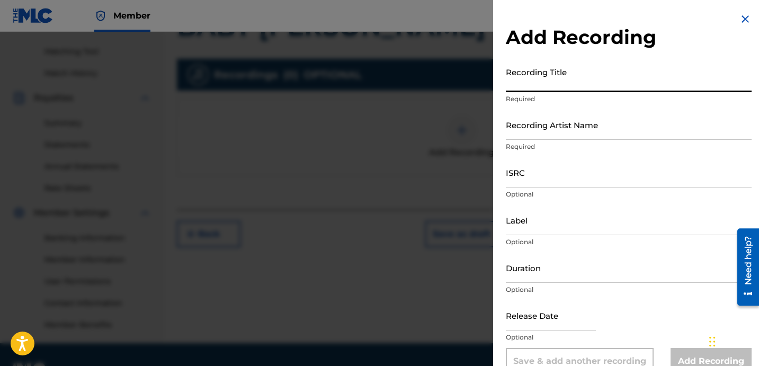
click at [532, 67] on input "Recording Title" at bounding box center [629, 77] width 246 height 30
click at [563, 83] on input "Recording Title" at bounding box center [629, 77] width 246 height 30
paste input "Baby [PERSON_NAME]"
type input "BABY [PERSON_NAME]"
click at [566, 126] on input "Recording Artist Name" at bounding box center [629, 125] width 246 height 30
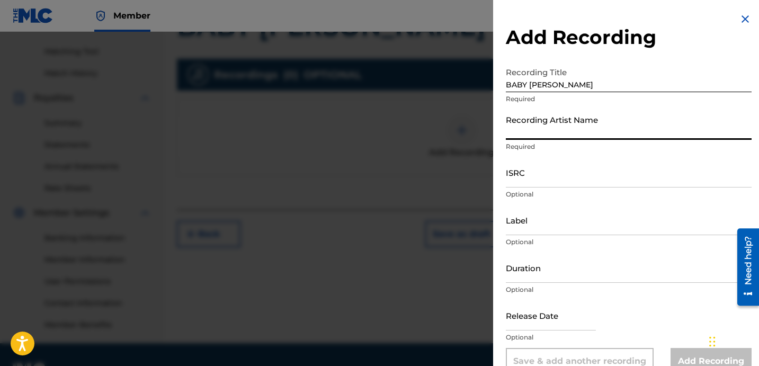
click at [557, 136] on input "Recording Artist Name" at bounding box center [629, 125] width 246 height 30
paste input "RYTMZ"
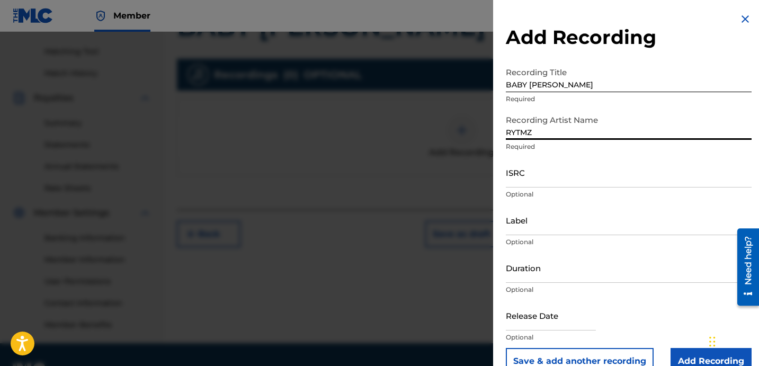
type input "RYTMZ"
click at [512, 186] on input "ISRC" at bounding box center [629, 172] width 246 height 30
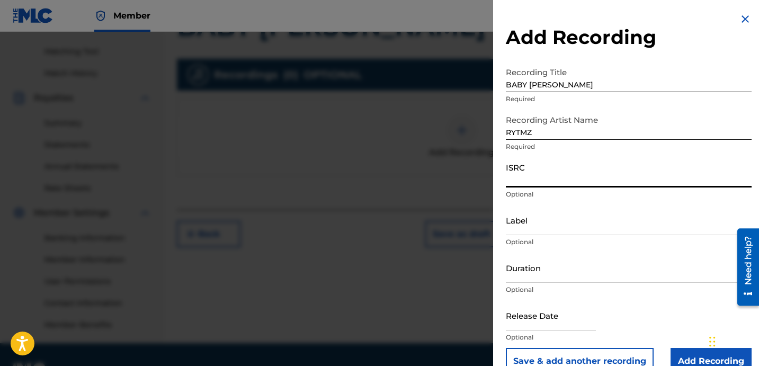
paste input "USLD91768283"
type input "USLD91768283"
click at [547, 229] on input "Label" at bounding box center [629, 220] width 246 height 30
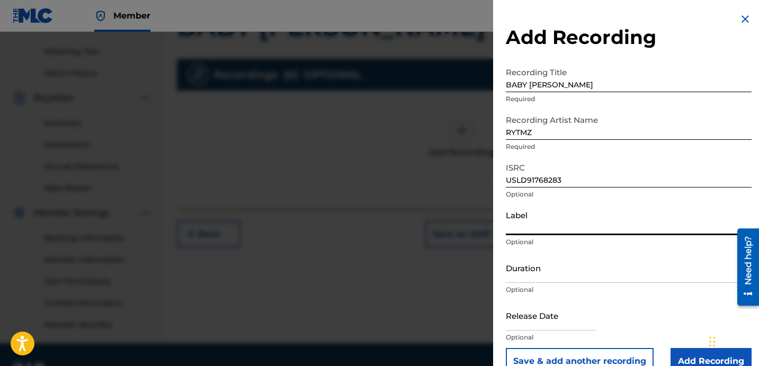
type input "OTR RECORDS"
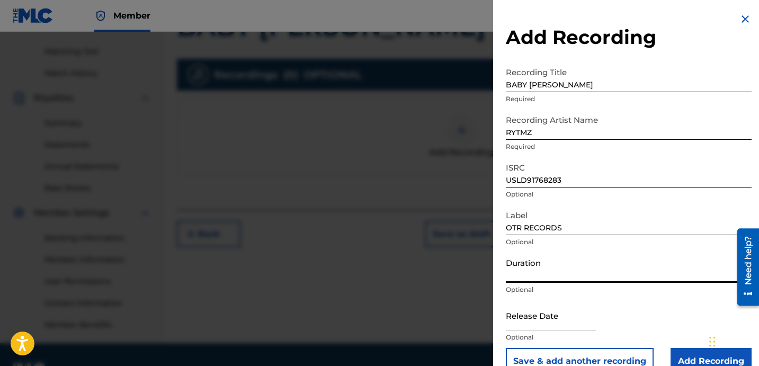
click at [557, 277] on input "Duration" at bounding box center [629, 268] width 246 height 30
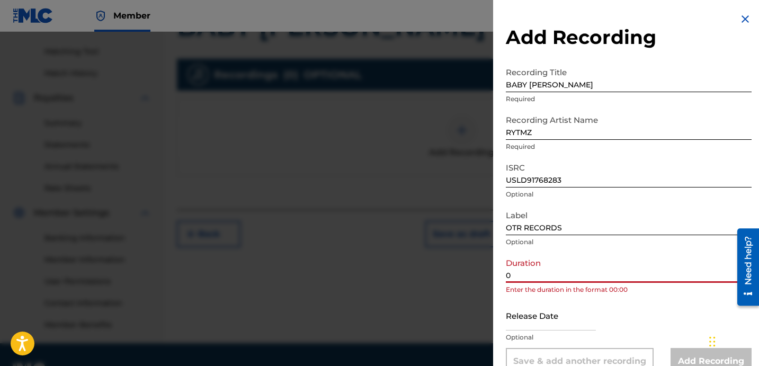
paste input "2:15"
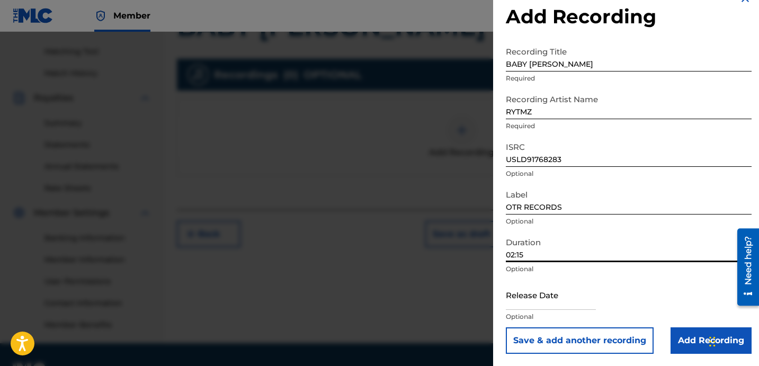
scroll to position [21, 0]
type input "02:15"
click at [672, 336] on input "Add Recording" at bounding box center [711, 340] width 81 height 26
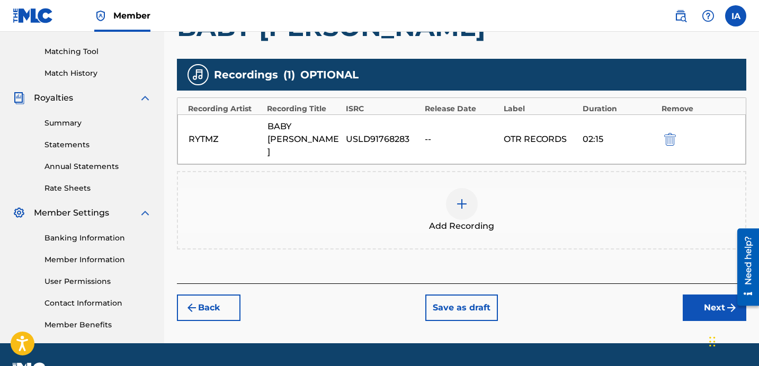
click at [702, 295] on button "Next" at bounding box center [715, 308] width 64 height 26
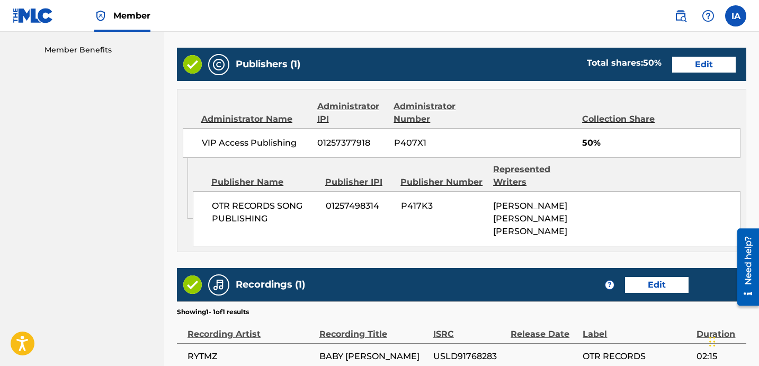
scroll to position [619, 0]
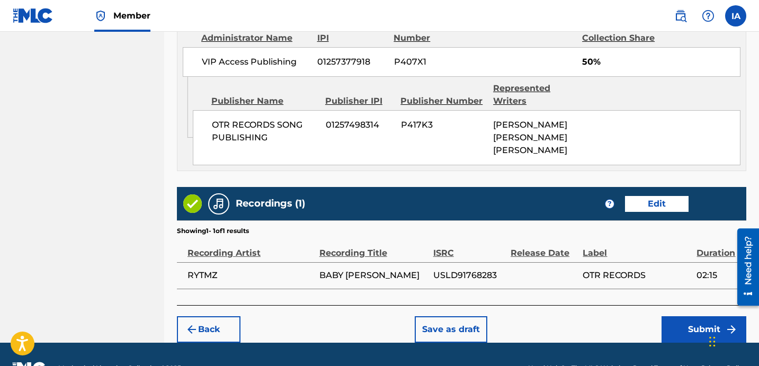
click at [674, 316] on button "Submit" at bounding box center [704, 329] width 85 height 26
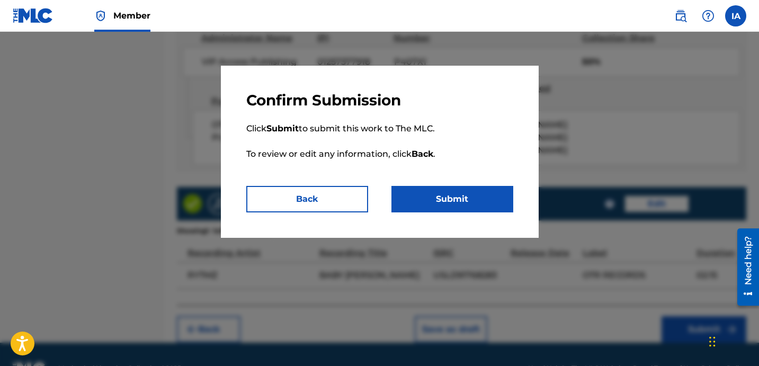
click at [413, 199] on button "Submit" at bounding box center [453, 199] width 122 height 26
